Goal: Task Accomplishment & Management: Manage account settings

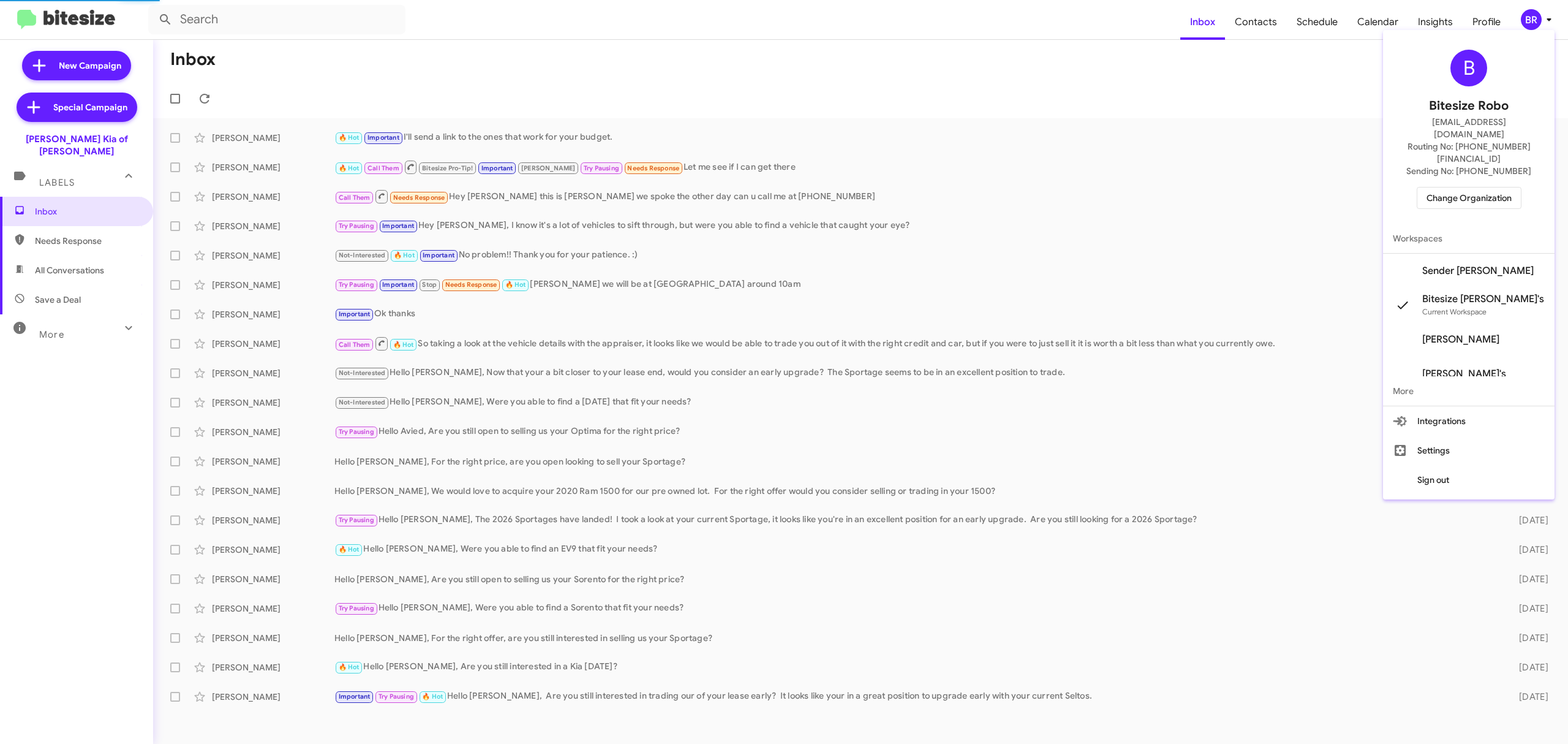
click at [1454, 188] on span "Change Organization" at bounding box center [1469, 198] width 85 height 21
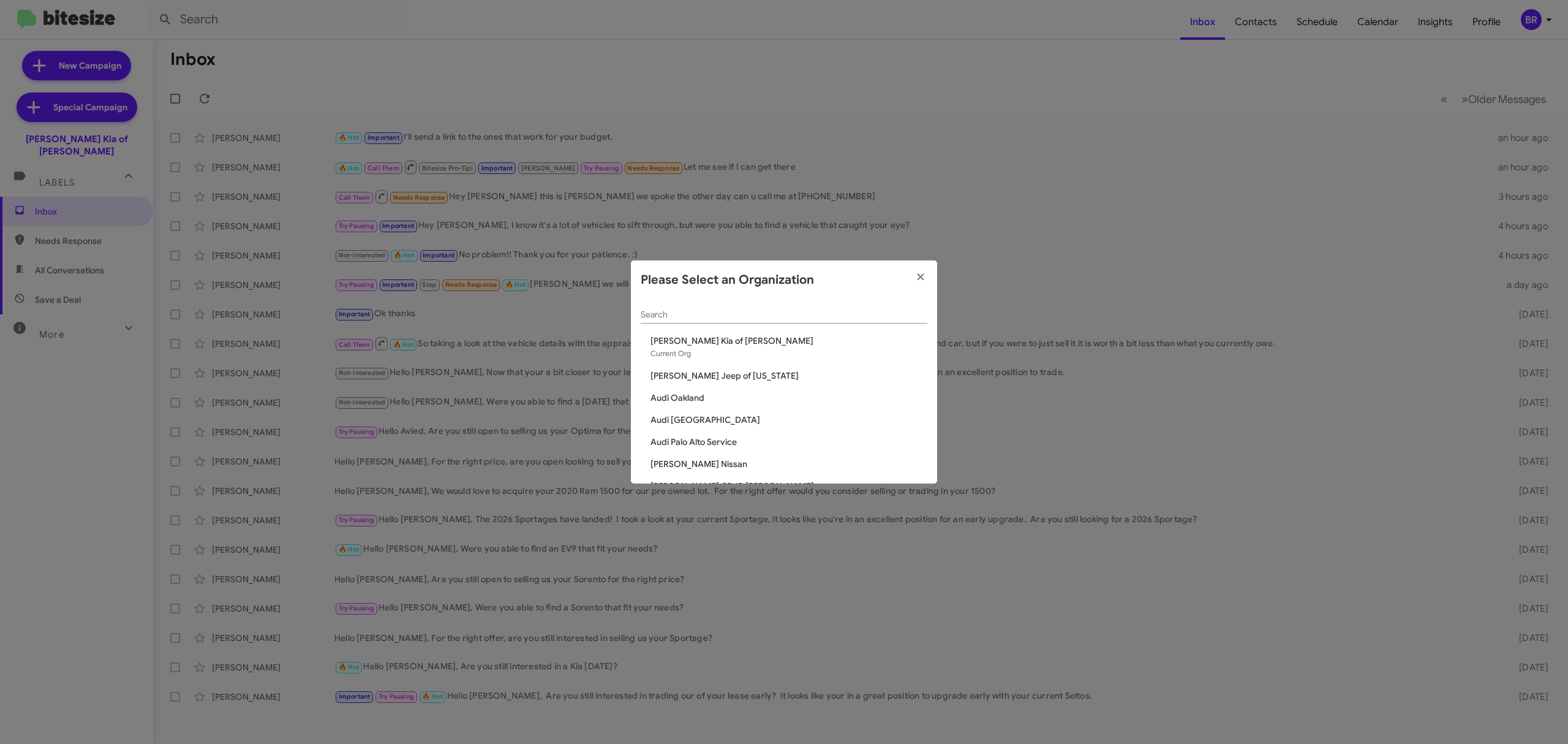
click at [735, 322] on div "Search" at bounding box center [783, 311] width 286 height 24
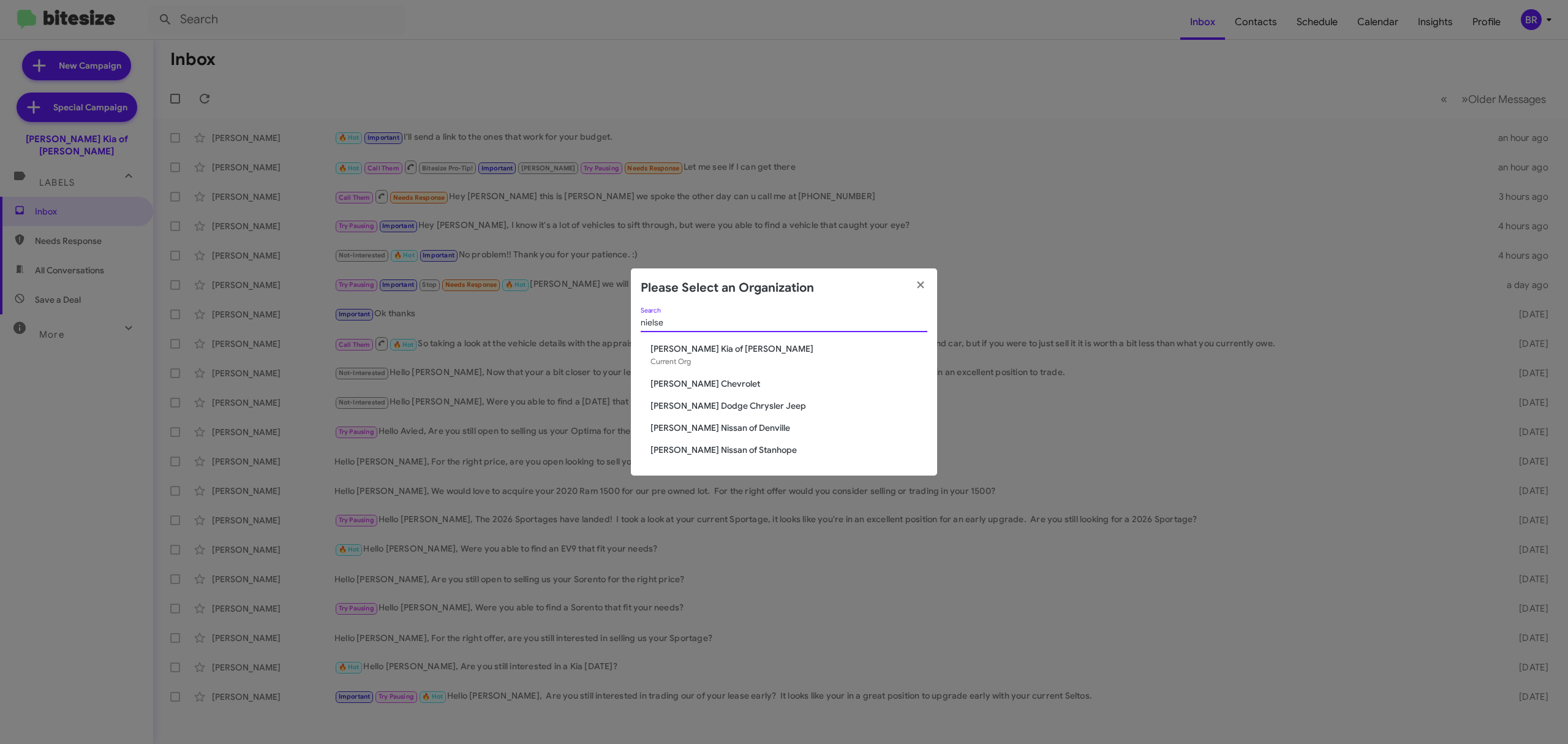
type input "nielse"
click at [708, 447] on span "Nielsen Nissan of Stanhope" at bounding box center [789, 450] width 277 height 12
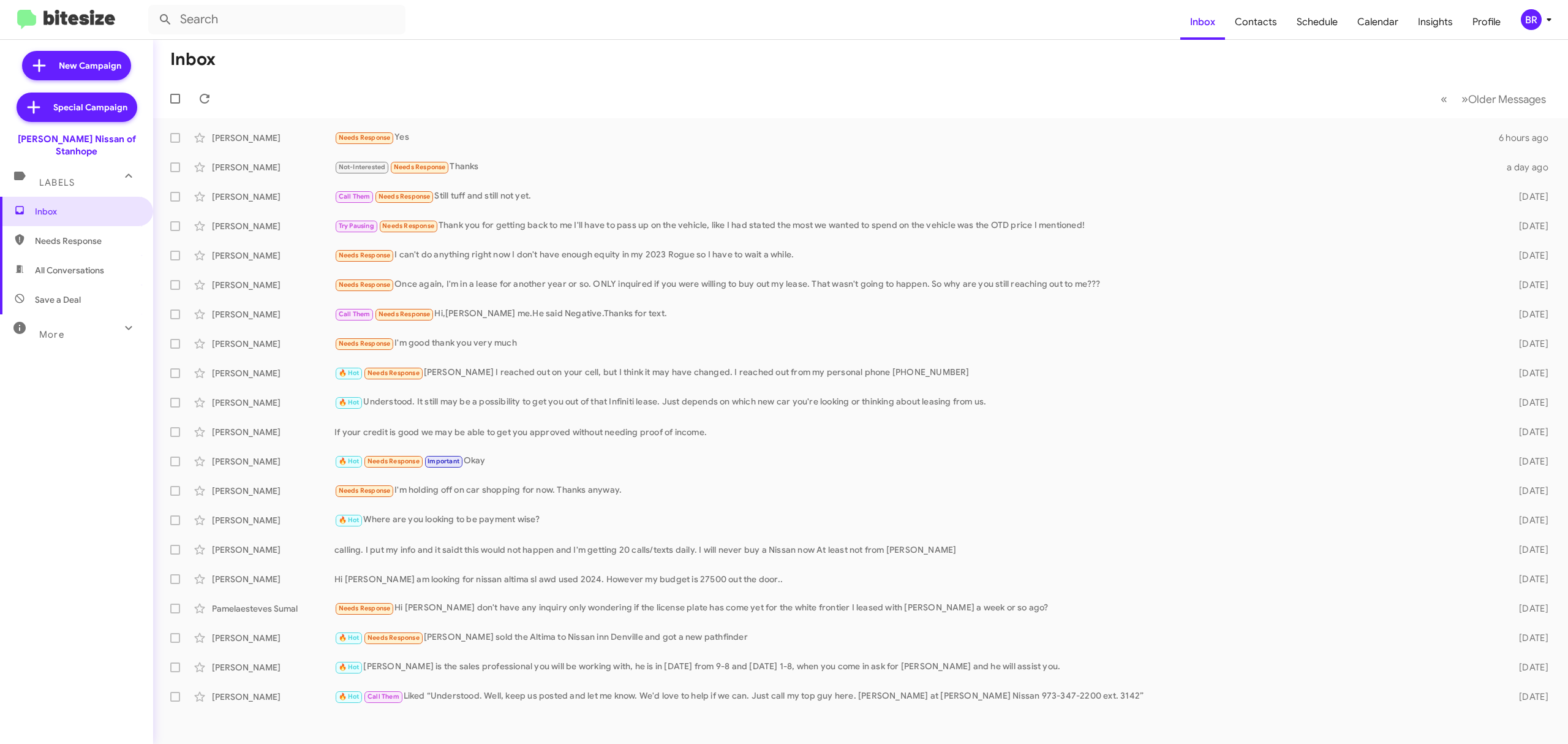
click at [1518, 25] on button "BR" at bounding box center [1532, 19] width 44 height 21
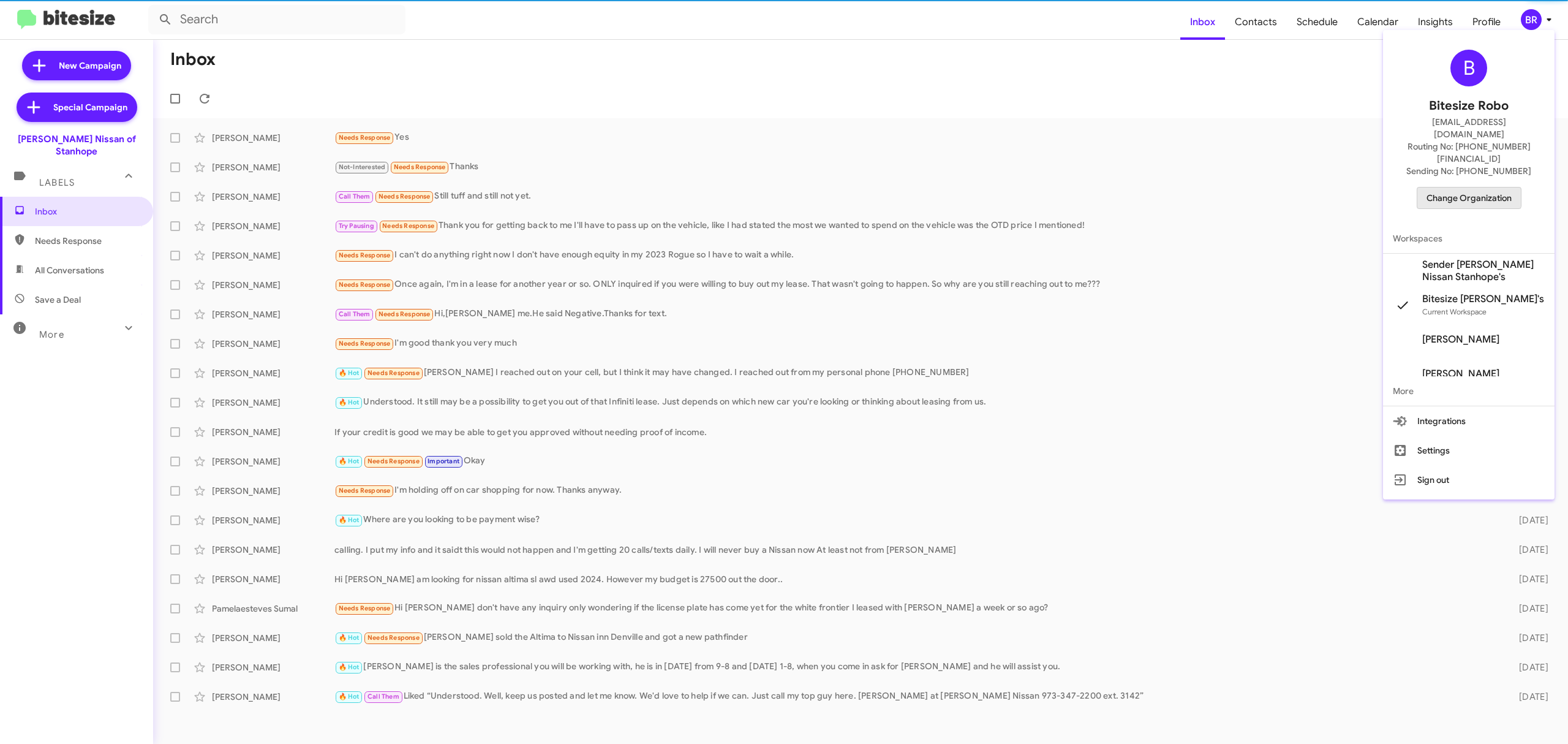
click at [1451, 188] on span "Change Organization" at bounding box center [1469, 198] width 85 height 21
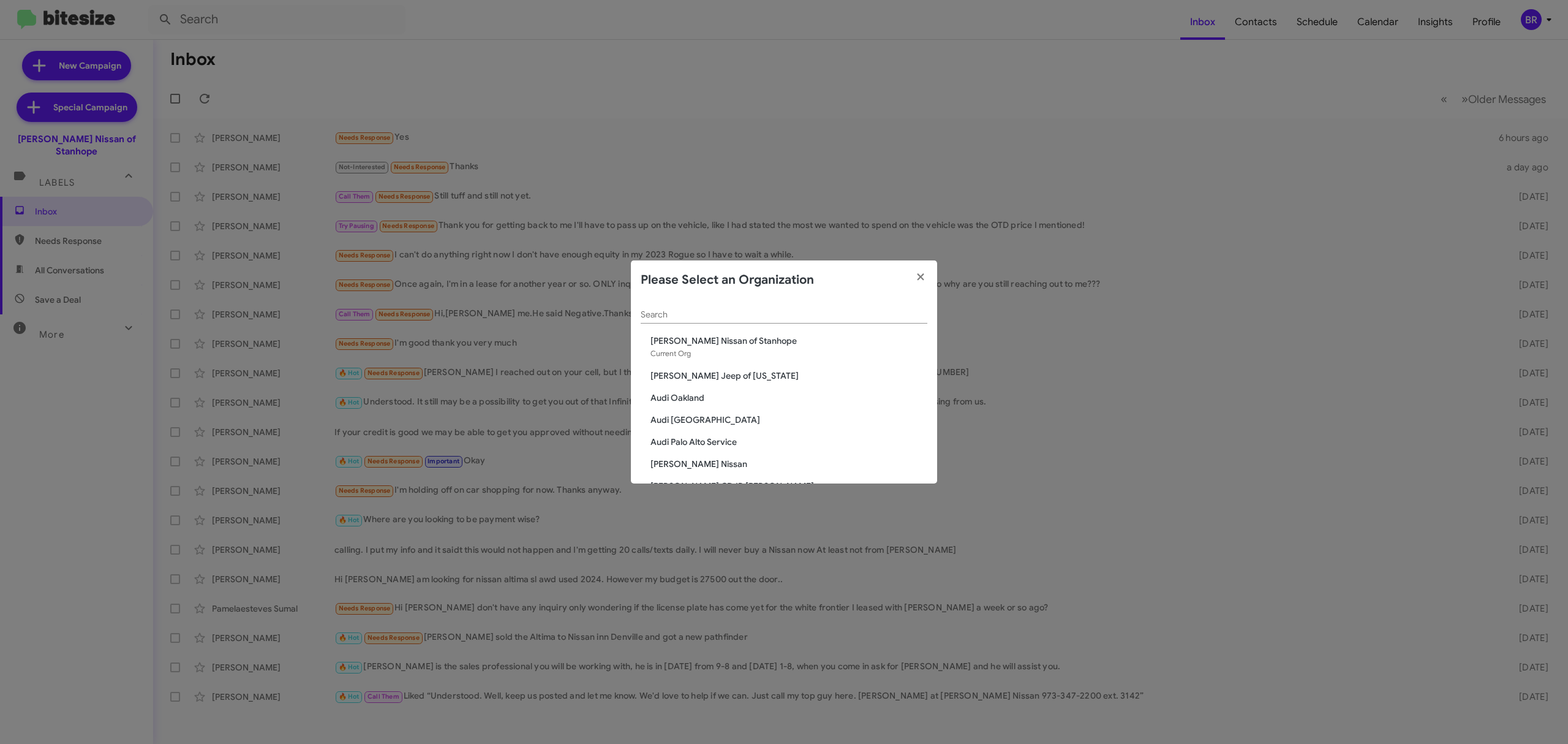
click at [755, 311] on input "Search" at bounding box center [783, 315] width 286 height 10
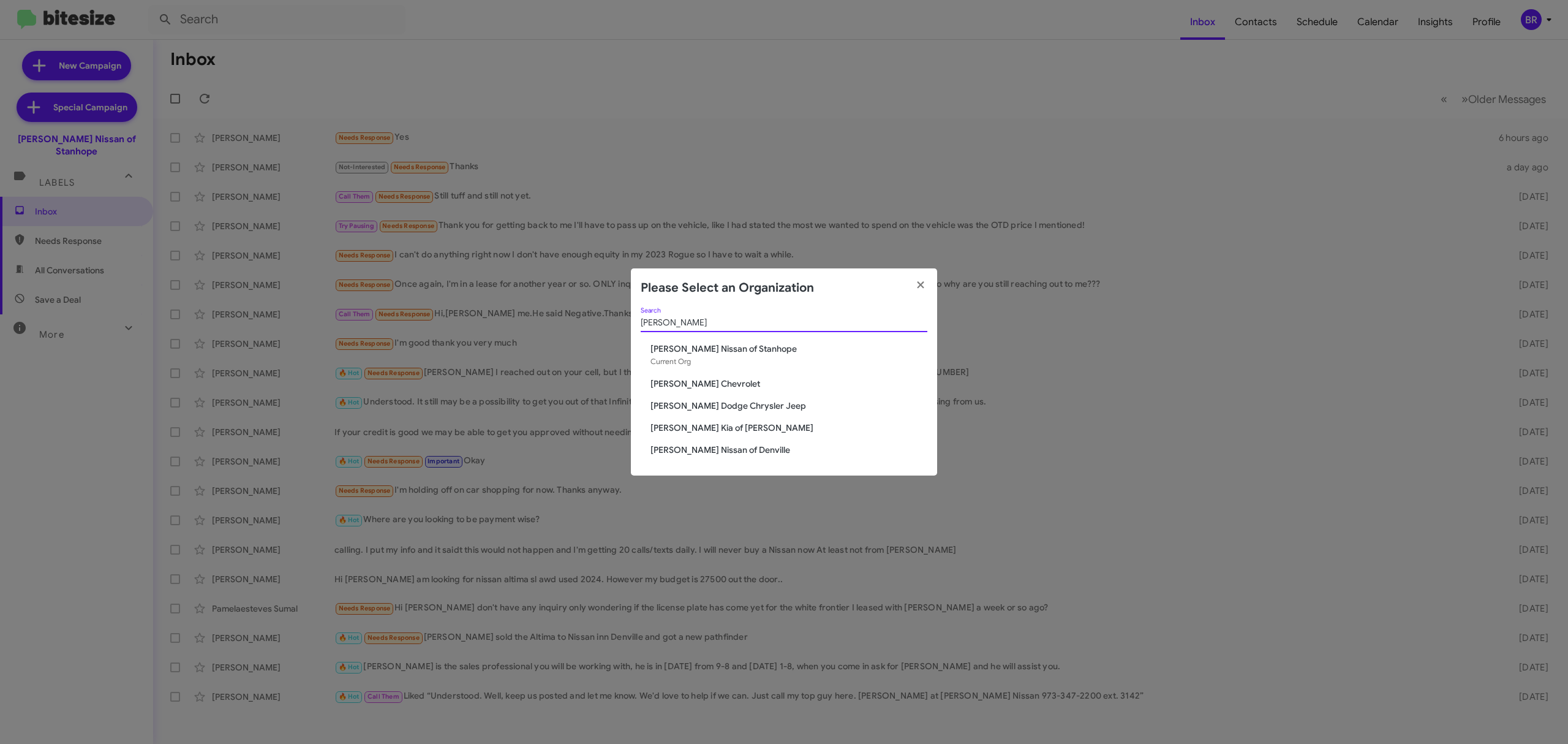
type input "nielsen"
click at [716, 447] on span "[PERSON_NAME] Nissan of Denville" at bounding box center [789, 450] width 277 height 12
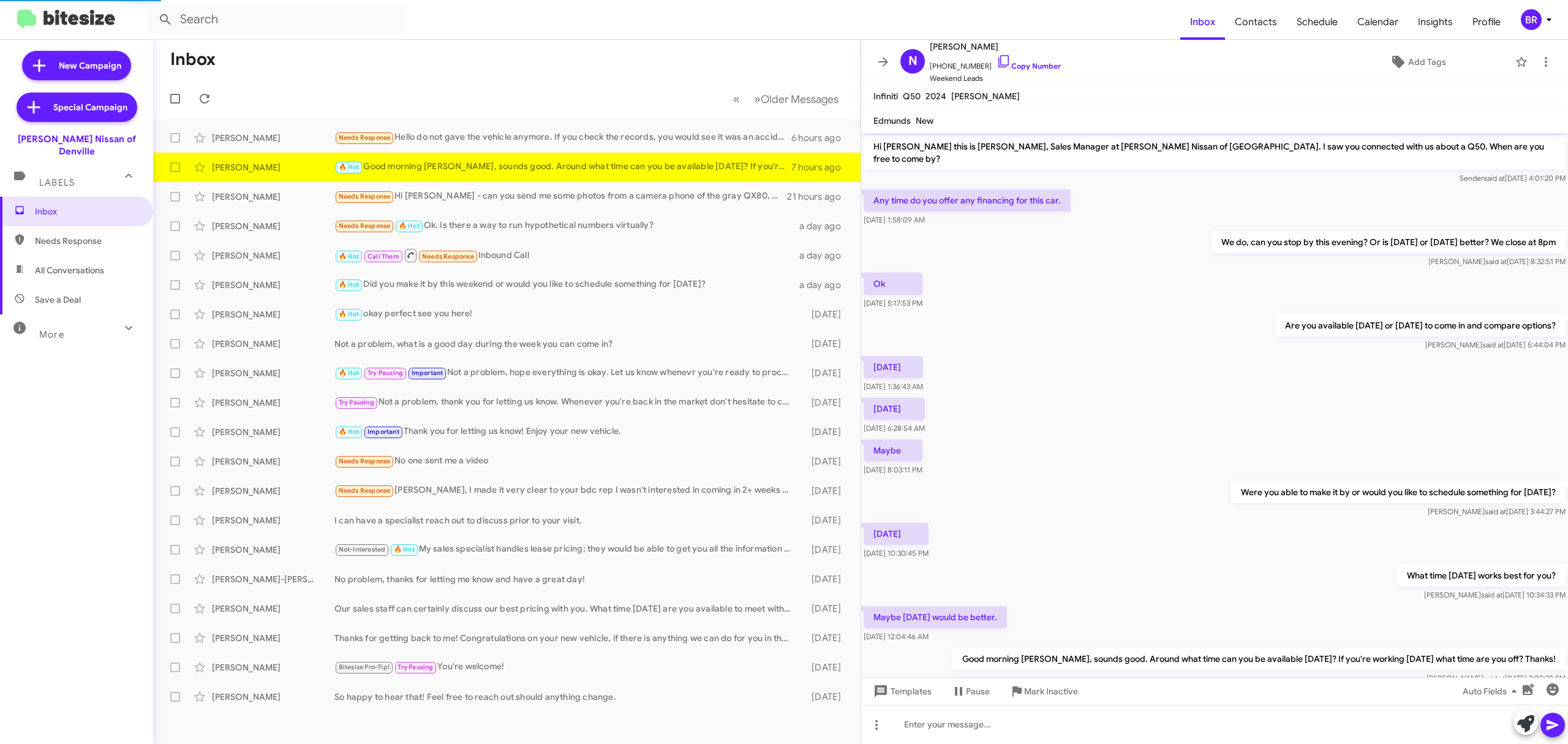
scroll to position [37, 0]
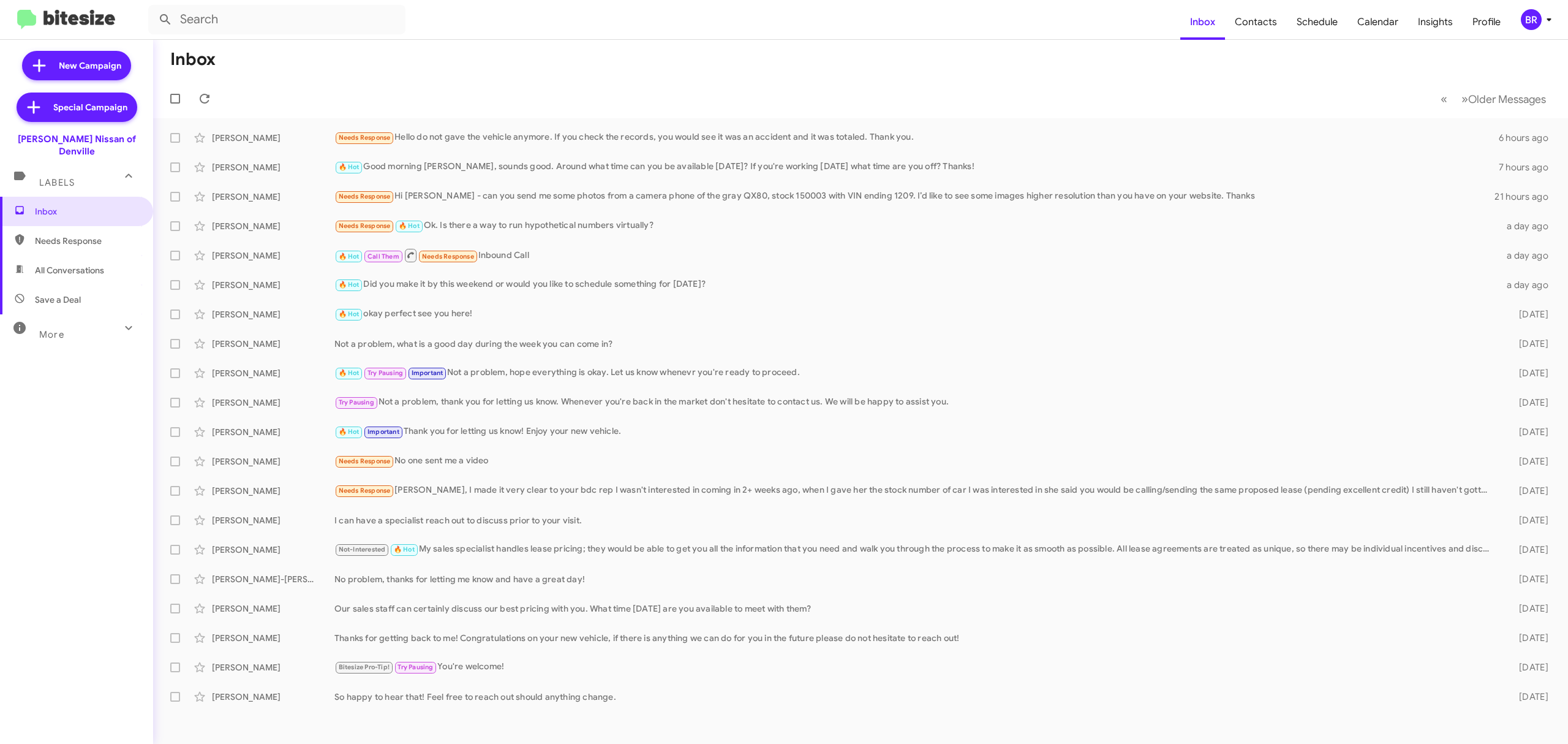
click at [1542, 20] on icon at bounding box center [1549, 19] width 15 height 15
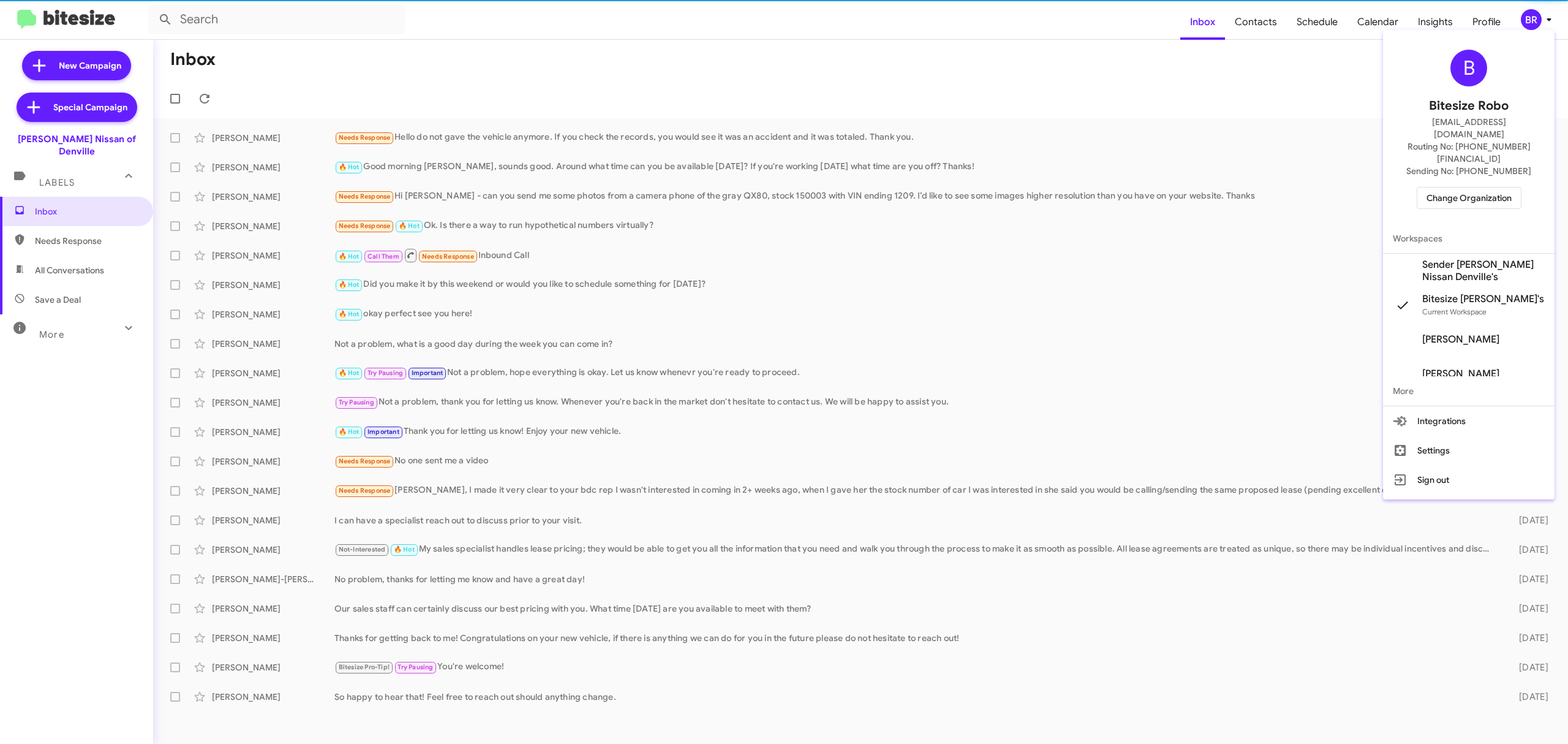
click at [1468, 188] on span "Change Organization" at bounding box center [1469, 198] width 85 height 21
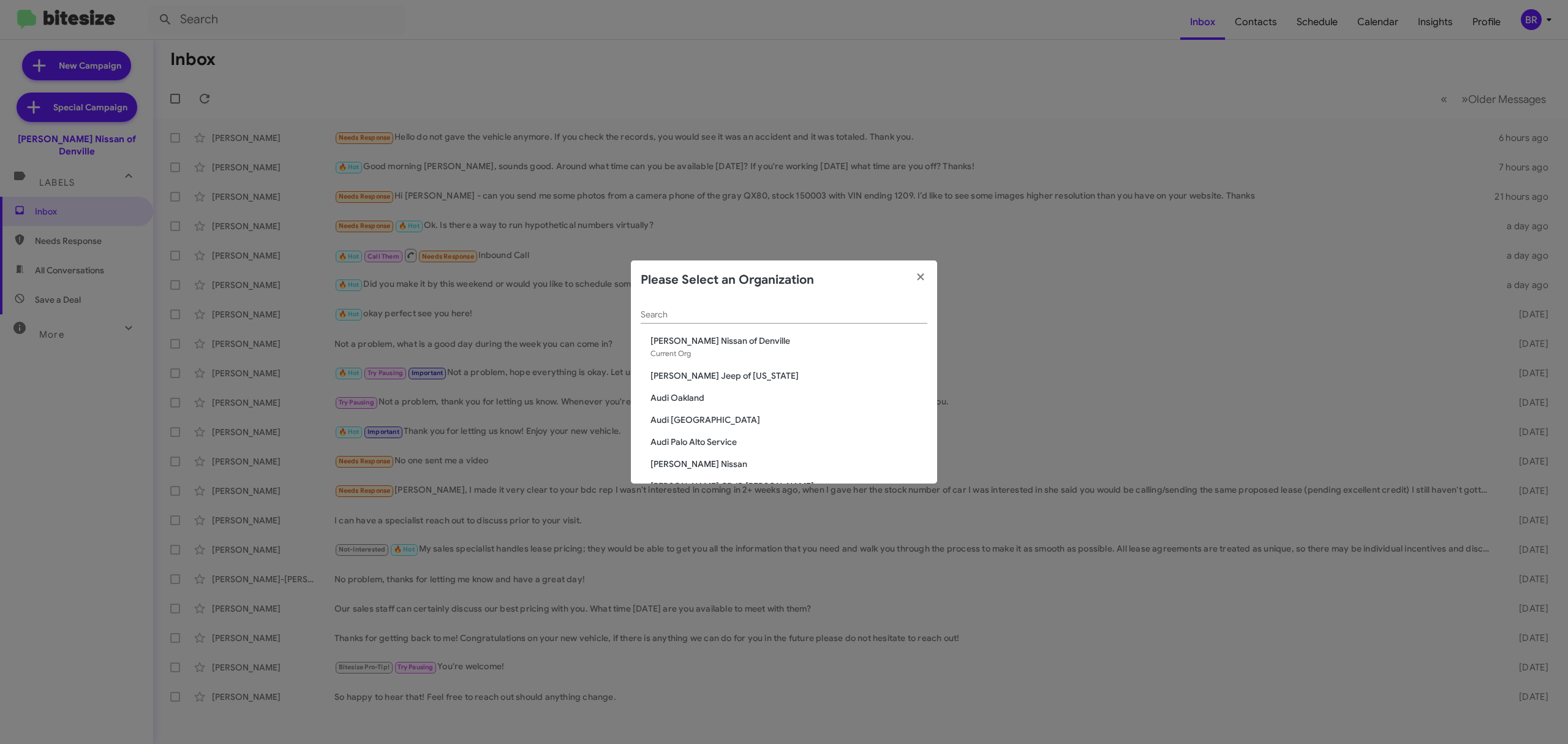
click at [831, 311] on input "Search" at bounding box center [783, 315] width 286 height 10
click at [755, 312] on input "Search" at bounding box center [783, 315] width 286 height 10
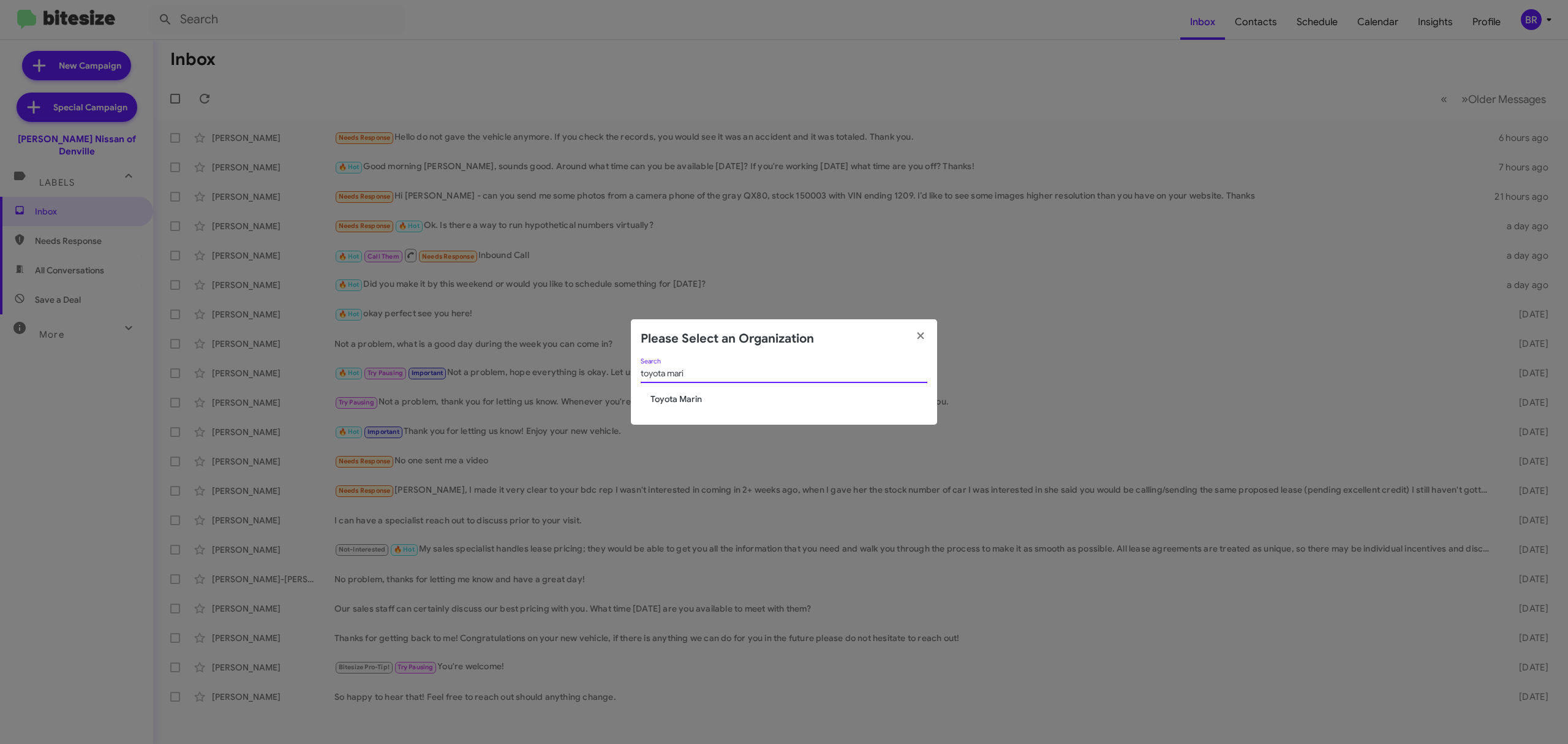
type input "toyota mari"
click at [699, 397] on span "Toyota Marin" at bounding box center [789, 399] width 277 height 12
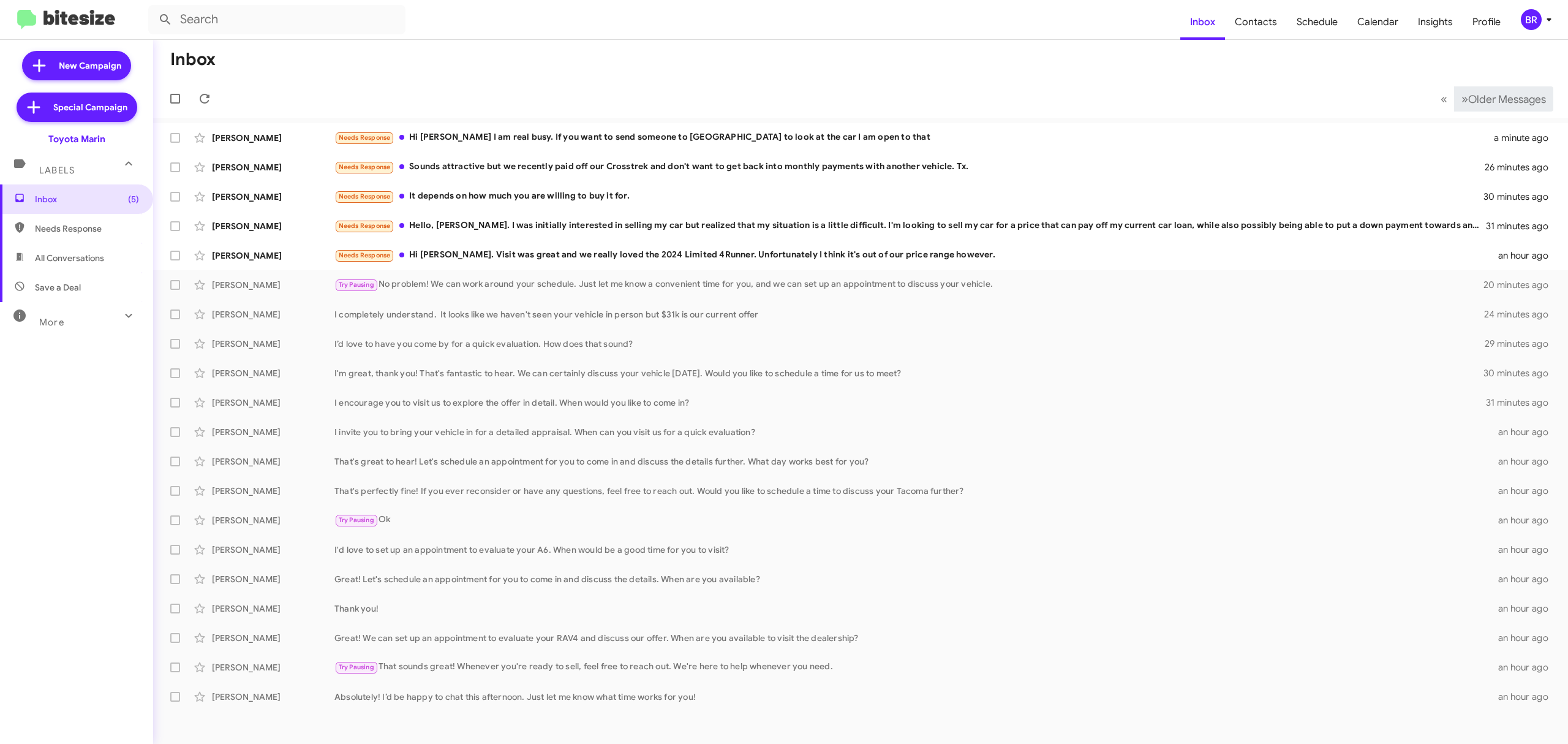
click at [1492, 87] on button "» Next Older Messages" at bounding box center [1503, 99] width 100 height 25
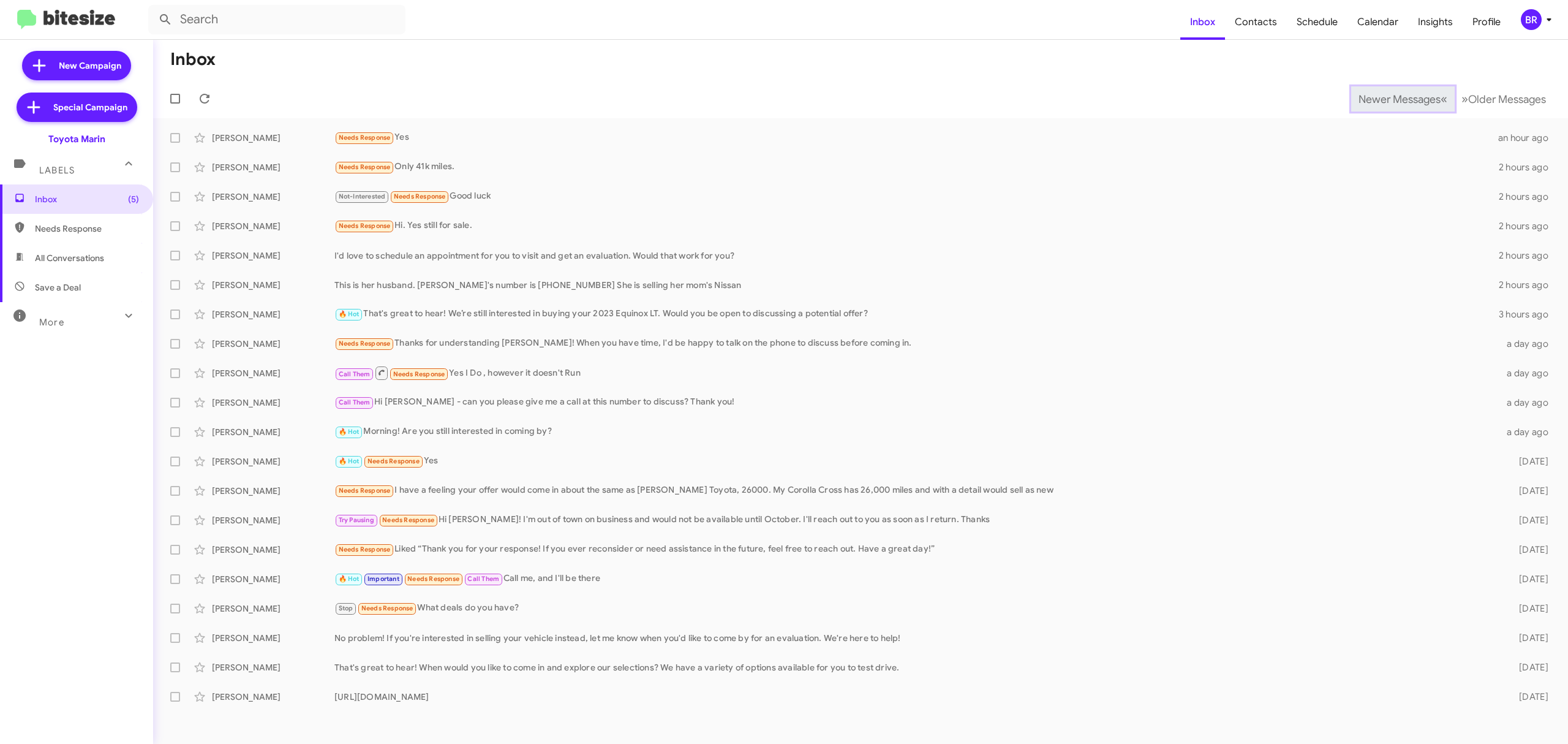
click at [1390, 98] on span "Newer Messages" at bounding box center [1399, 99] width 82 height 13
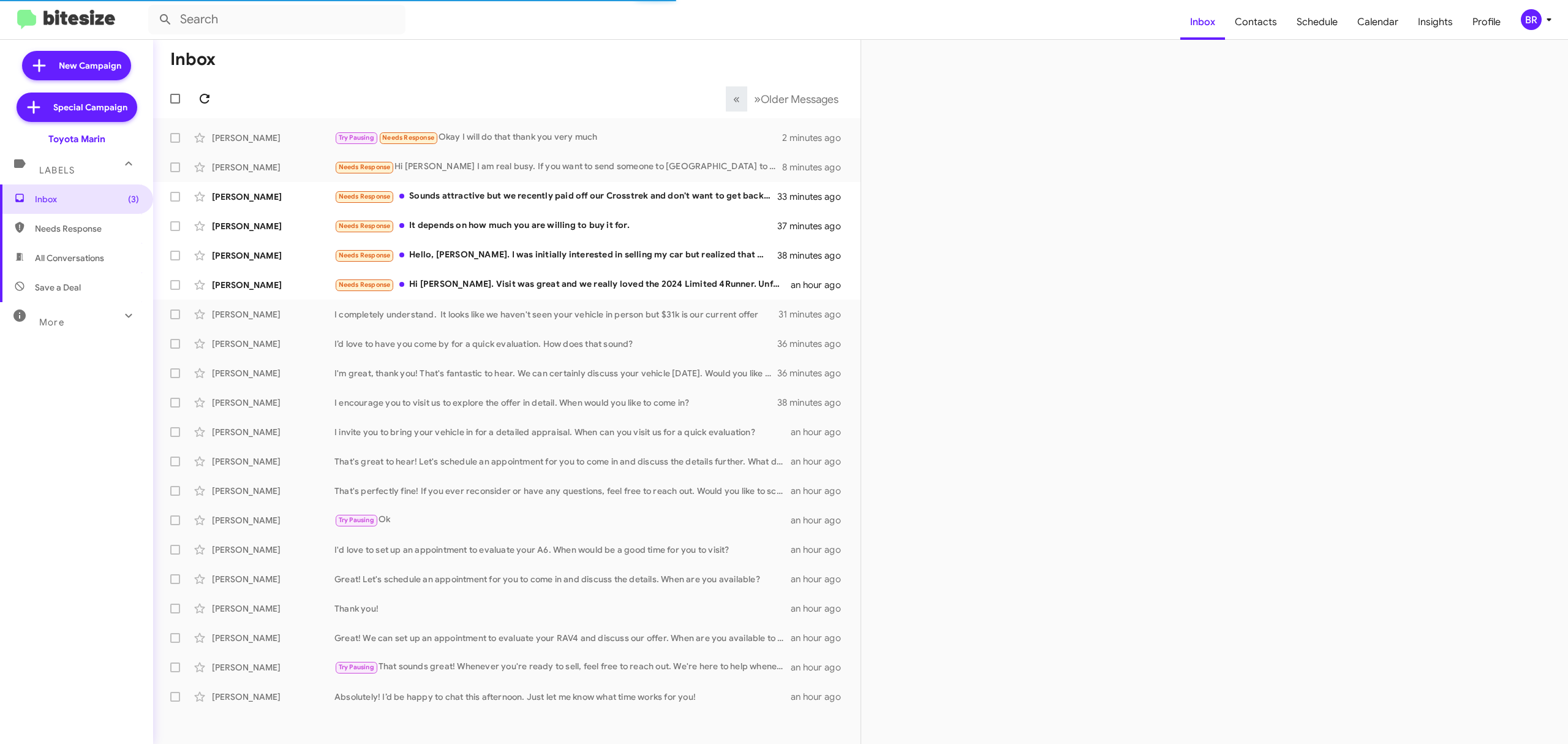
click at [204, 98] on icon at bounding box center [204, 98] width 15 height 15
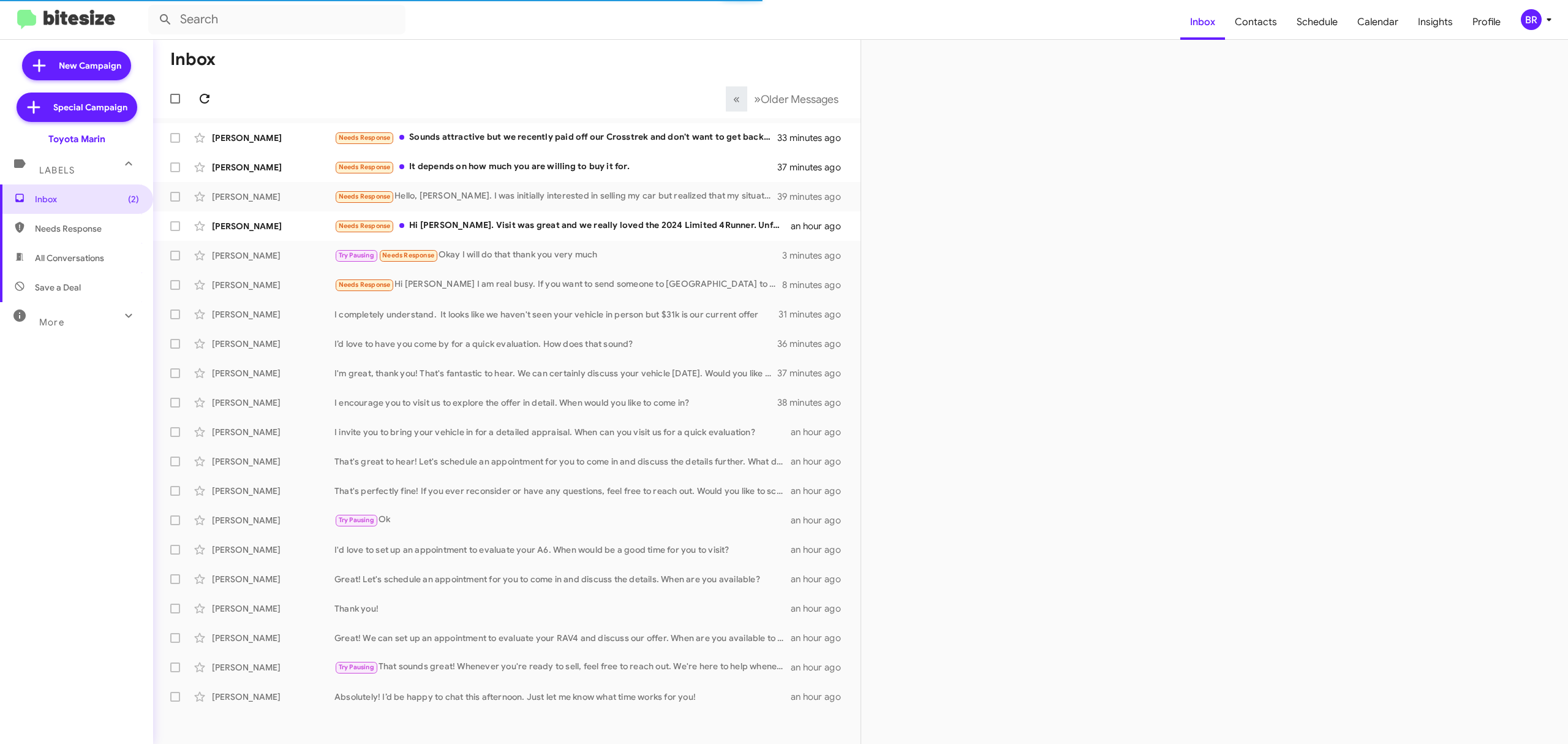
click at [204, 98] on icon at bounding box center [204, 98] width 15 height 15
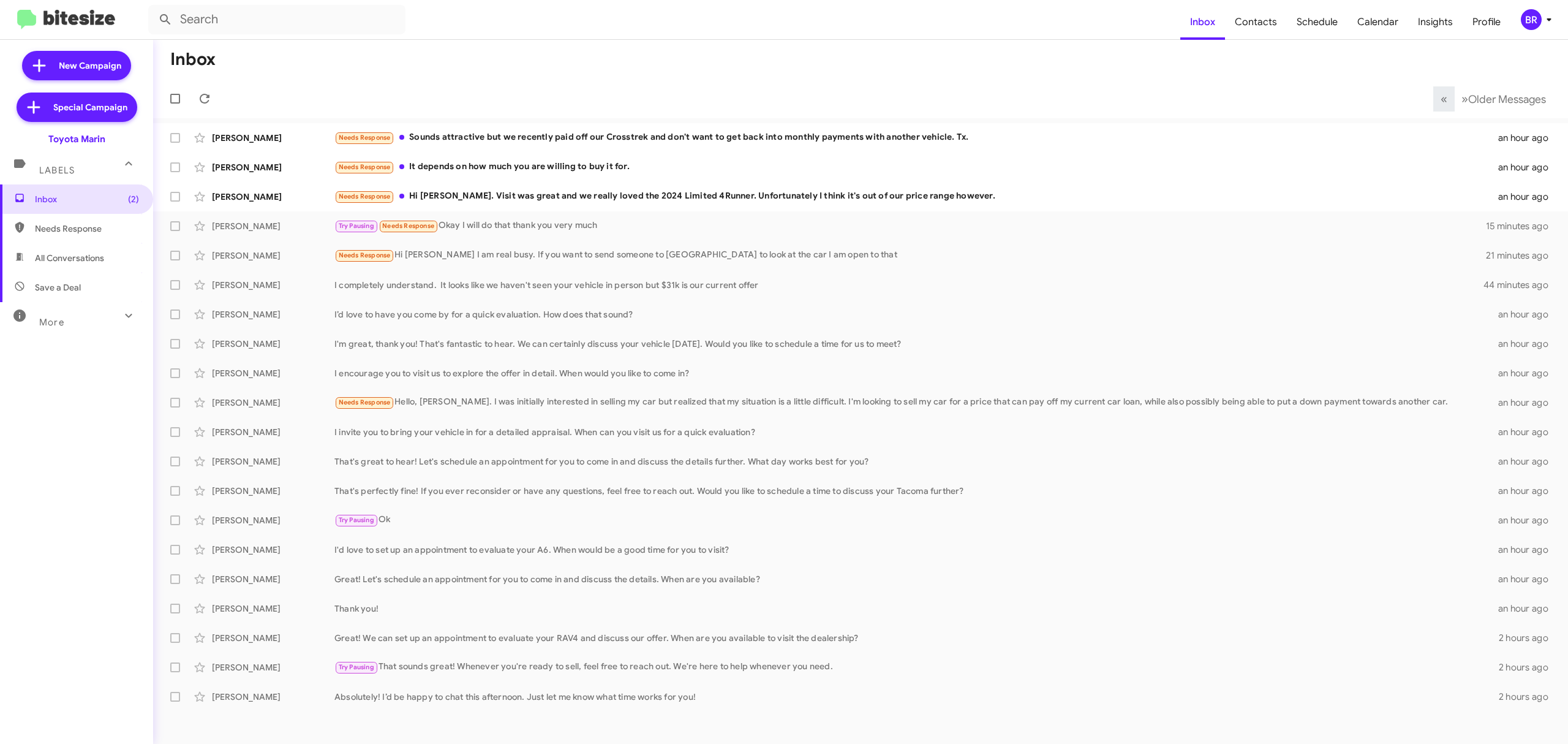
click at [172, 227] on span at bounding box center [175, 226] width 10 height 10
click at [174, 231] on input "checkbox" at bounding box center [174, 231] width 1 height 1
checkbox input "true"
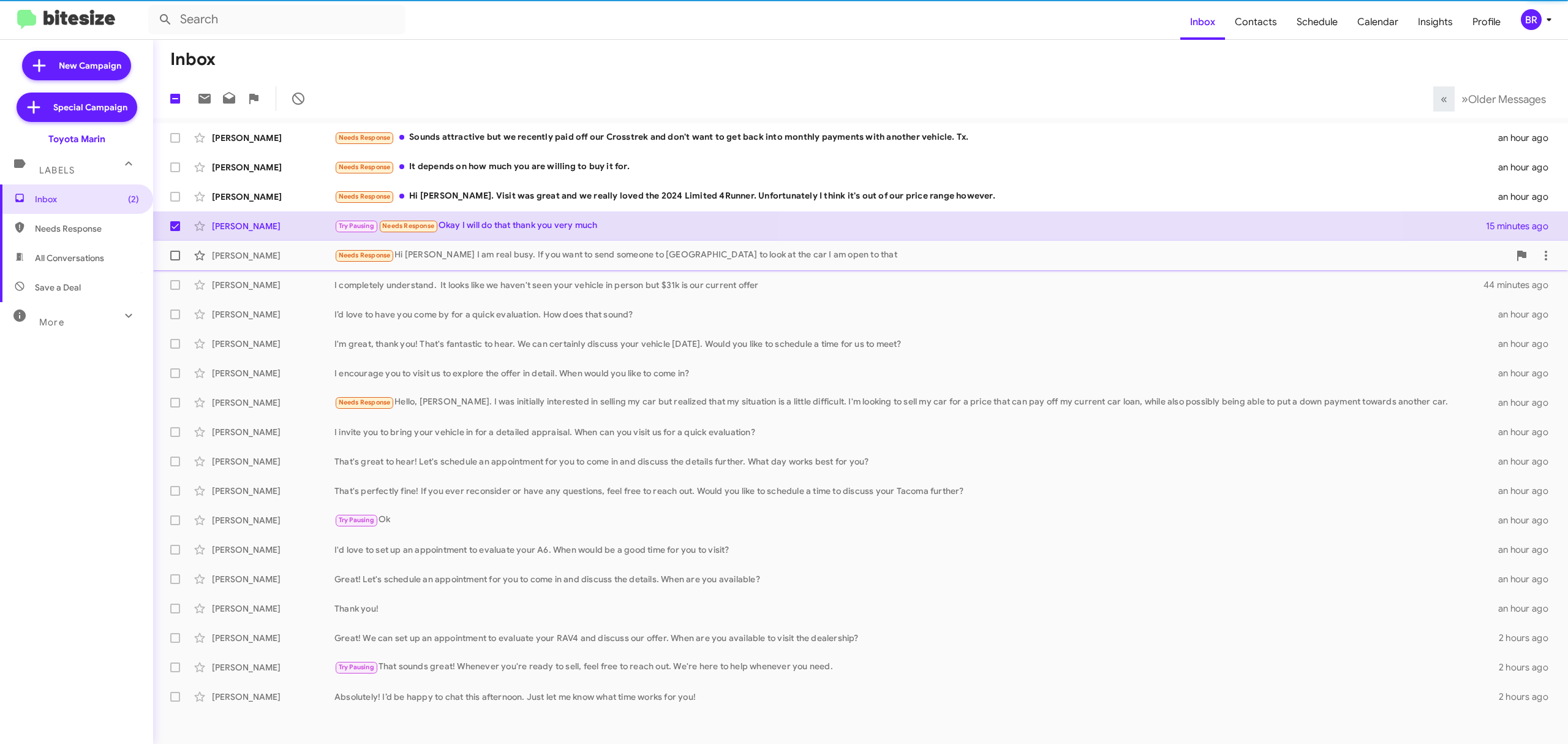
click at [177, 257] on span at bounding box center [175, 255] width 10 height 10
click at [175, 260] on input "checkbox" at bounding box center [174, 260] width 1 height 1
checkbox input "true"
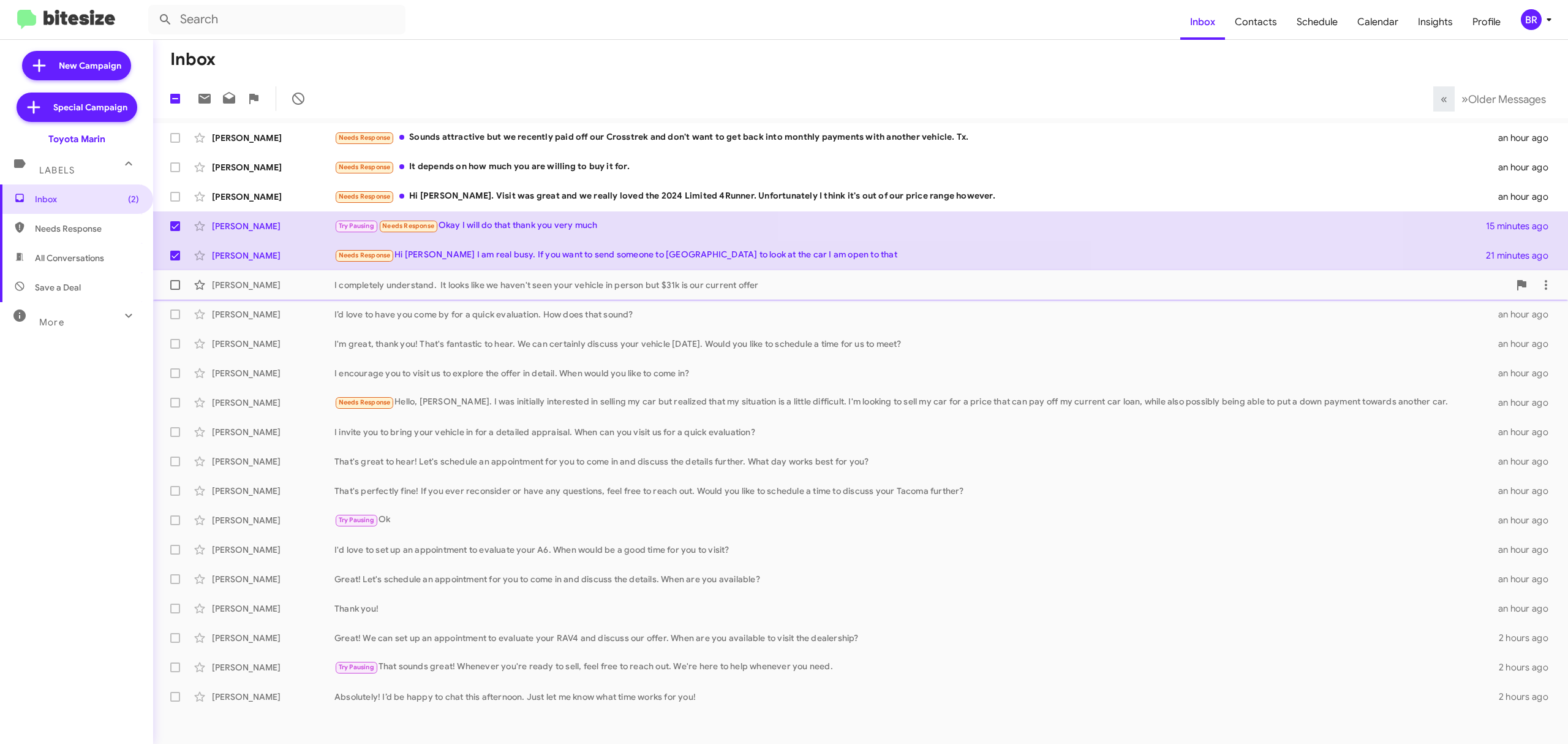
click at [174, 285] on span at bounding box center [175, 285] width 10 height 10
click at [174, 289] on input "checkbox" at bounding box center [174, 289] width 1 height 1
checkbox input "true"
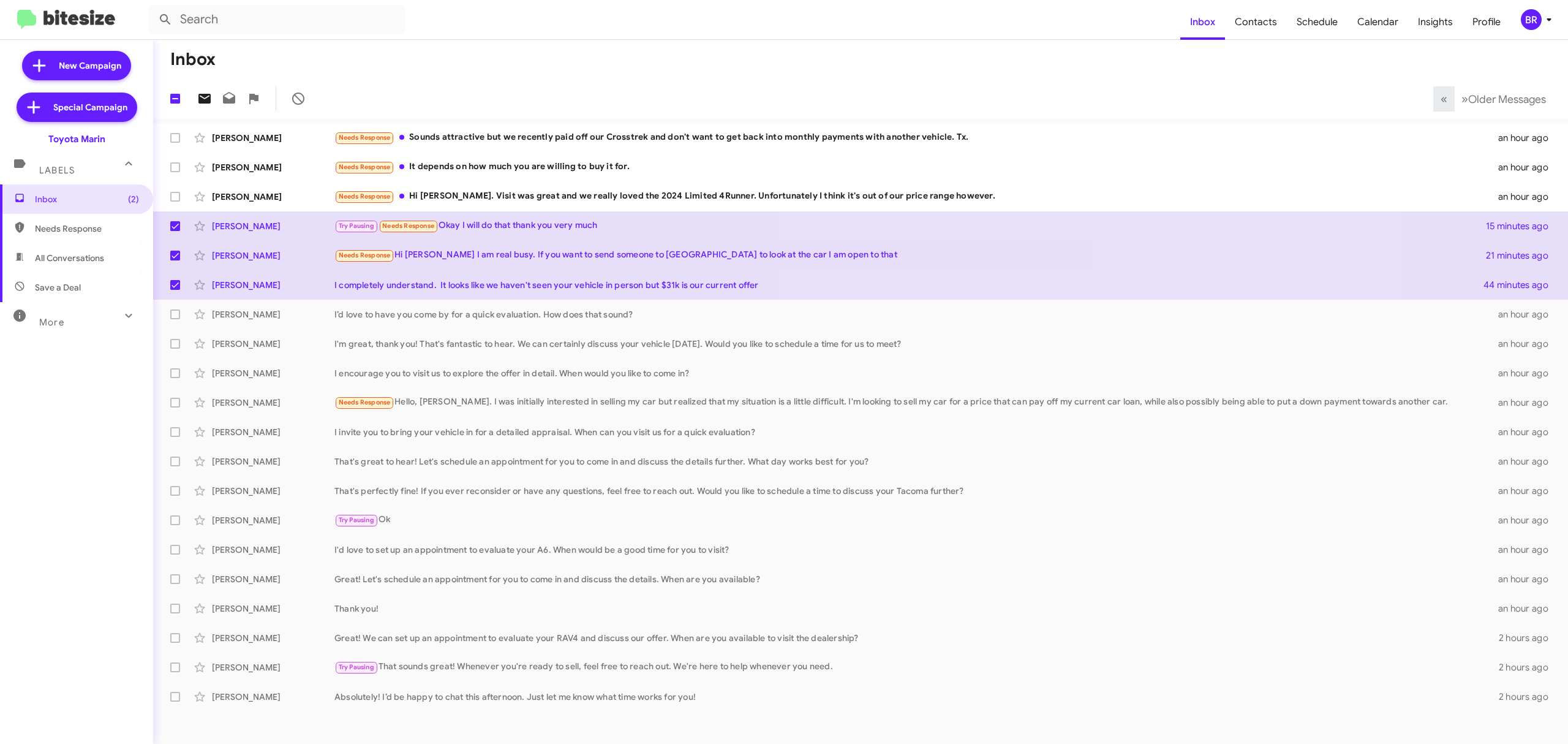
click at [199, 104] on icon at bounding box center [204, 98] width 15 height 15
click at [1524, 17] on div "BR" at bounding box center [1531, 19] width 21 height 21
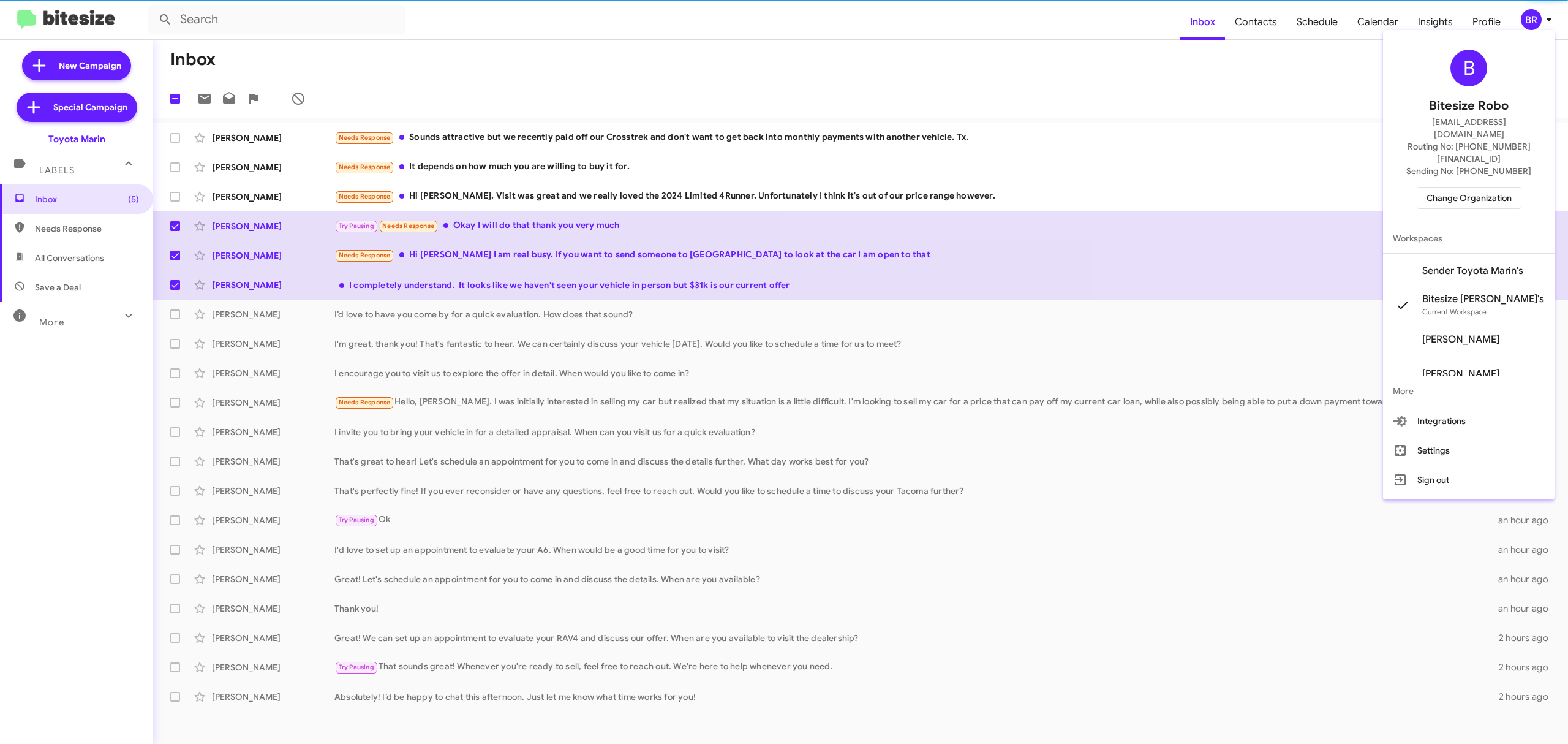
click at [1461, 188] on span "Change Organization" at bounding box center [1469, 198] width 85 height 21
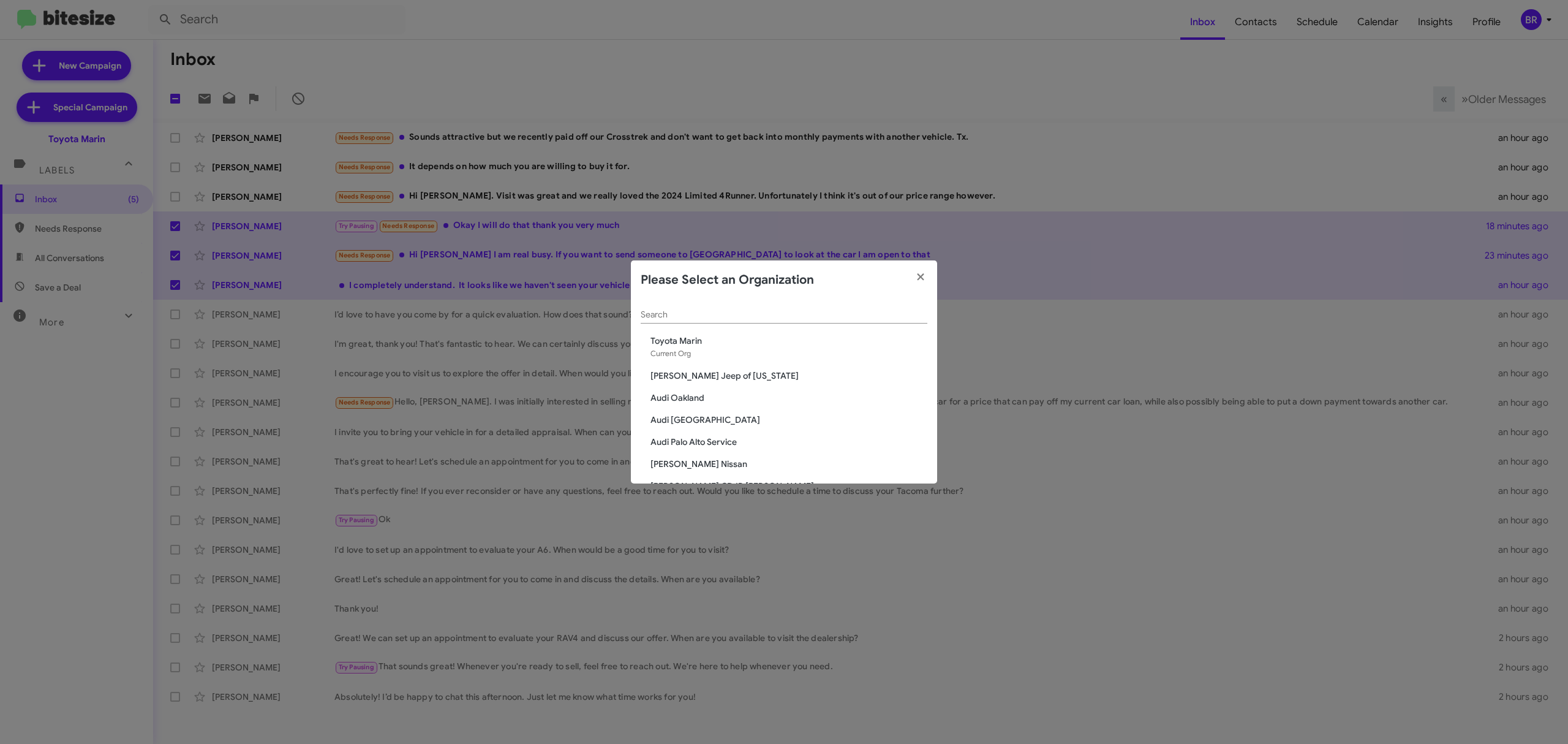
click at [833, 312] on input "Search" at bounding box center [783, 315] width 286 height 10
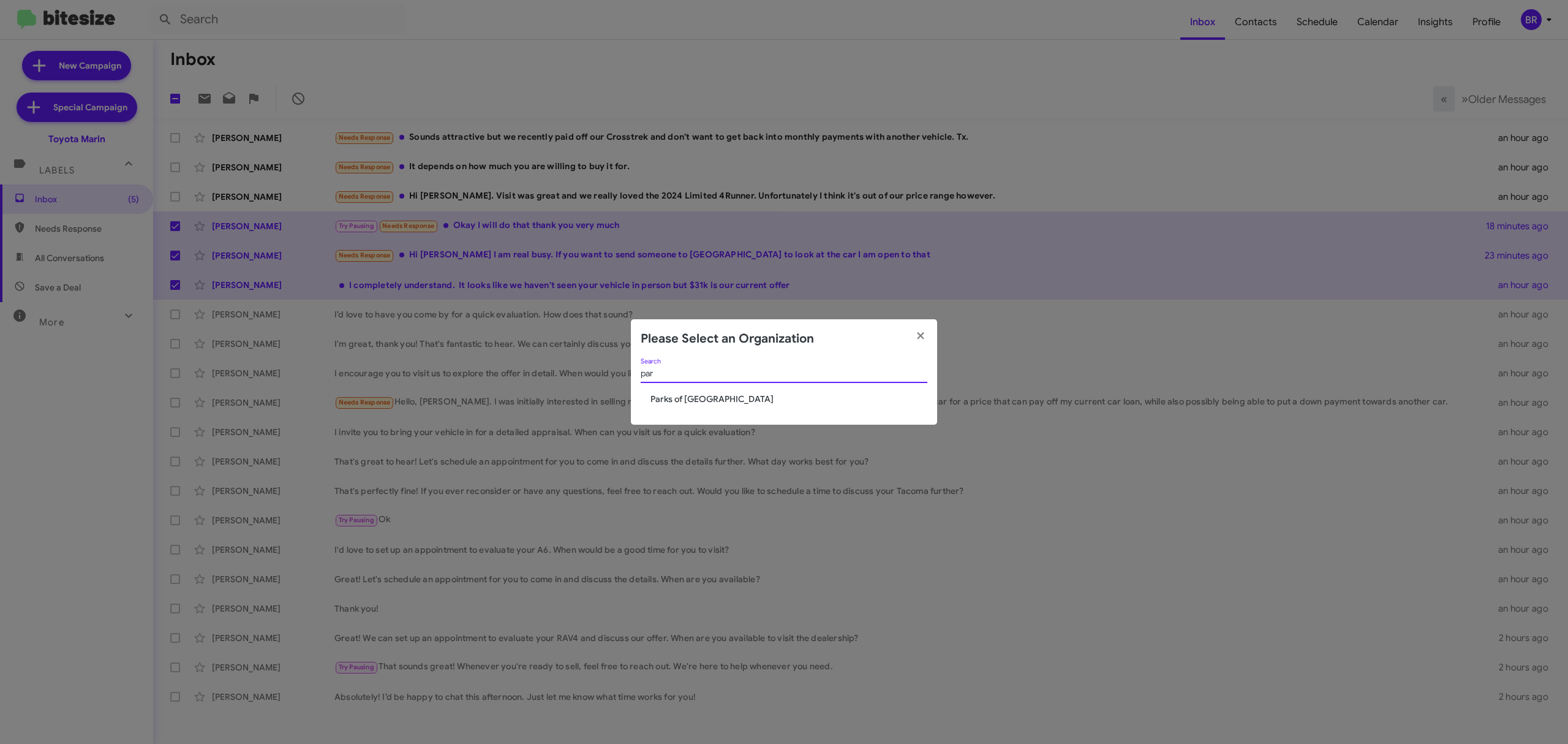
click at [752, 373] on input "par" at bounding box center [783, 374] width 286 height 10
type input "par"
click at [716, 393] on span "Parks of Gainesville" at bounding box center [789, 399] width 277 height 12
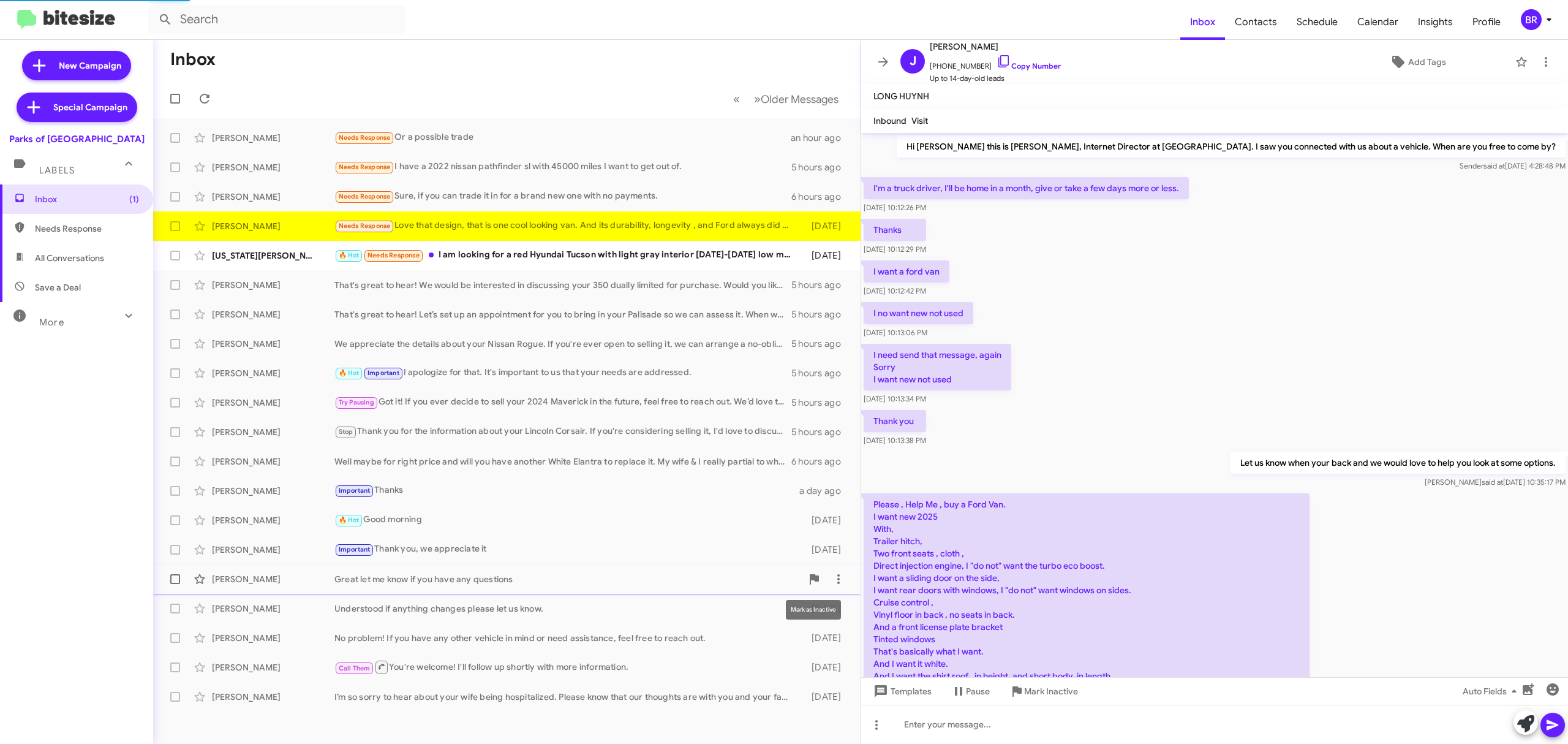
scroll to position [425, 0]
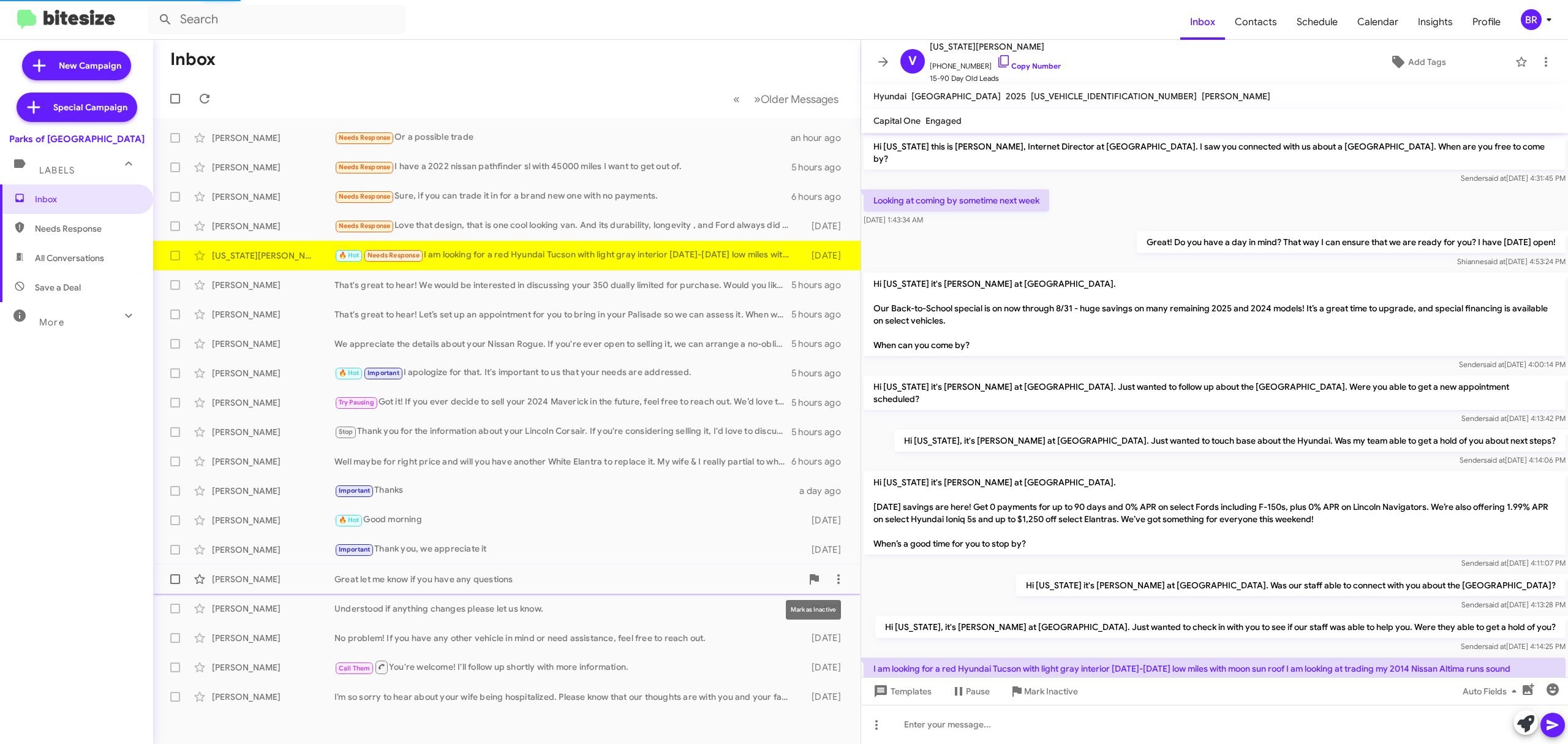
scroll to position [38, 0]
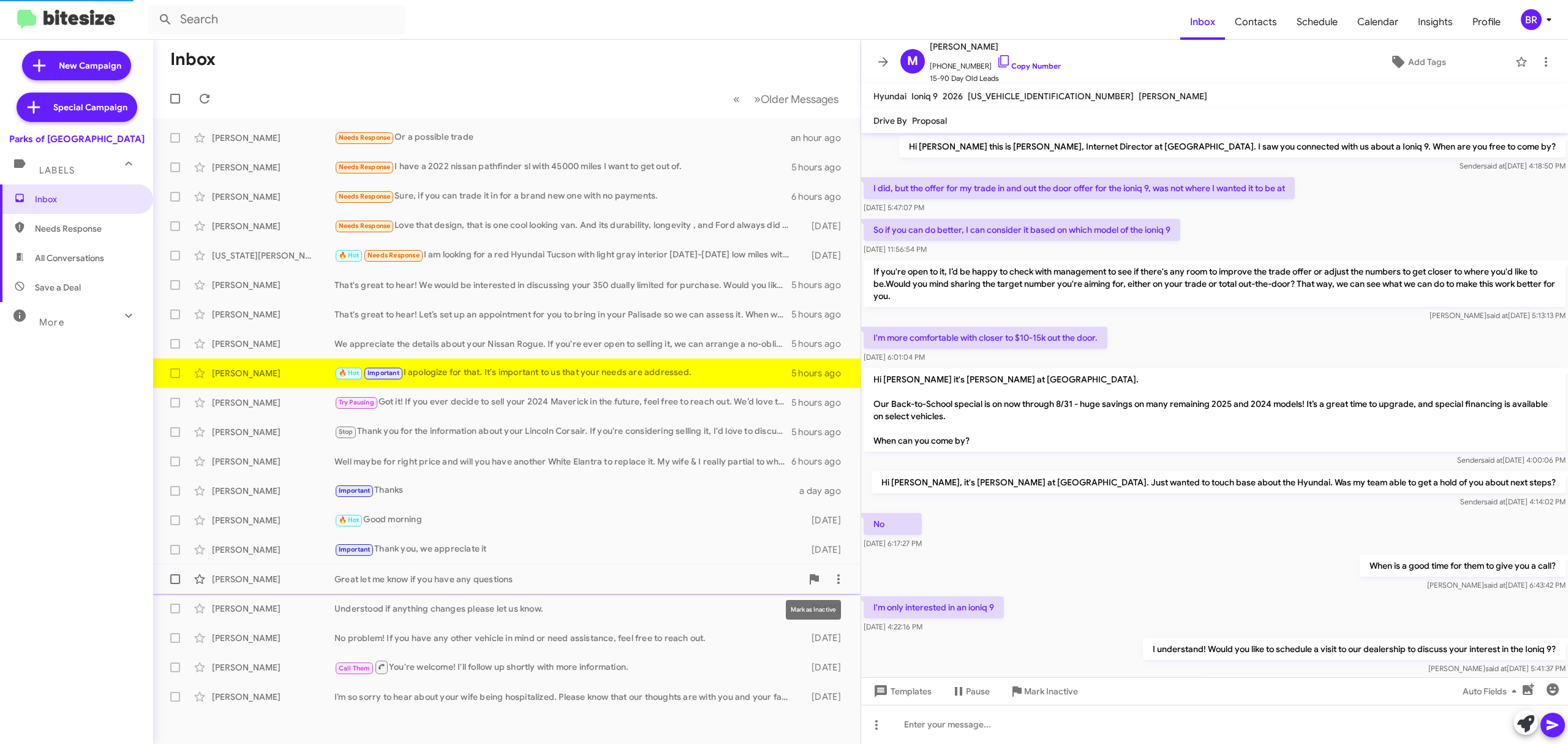
scroll to position [376, 0]
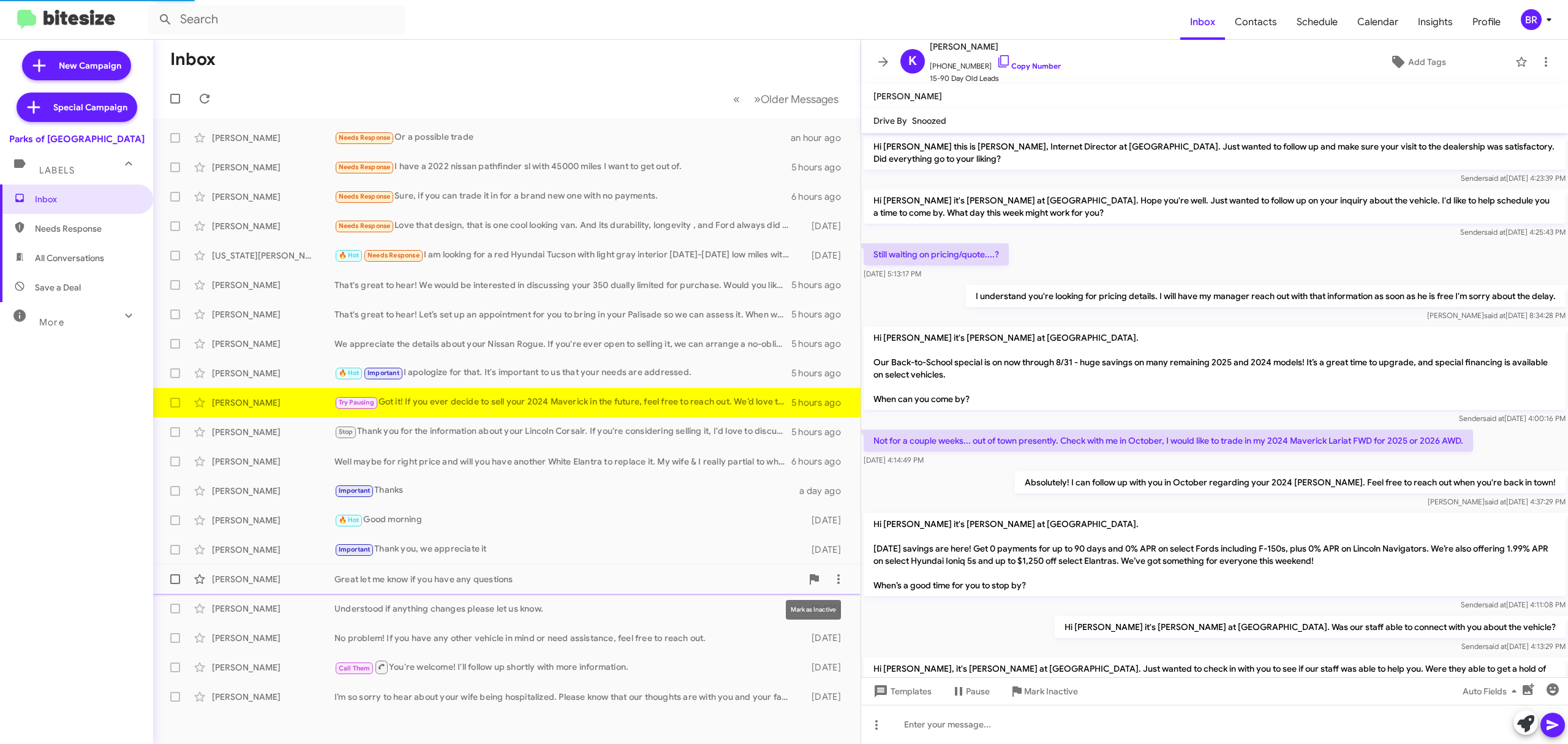
scroll to position [140, 0]
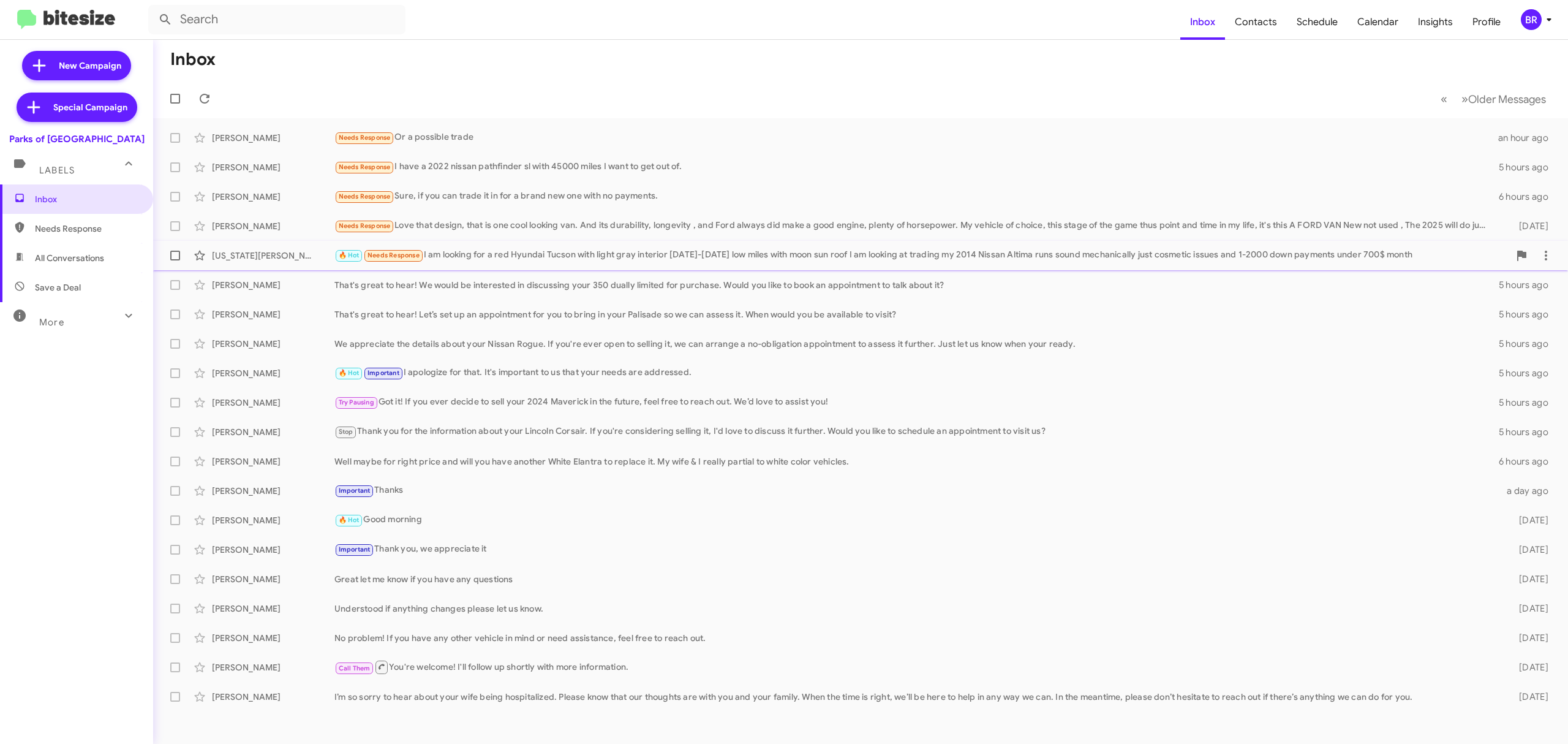
click at [174, 255] on span at bounding box center [175, 255] width 10 height 10
click at [174, 260] on input "checkbox" at bounding box center [174, 260] width 1 height 1
checkbox input "true"
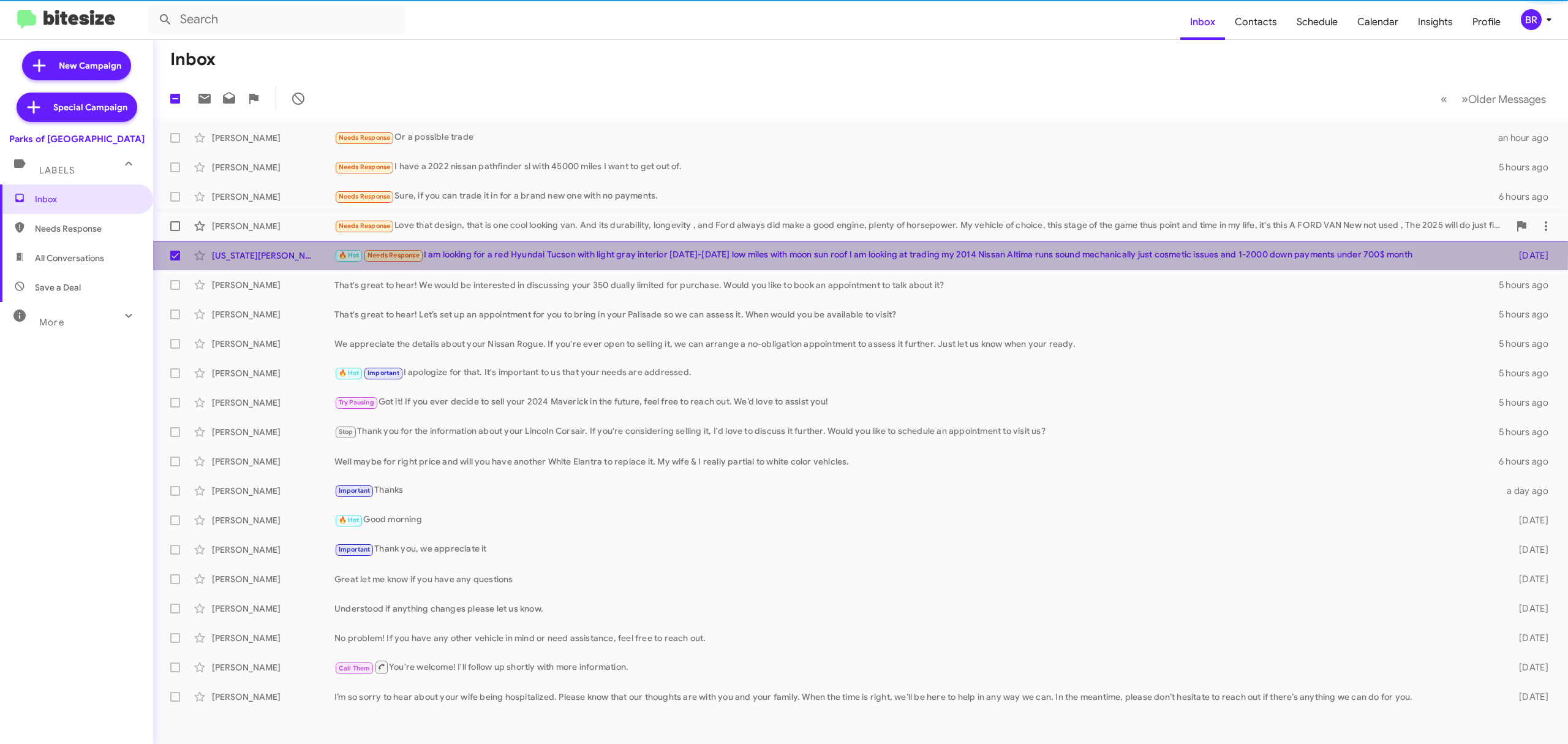
click at [174, 222] on span at bounding box center [175, 226] width 10 height 10
click at [174, 231] on input "checkbox" at bounding box center [174, 231] width 1 height 1
checkbox input "true"
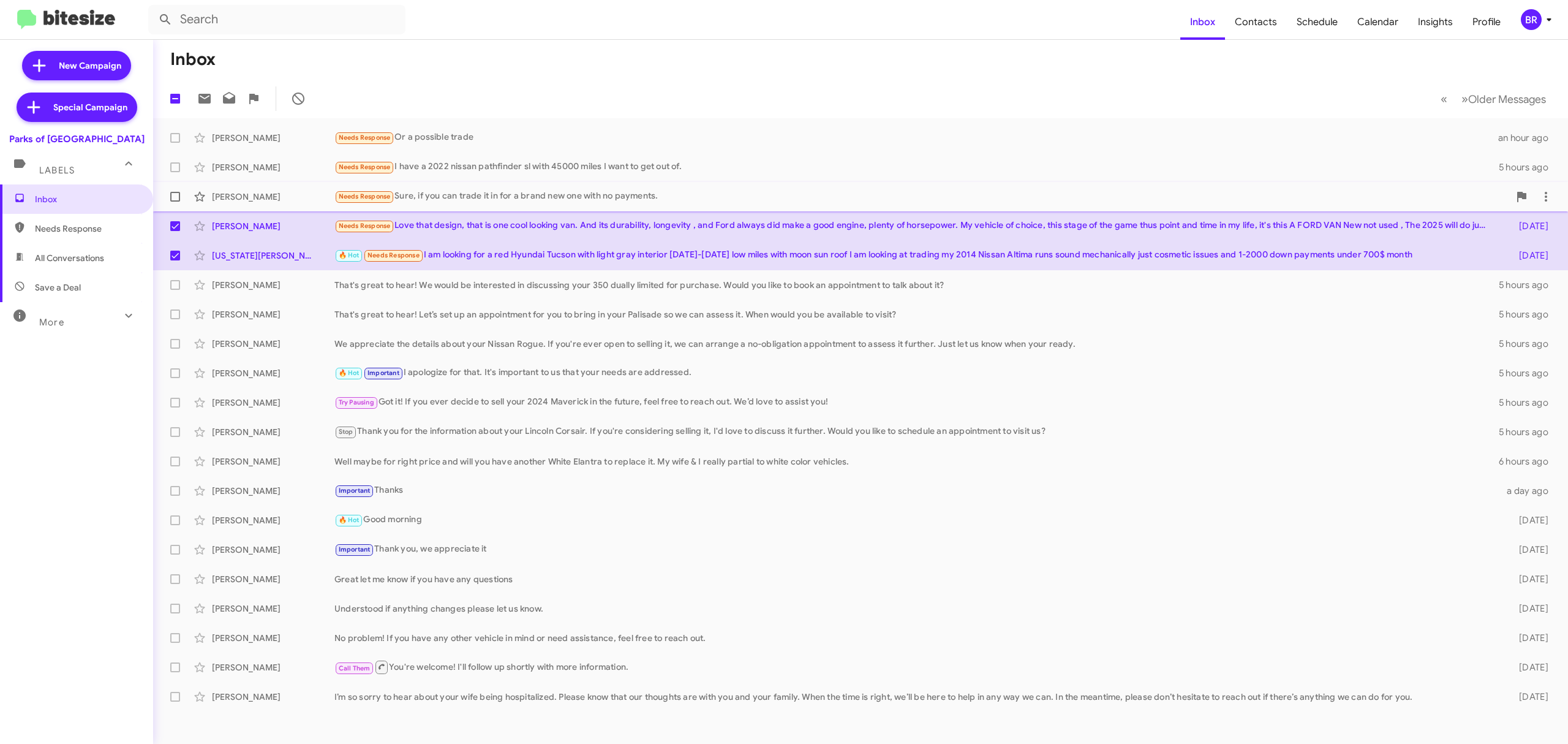
click at [174, 197] on span at bounding box center [175, 196] width 10 height 10
click at [174, 201] on input "checkbox" at bounding box center [174, 201] width 1 height 1
checkbox input "true"
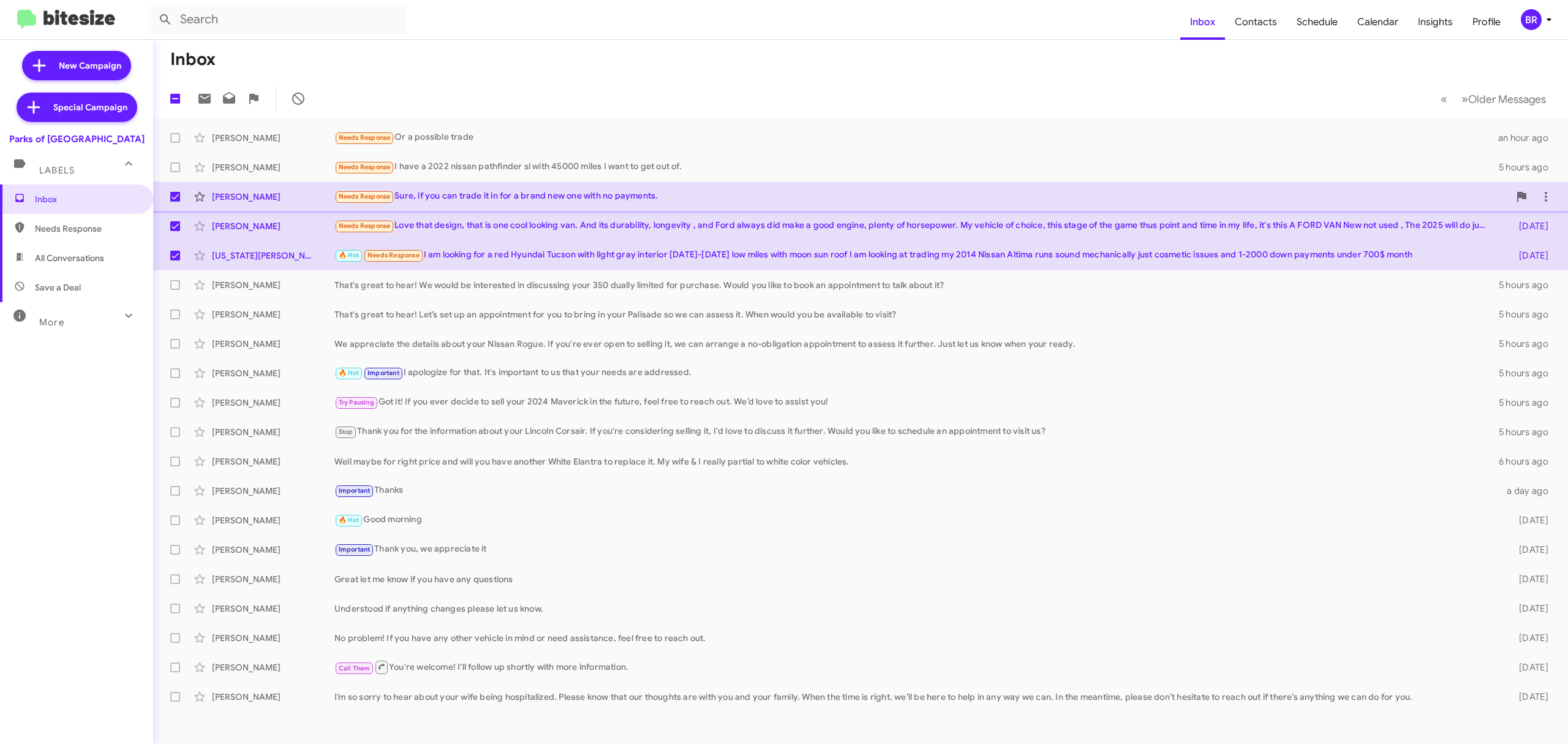
click at [174, 165] on span at bounding box center [175, 167] width 10 height 10
click at [174, 172] on input "checkbox" at bounding box center [174, 172] width 1 height 1
checkbox input "true"
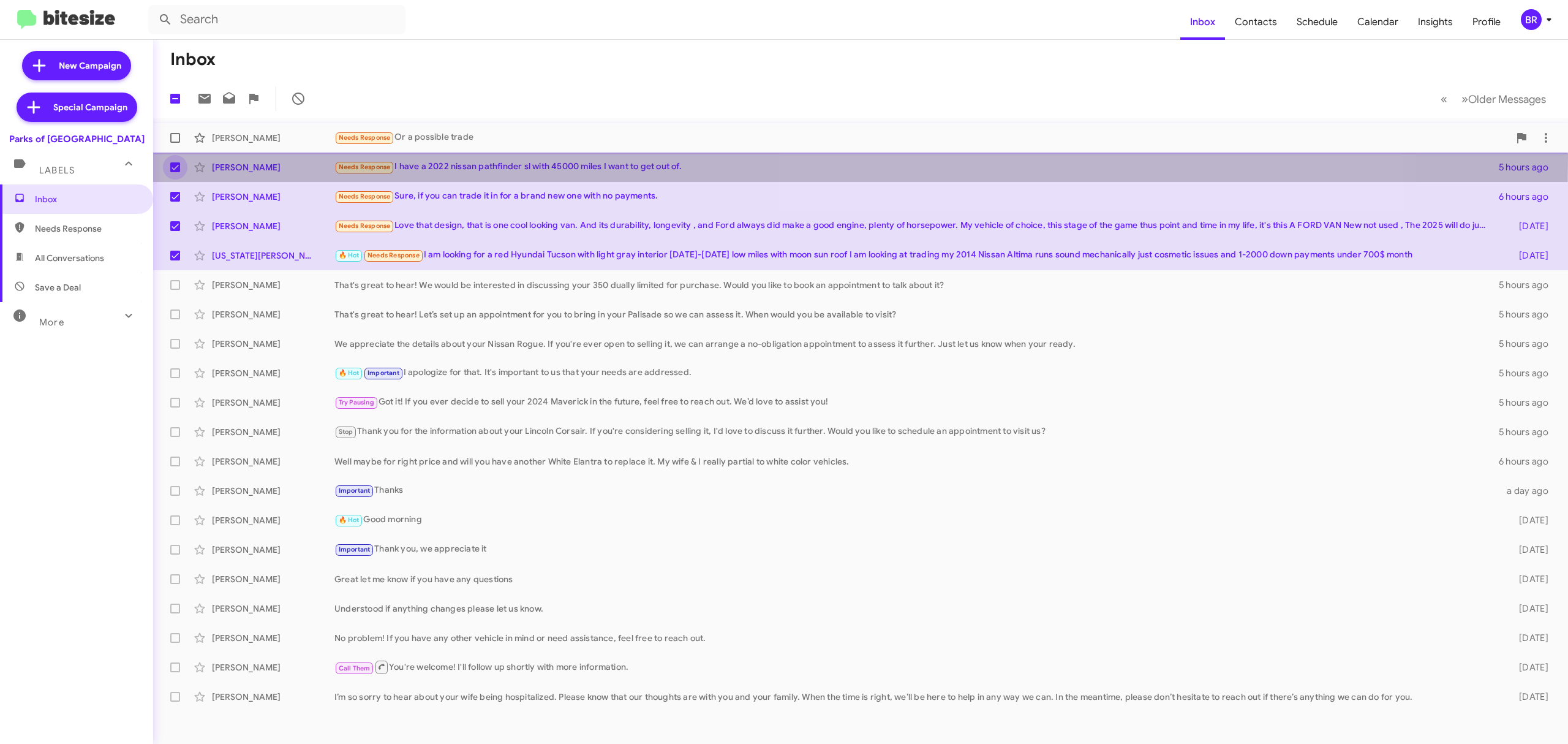
click at [174, 134] on span at bounding box center [175, 137] width 10 height 10
click at [174, 143] on input "checkbox" at bounding box center [174, 143] width 1 height 1
checkbox input "true"
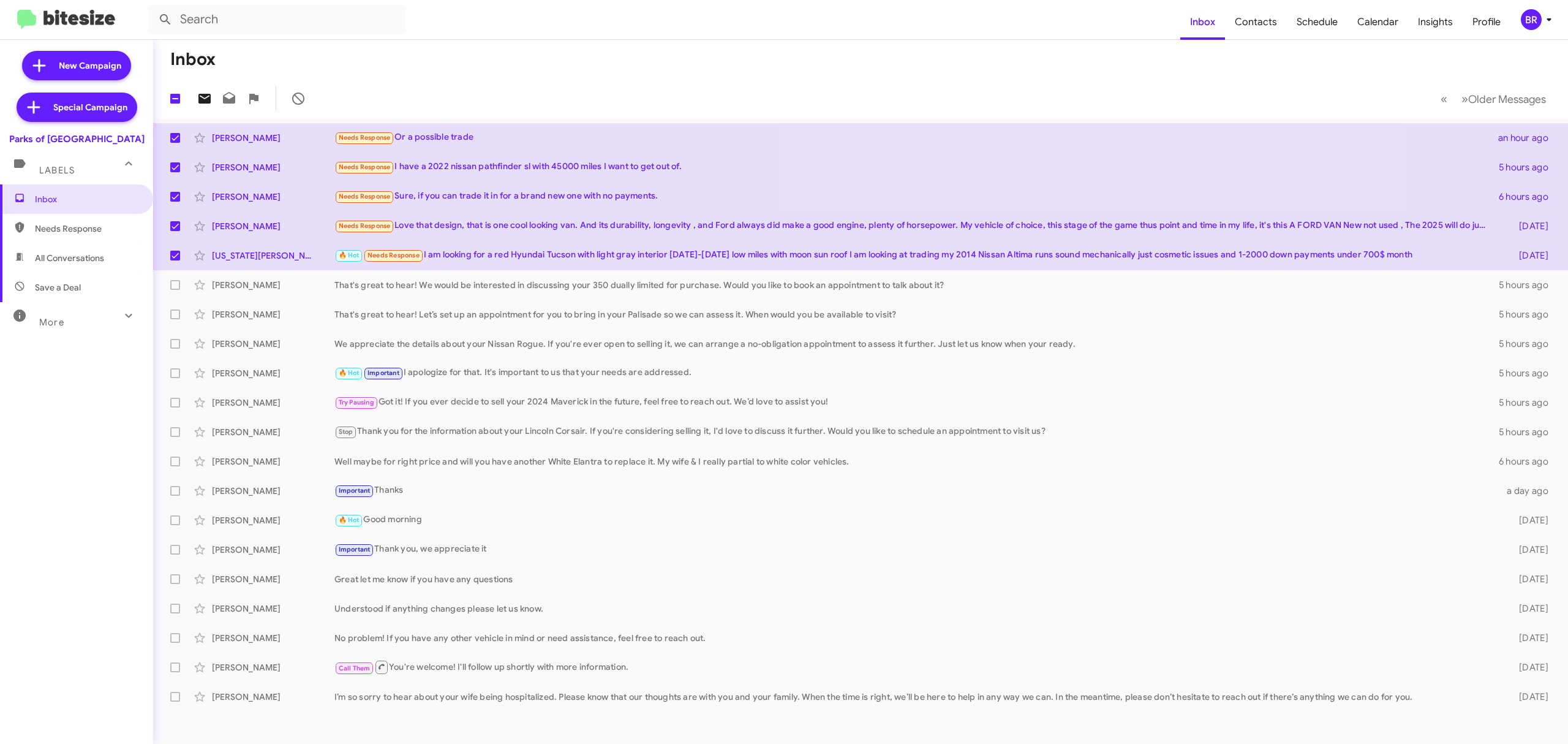
click at [204, 99] on icon at bounding box center [204, 98] width 15 height 15
click at [1531, 19] on div "BR" at bounding box center [1531, 19] width 21 height 21
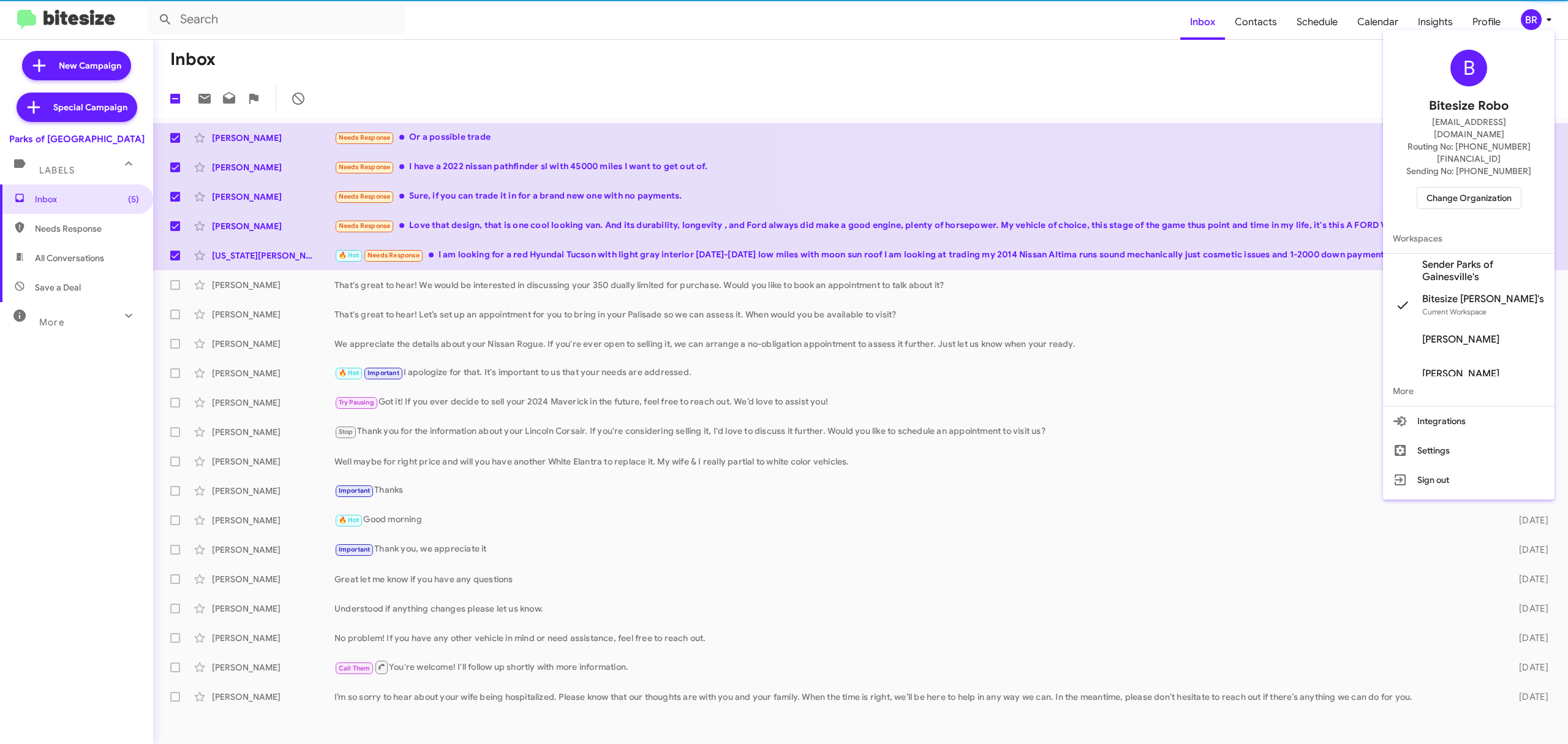
click at [1468, 188] on span "Change Organization" at bounding box center [1469, 198] width 85 height 21
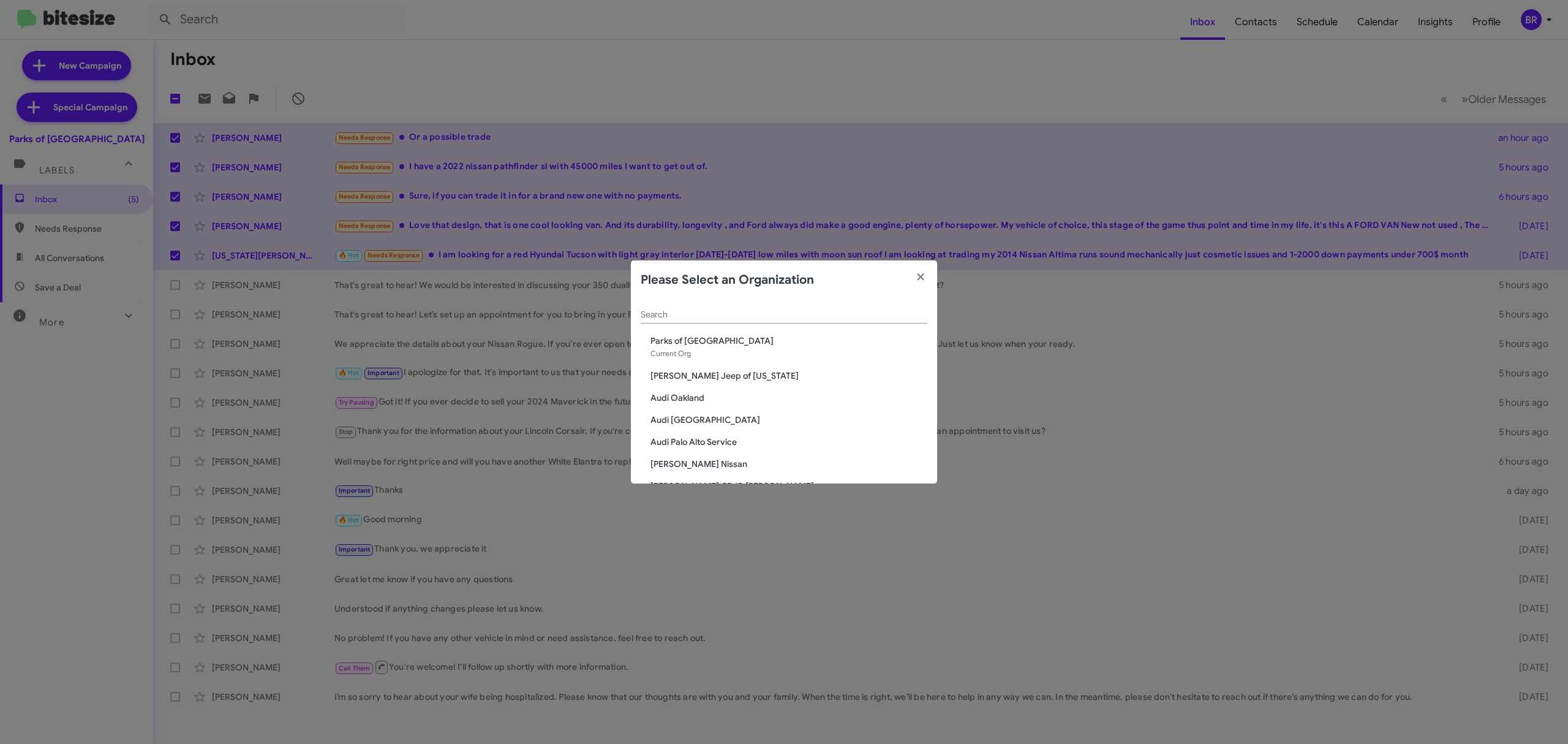
click at [848, 313] on input "Search" at bounding box center [783, 315] width 286 height 10
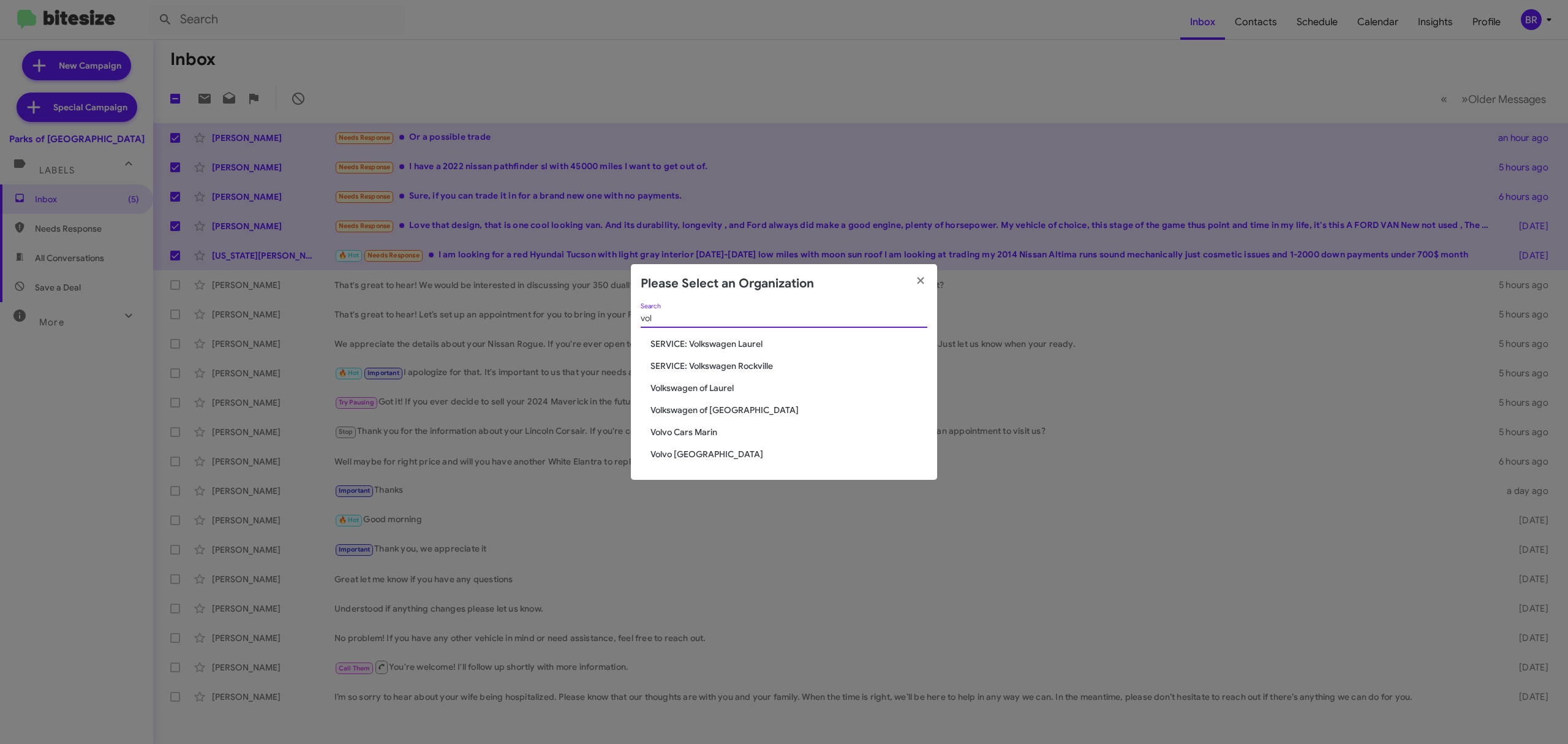
type input "vol"
click at [716, 456] on span "Volvo [GEOGRAPHIC_DATA]" at bounding box center [789, 454] width 277 height 12
click at [721, 458] on span "Volvo [GEOGRAPHIC_DATA]" at bounding box center [789, 454] width 277 height 12
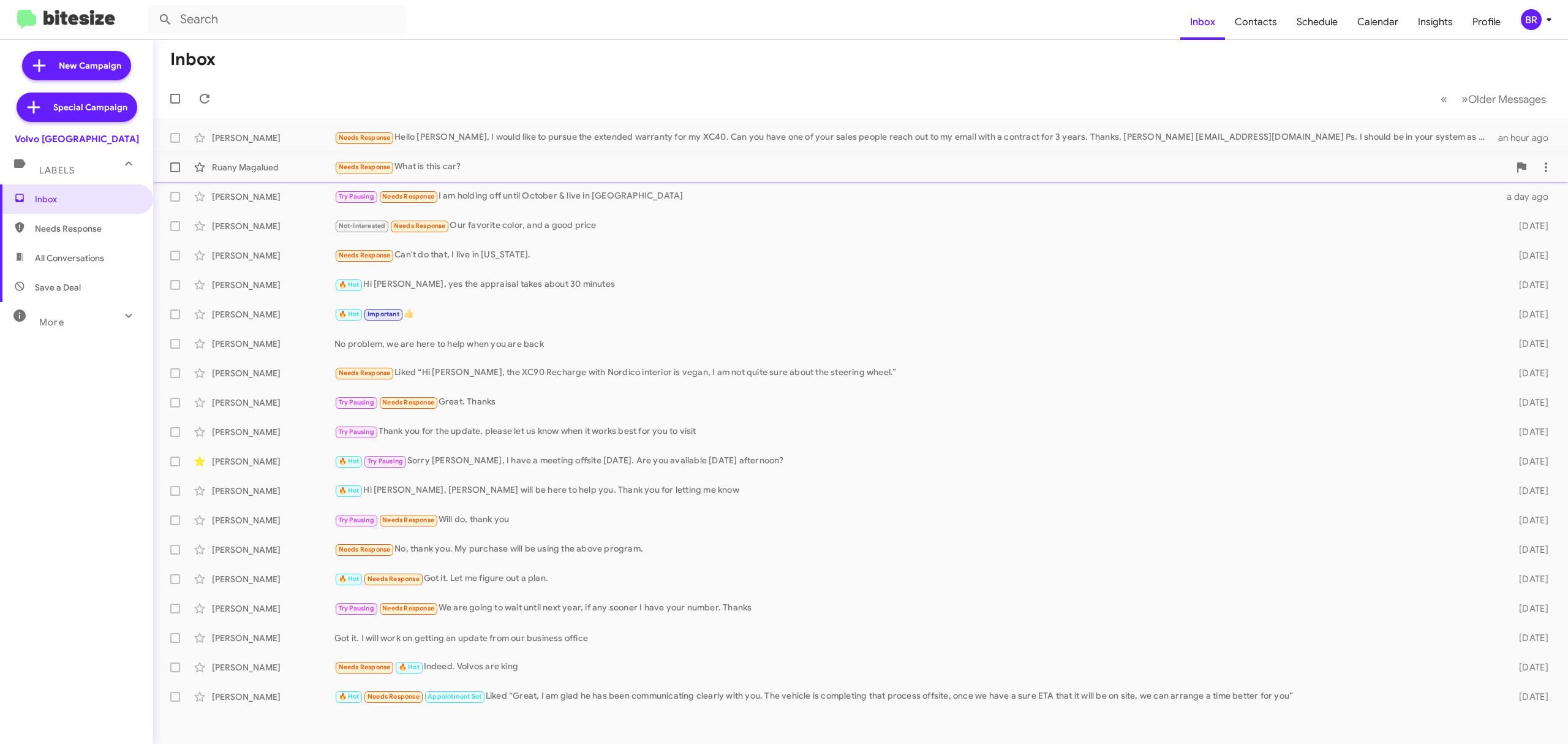
click at [173, 167] on span at bounding box center [175, 167] width 10 height 10
click at [174, 172] on input "checkbox" at bounding box center [174, 172] width 1 height 1
checkbox input "true"
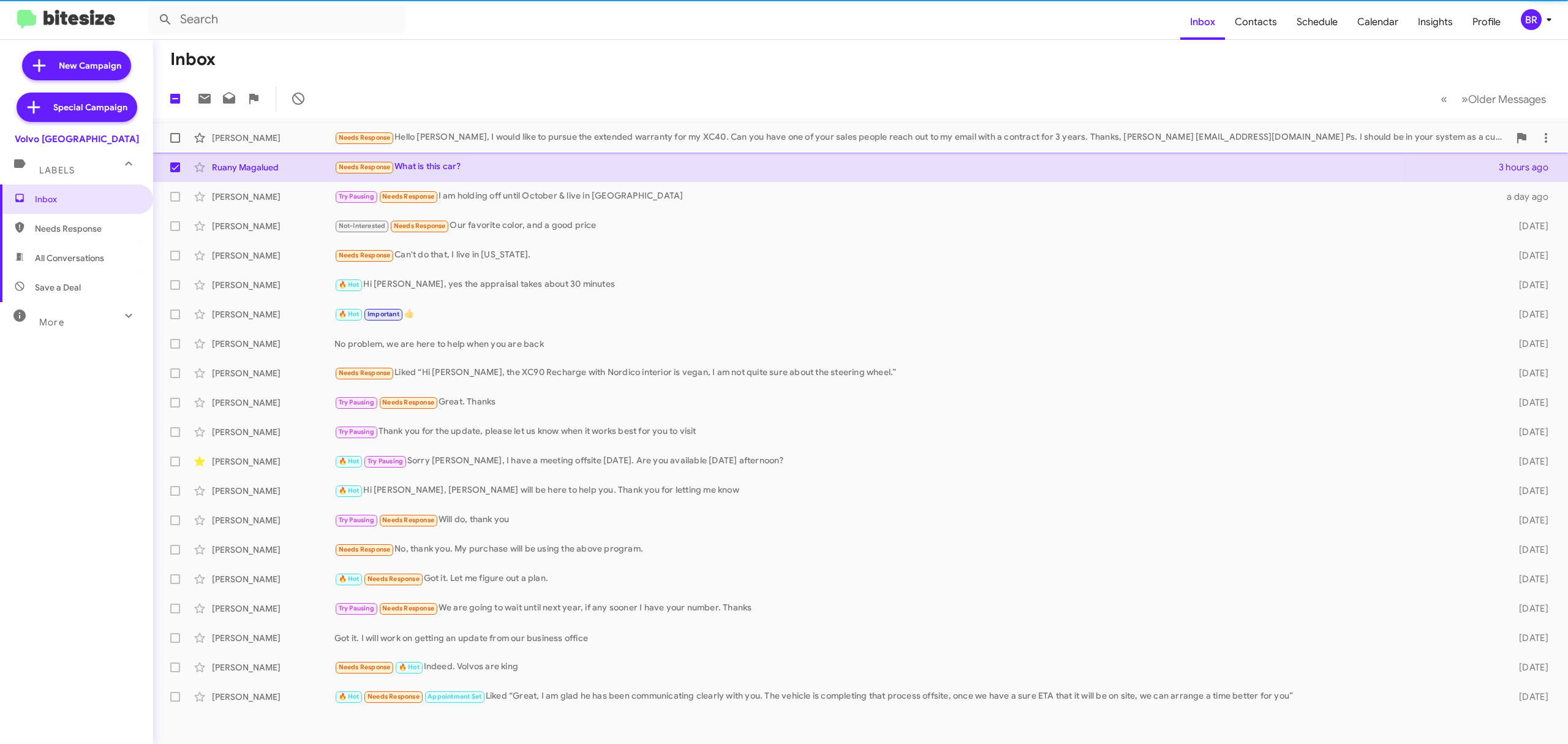
click at [174, 138] on span at bounding box center [175, 137] width 10 height 10
click at [174, 143] on input "checkbox" at bounding box center [174, 143] width 1 height 1
checkbox input "true"
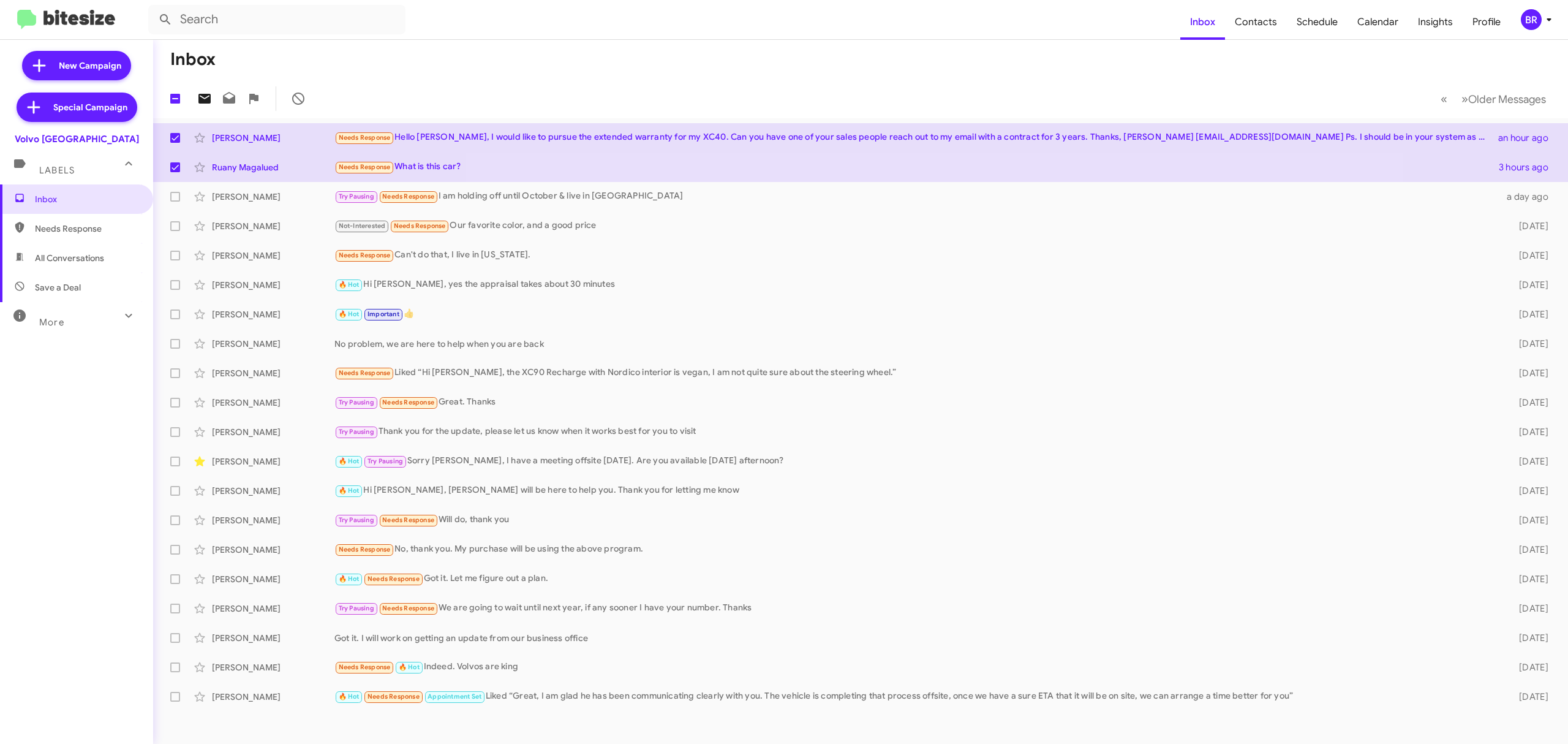
click at [204, 94] on icon at bounding box center [204, 98] width 12 height 10
click at [1522, 19] on div "BR" at bounding box center [1531, 19] width 21 height 21
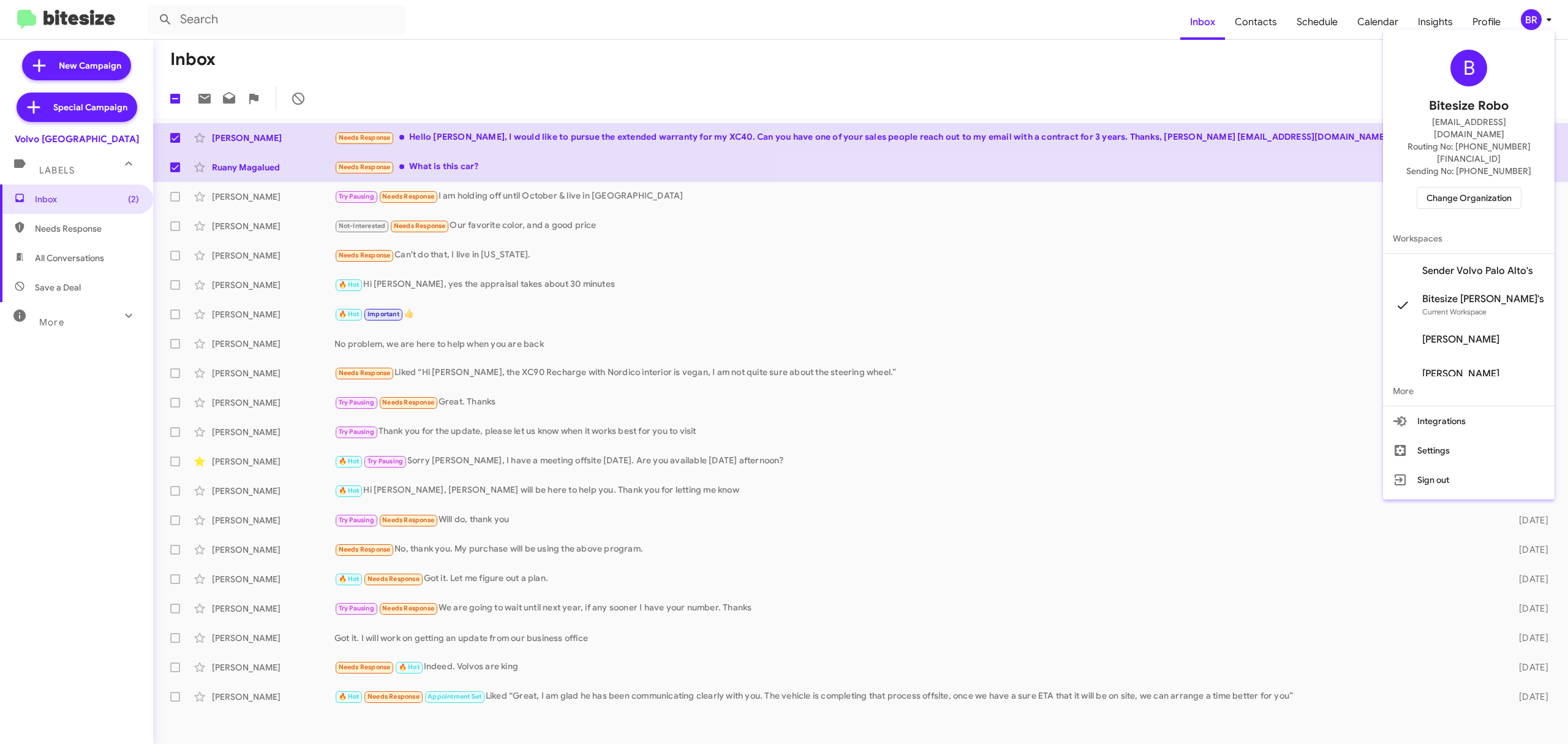
click at [1459, 188] on span "Change Organization" at bounding box center [1469, 198] width 85 height 21
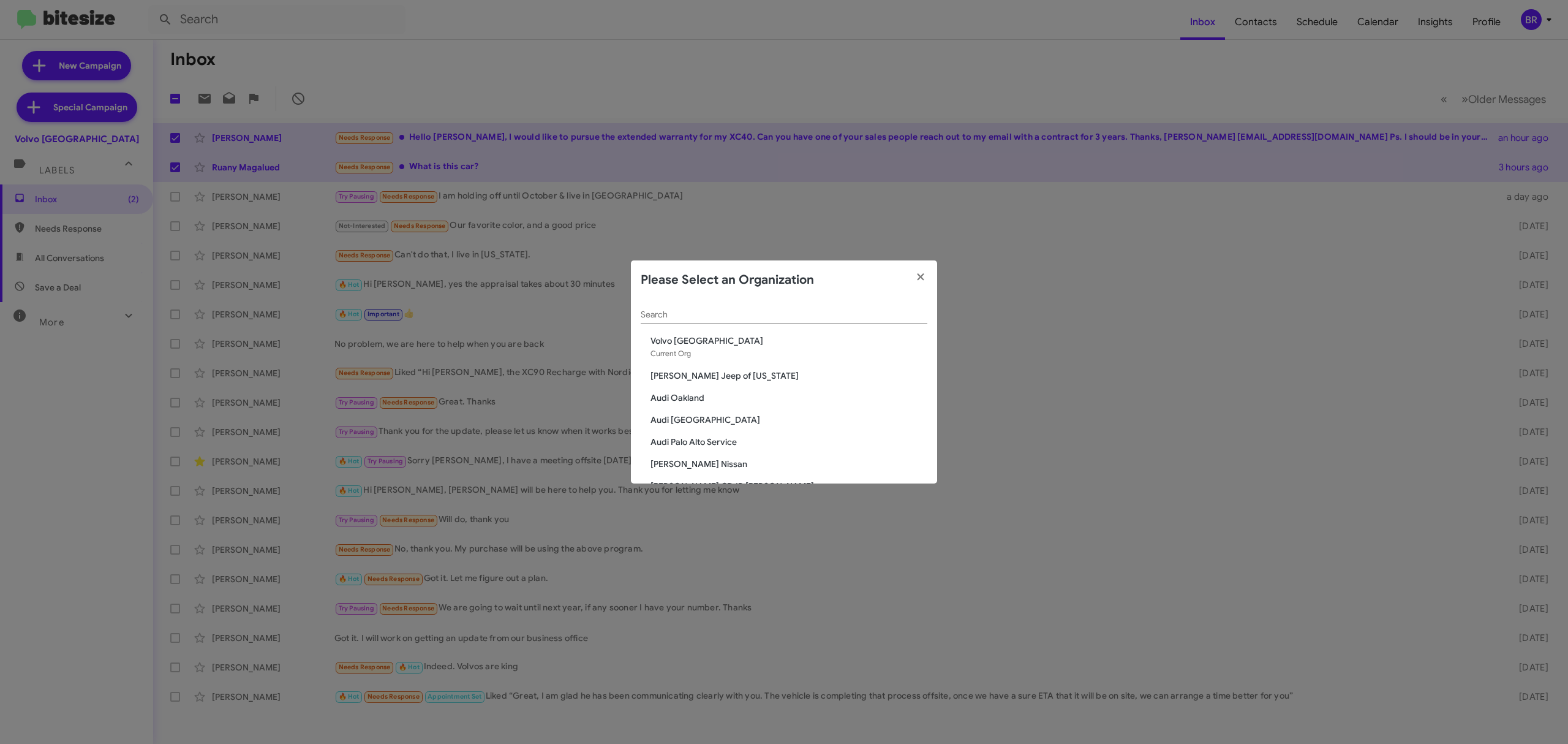
click at [824, 320] on input "Search" at bounding box center [783, 315] width 286 height 10
click at [831, 316] on input "Search" at bounding box center [783, 315] width 286 height 10
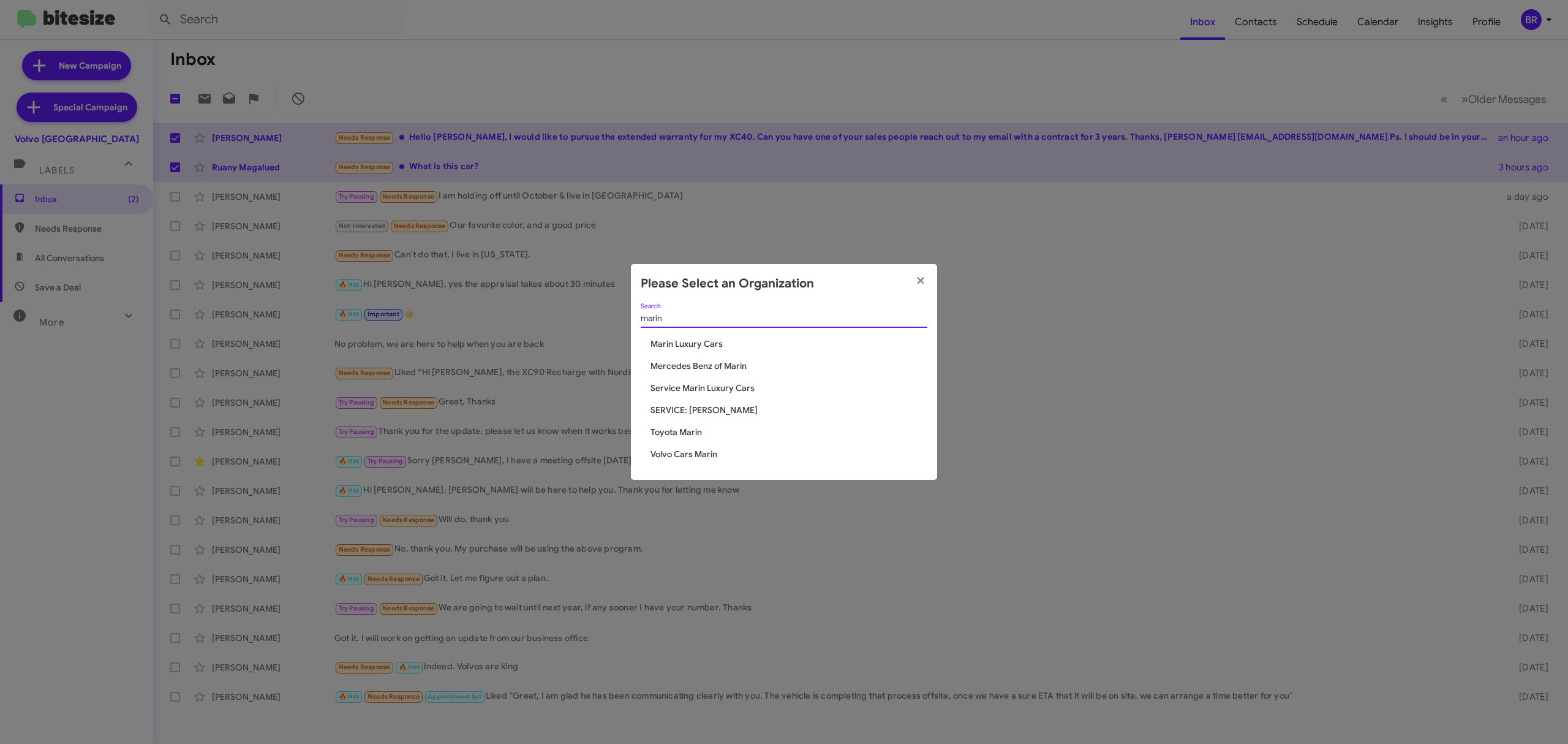
type input "marin"
click at [711, 347] on span "Marin Luxury Cars" at bounding box center [789, 343] width 277 height 12
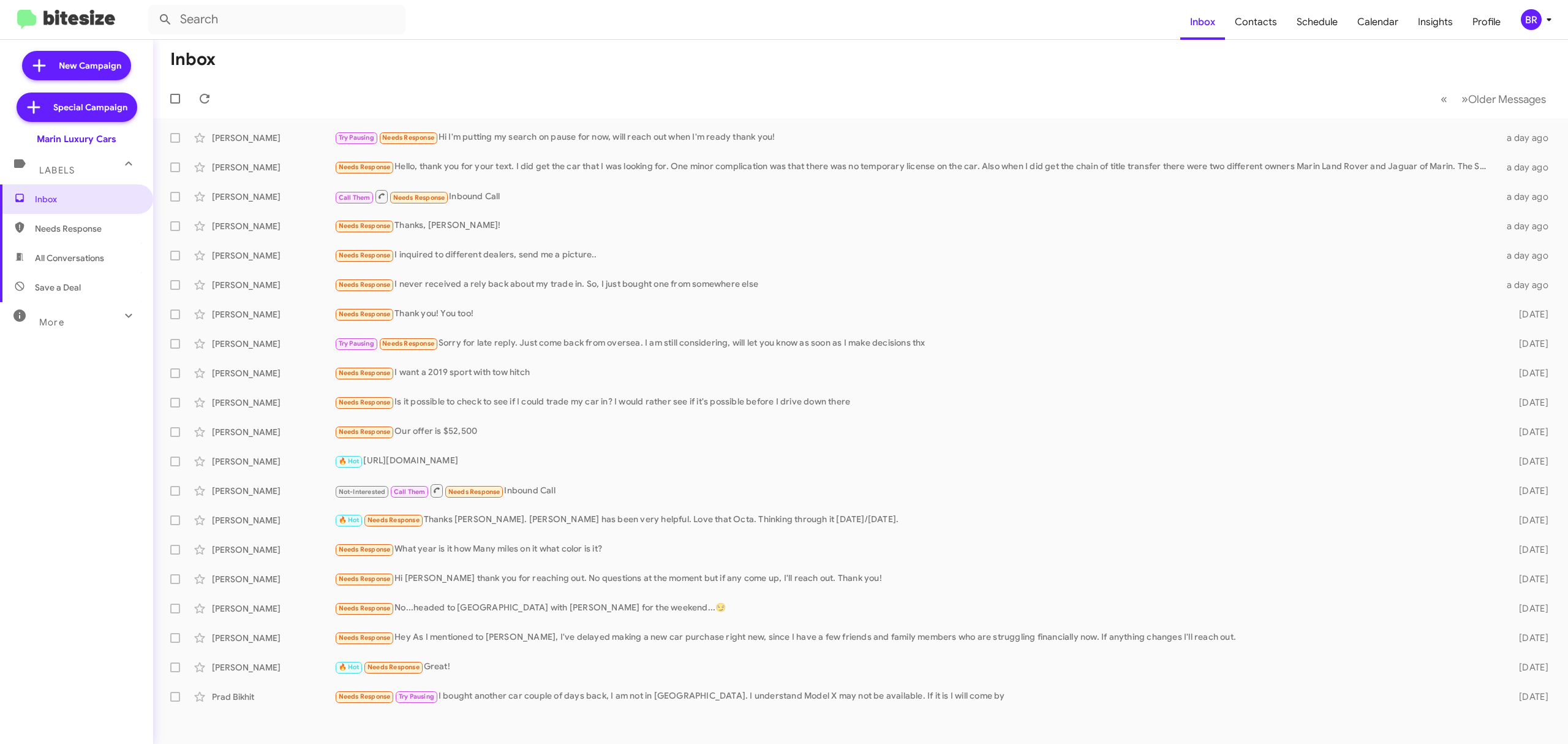
click at [1552, 18] on icon at bounding box center [1549, 19] width 15 height 15
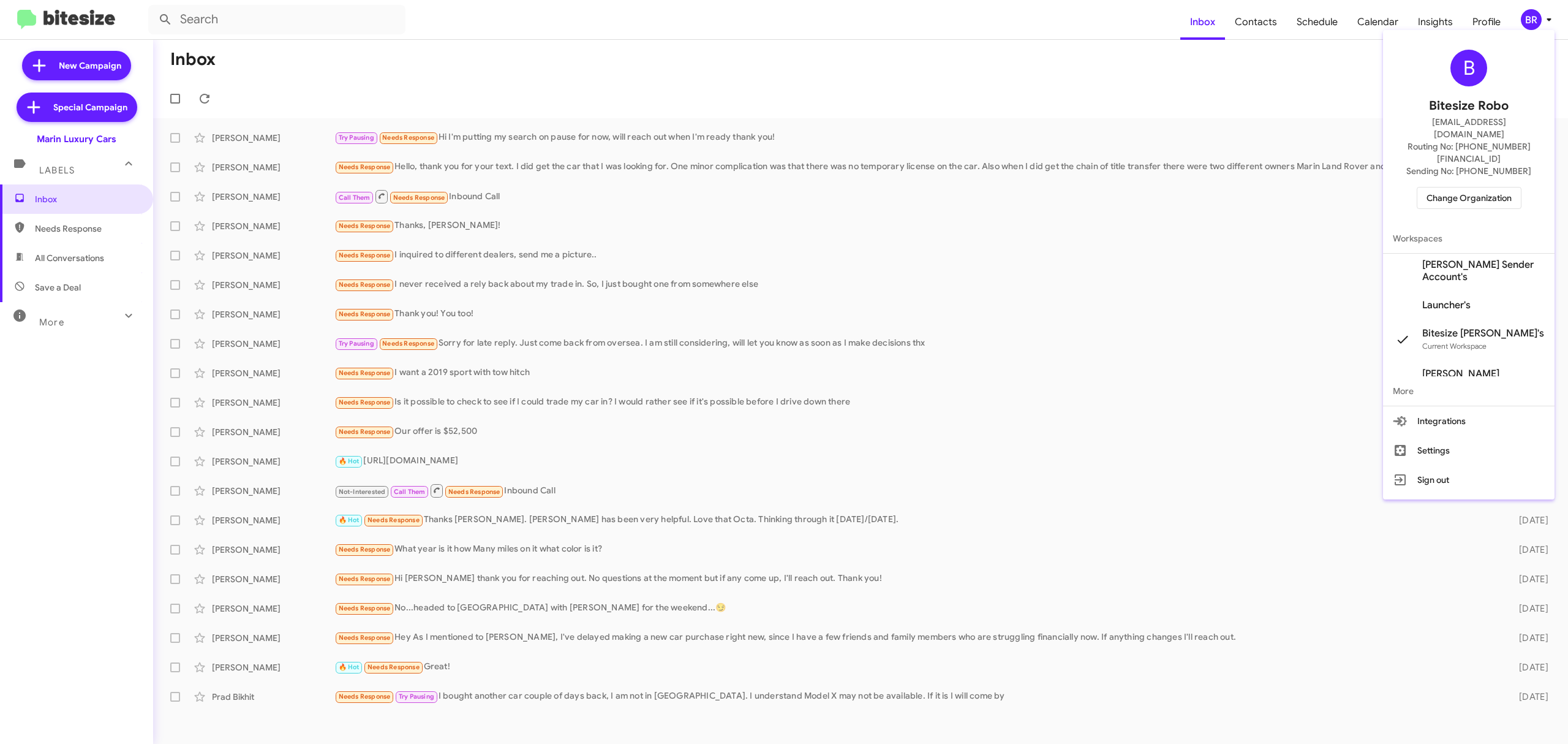
click at [1451, 188] on span "Change Organization" at bounding box center [1469, 198] width 85 height 21
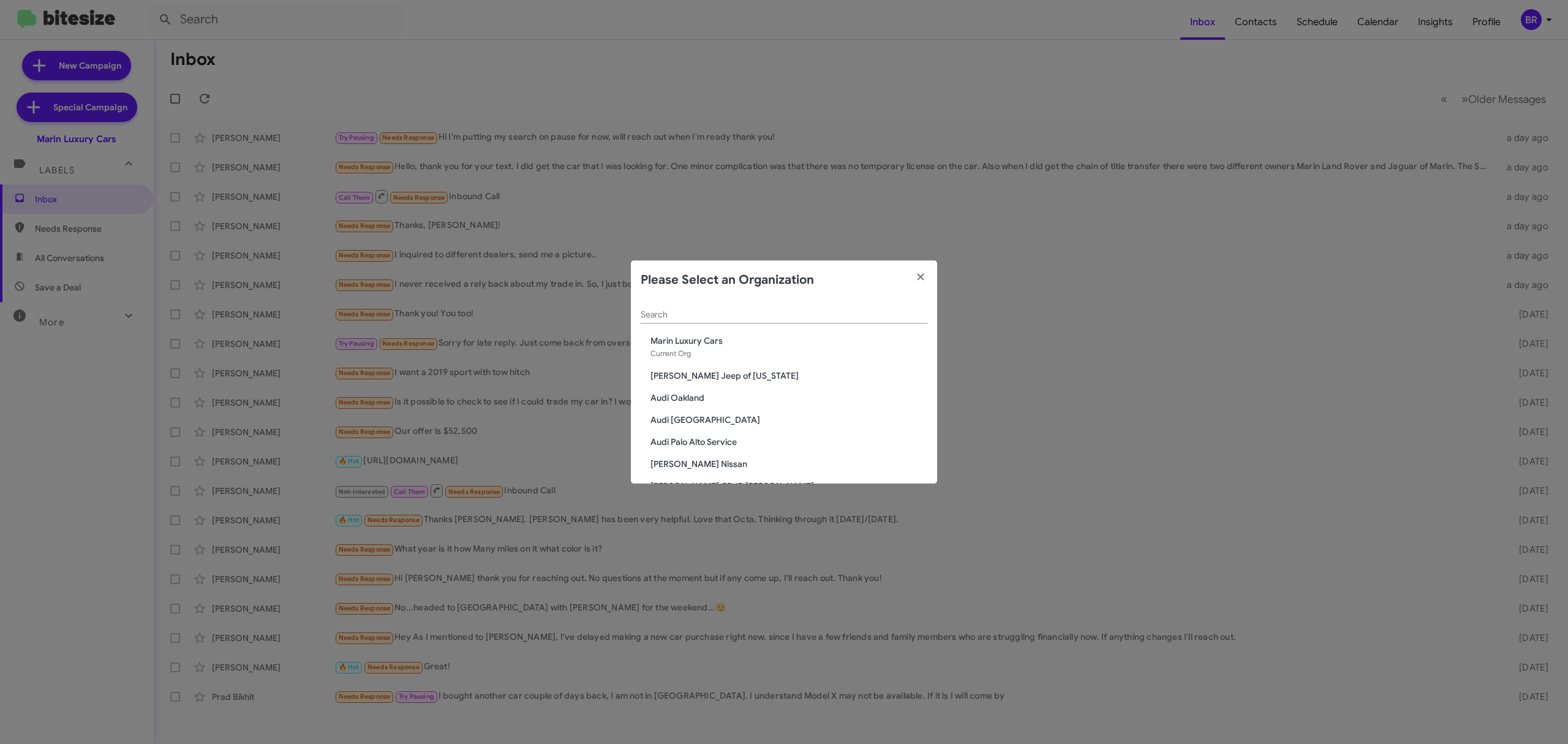
click at [794, 310] on input "Search" at bounding box center [783, 315] width 286 height 10
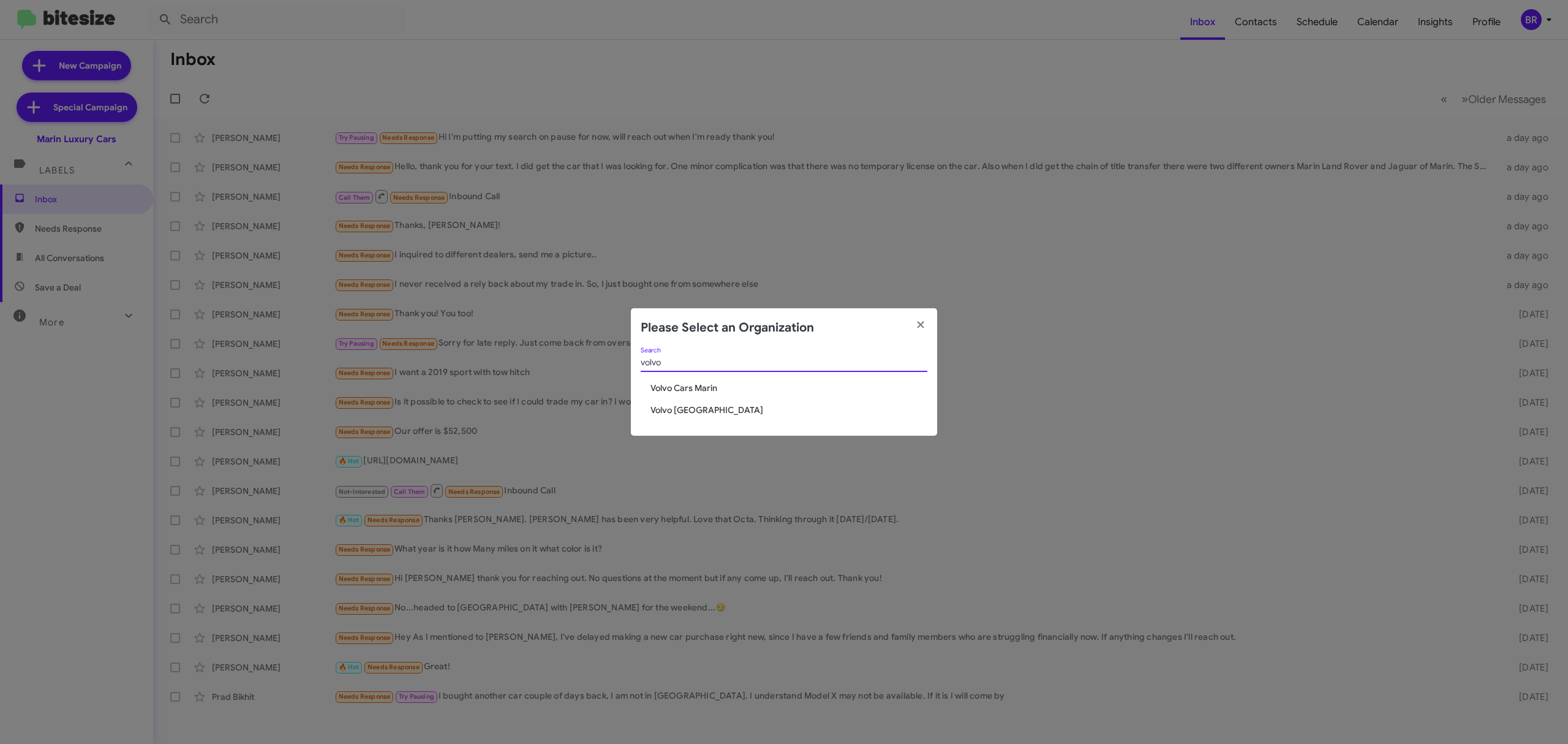
type input "volvo"
click at [706, 391] on span "Volvo Cars Marin" at bounding box center [789, 387] width 277 height 12
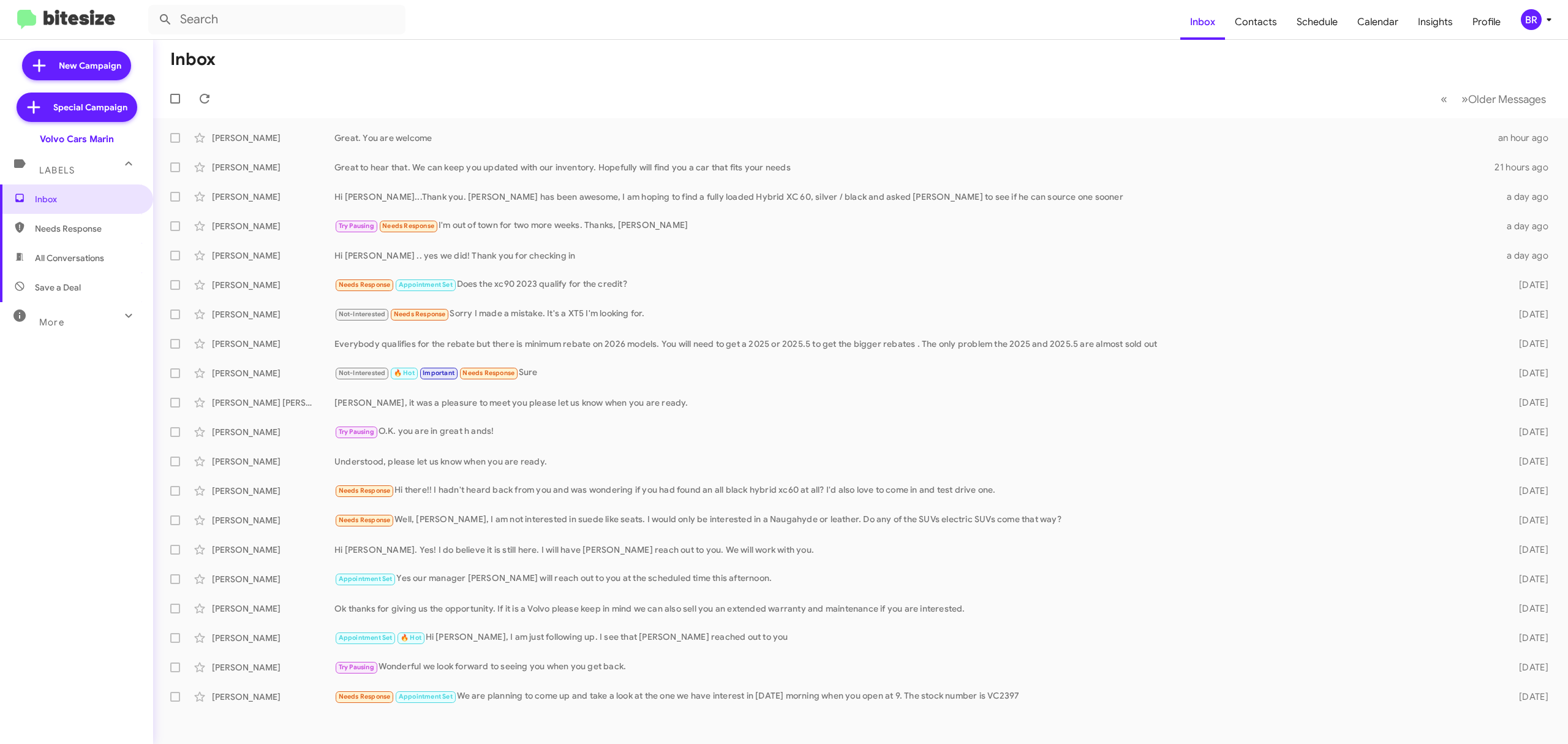
click at [762, 273] on div "[PERSON_NAME] Needs Response Appointment Set Does the xc90 2023 qualify for the…" at bounding box center [860, 285] width 1395 height 25
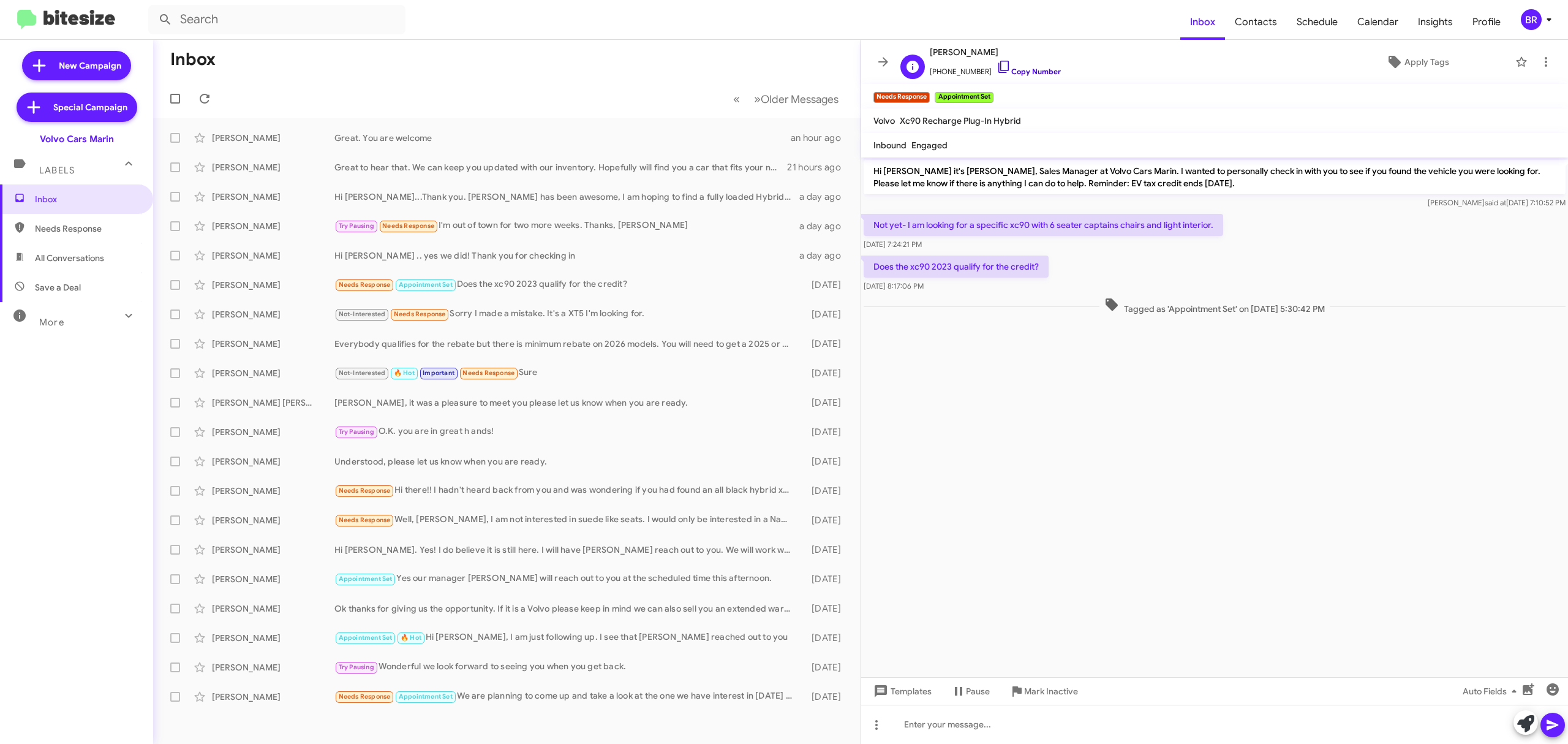
click at [1010, 72] on link "Copy Number" at bounding box center [1028, 72] width 64 height 9
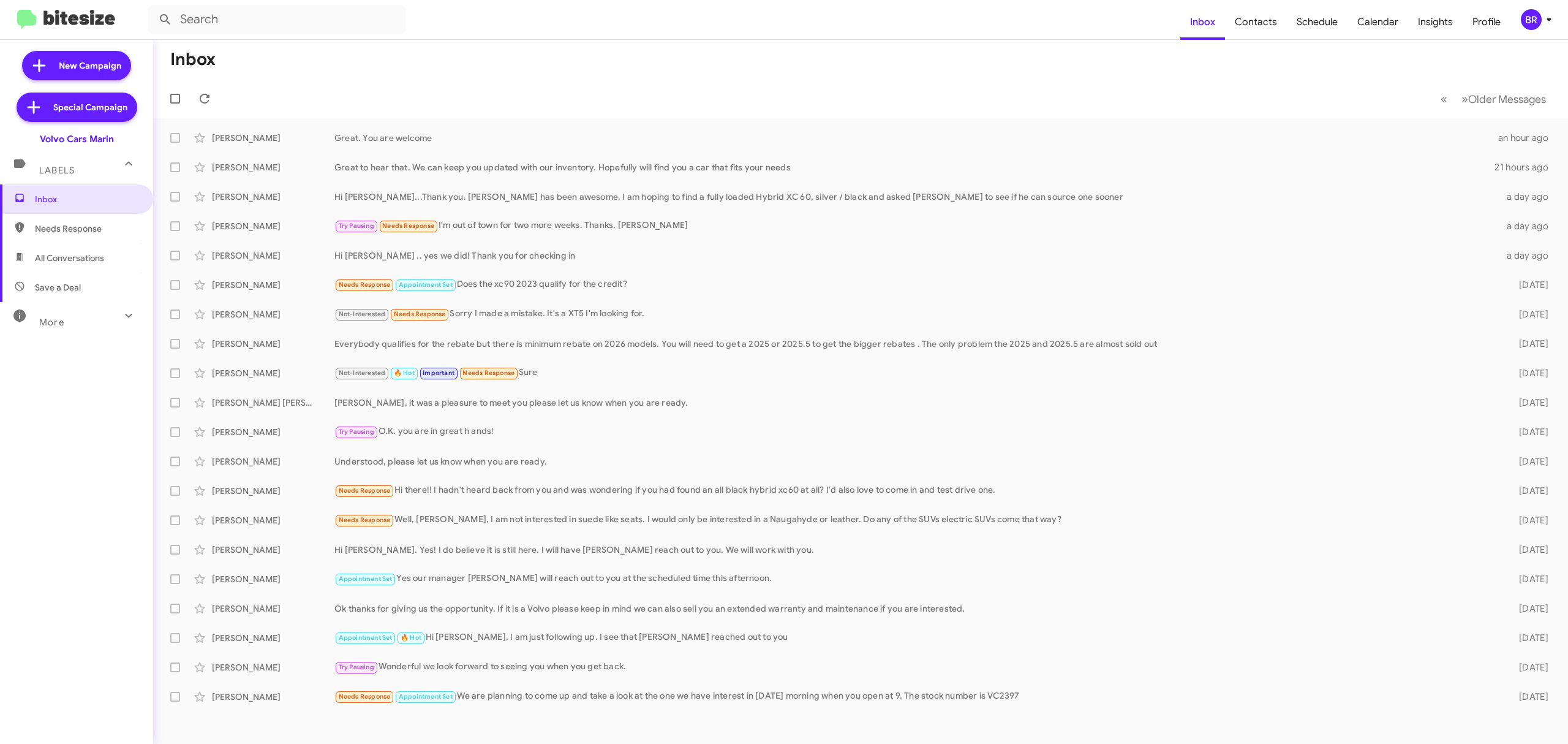
click at [1516, 28] on button "BR" at bounding box center [1532, 19] width 44 height 21
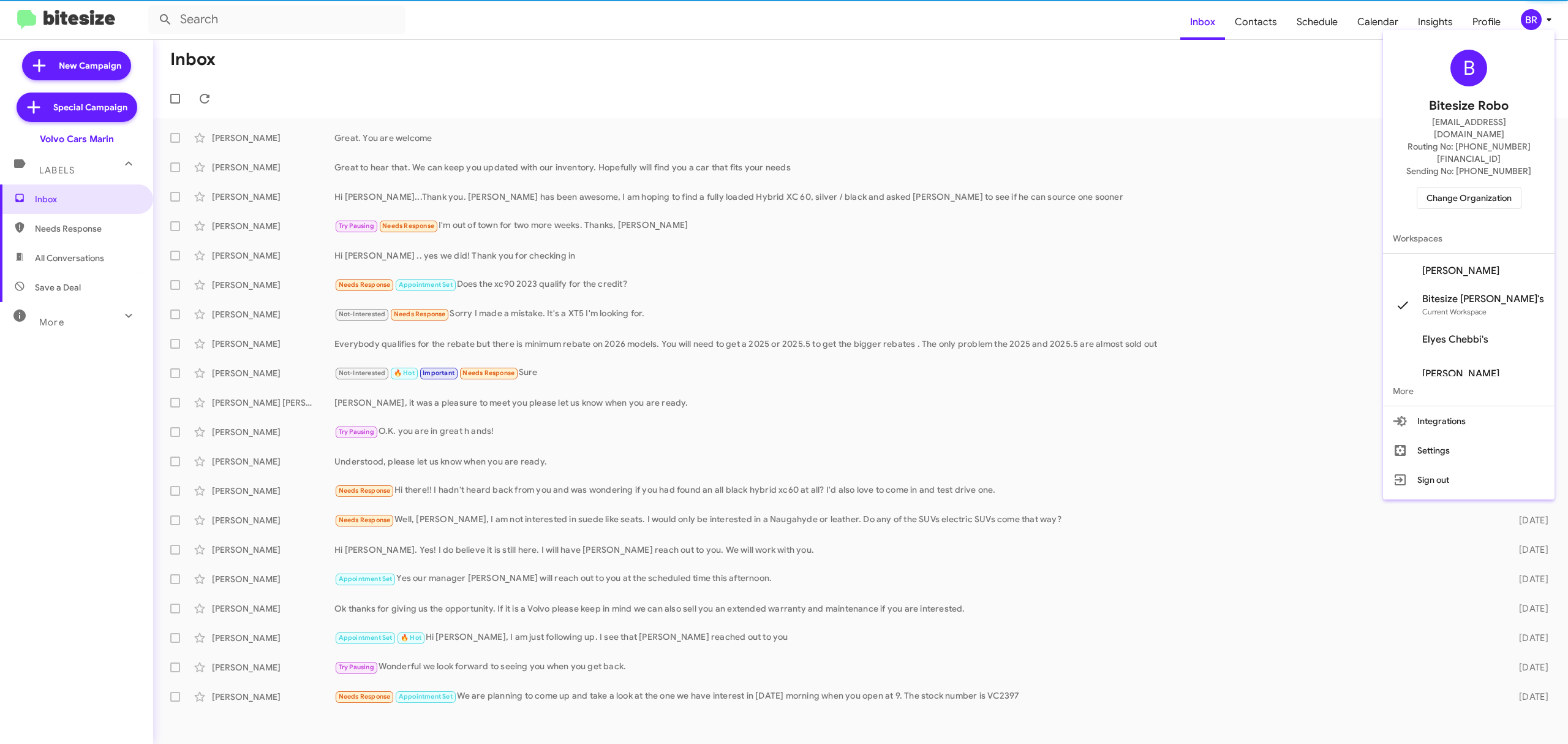
click at [1470, 188] on span "Change Organization" at bounding box center [1469, 198] width 85 height 21
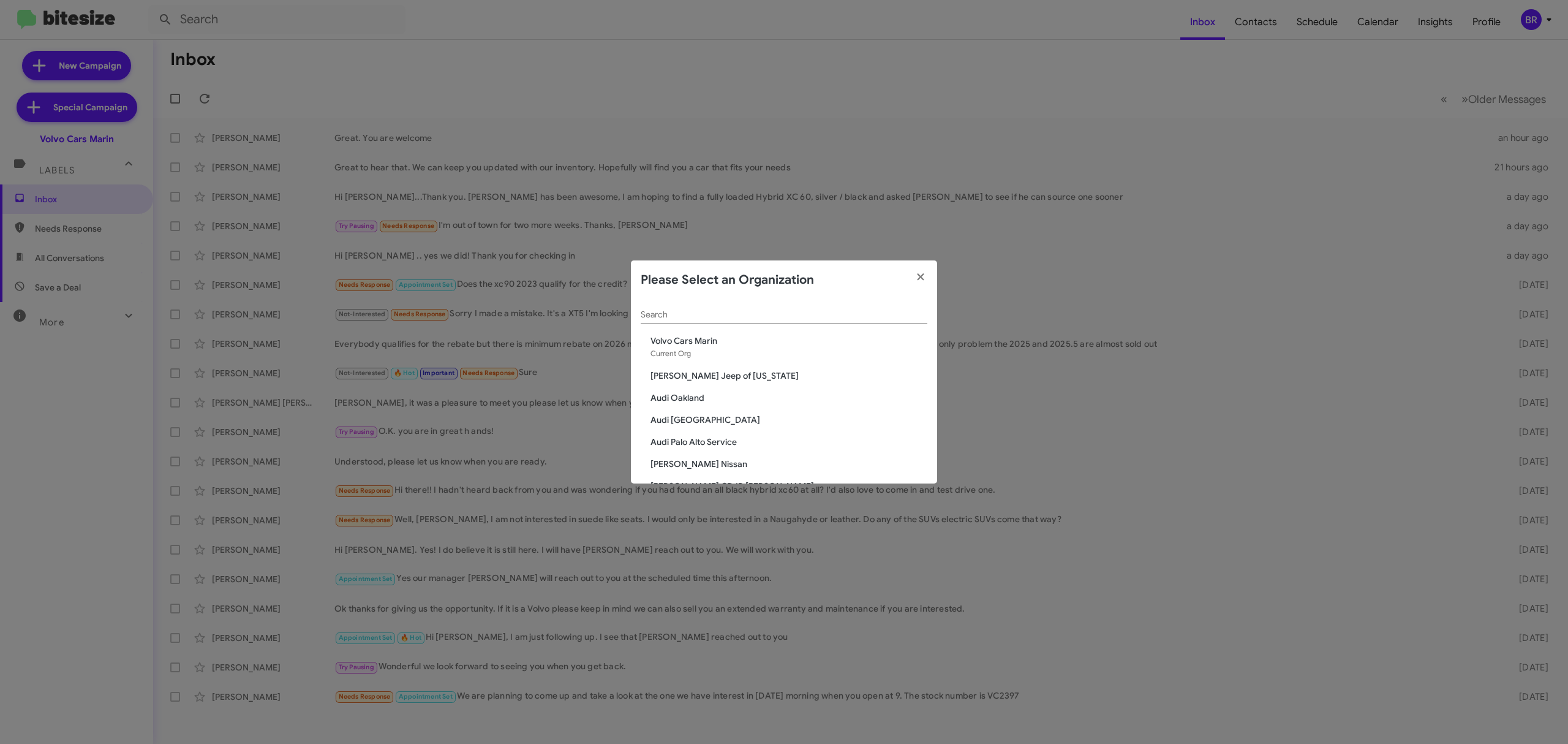
click at [755, 312] on input "Search" at bounding box center [783, 315] width 286 height 10
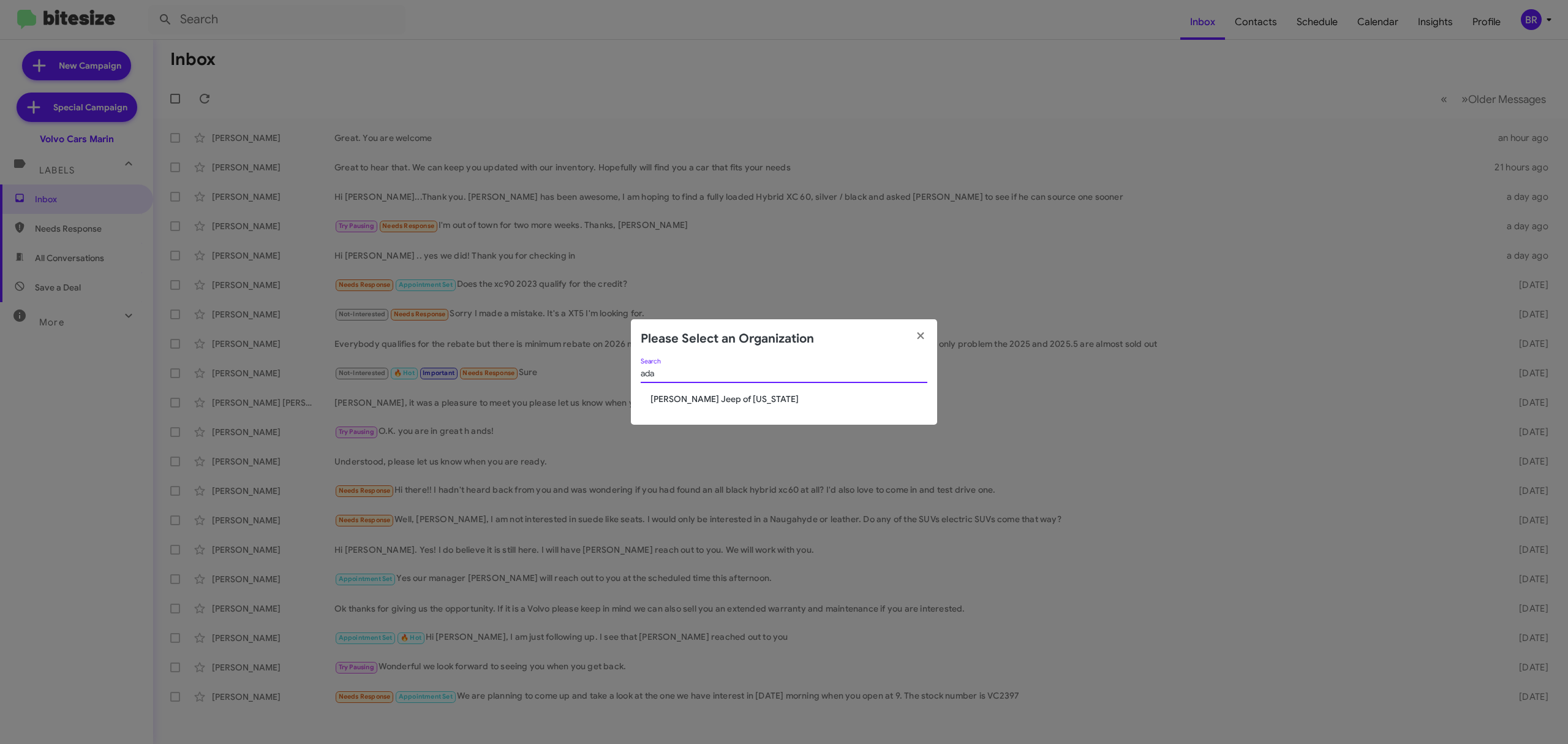
type input "ada"
click at [723, 399] on span "[PERSON_NAME] Jeep of [US_STATE]" at bounding box center [789, 399] width 277 height 12
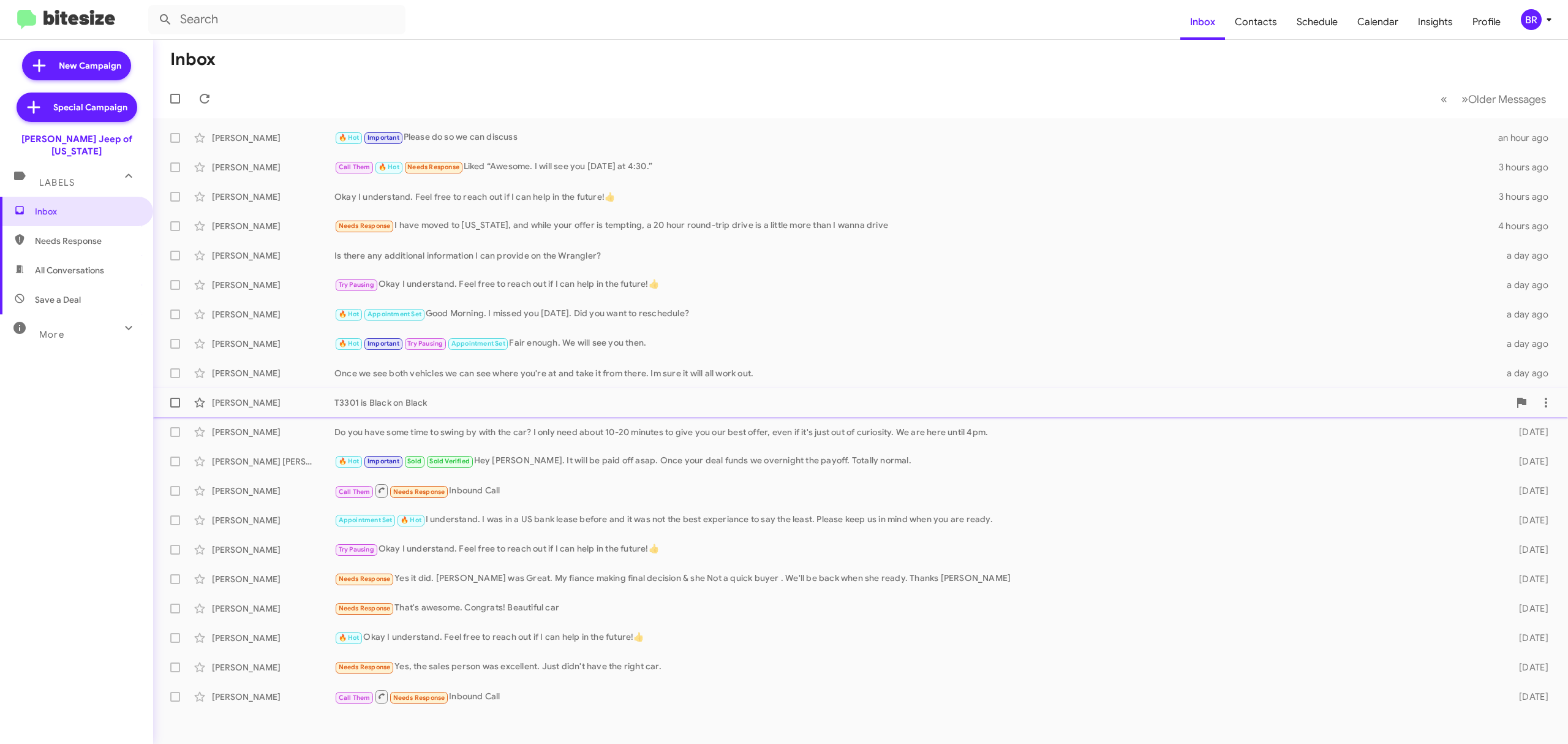
click at [329, 402] on div "[PERSON_NAME]" at bounding box center [273, 403] width 123 height 12
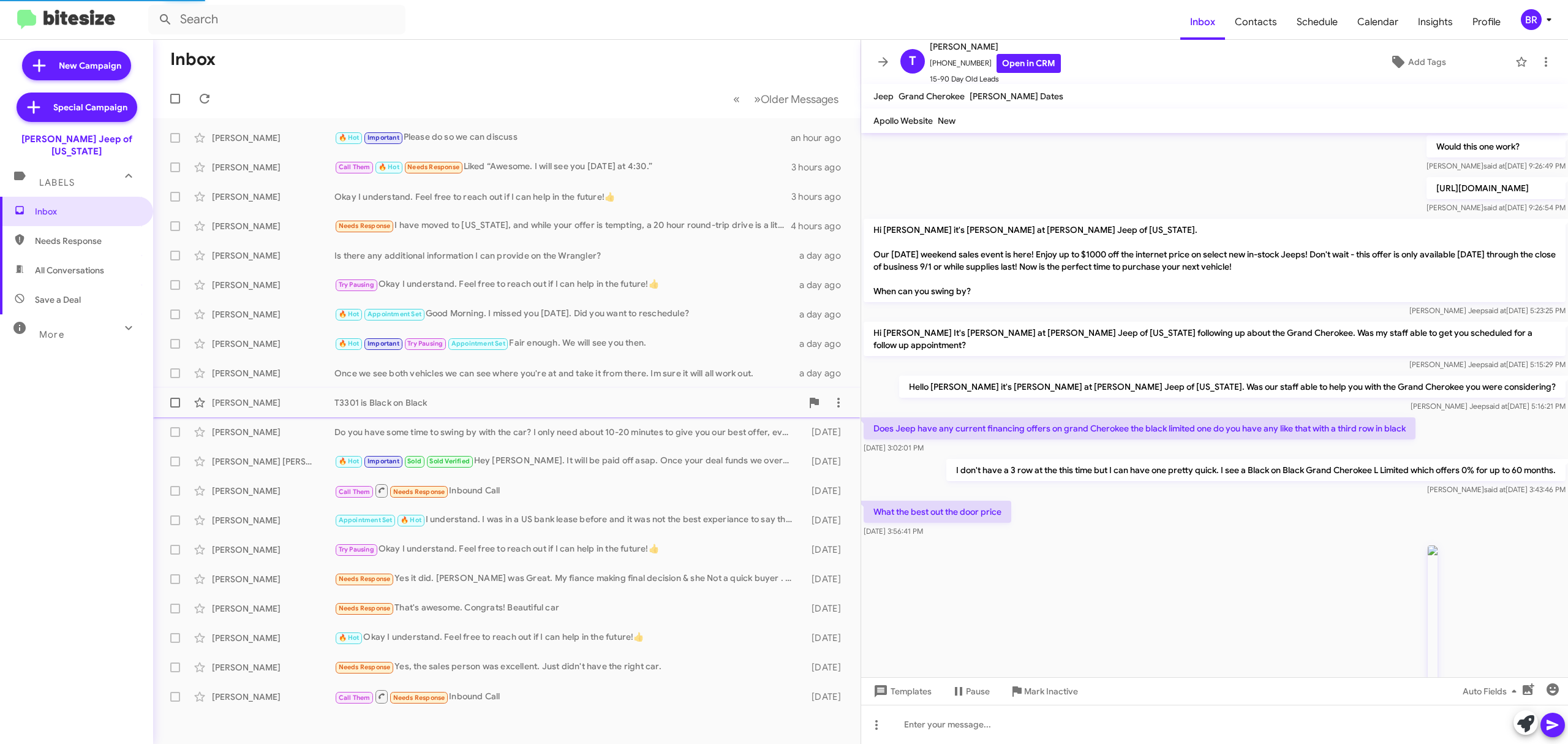
scroll to position [603, 0]
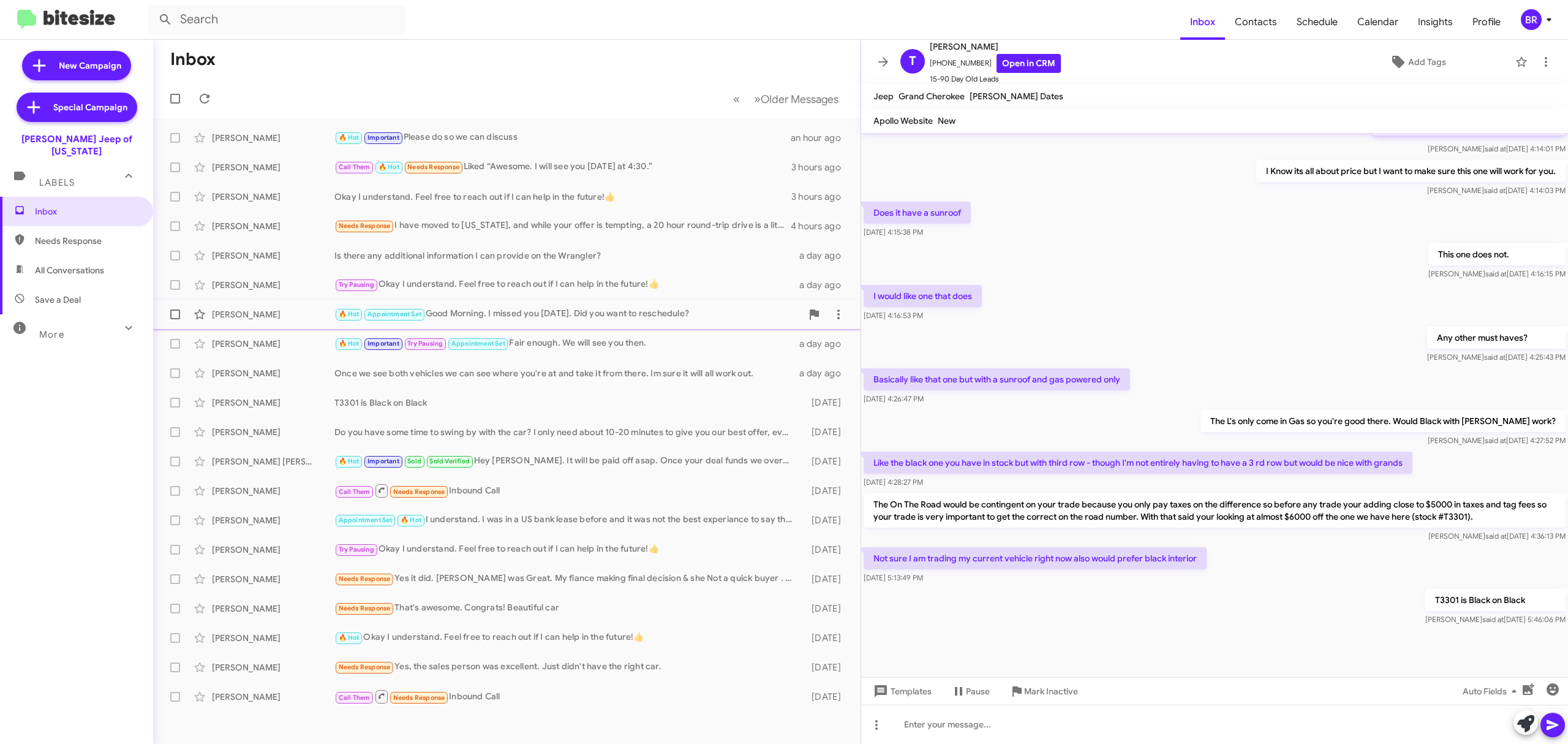
click at [285, 315] on div "[PERSON_NAME]" at bounding box center [273, 314] width 123 height 12
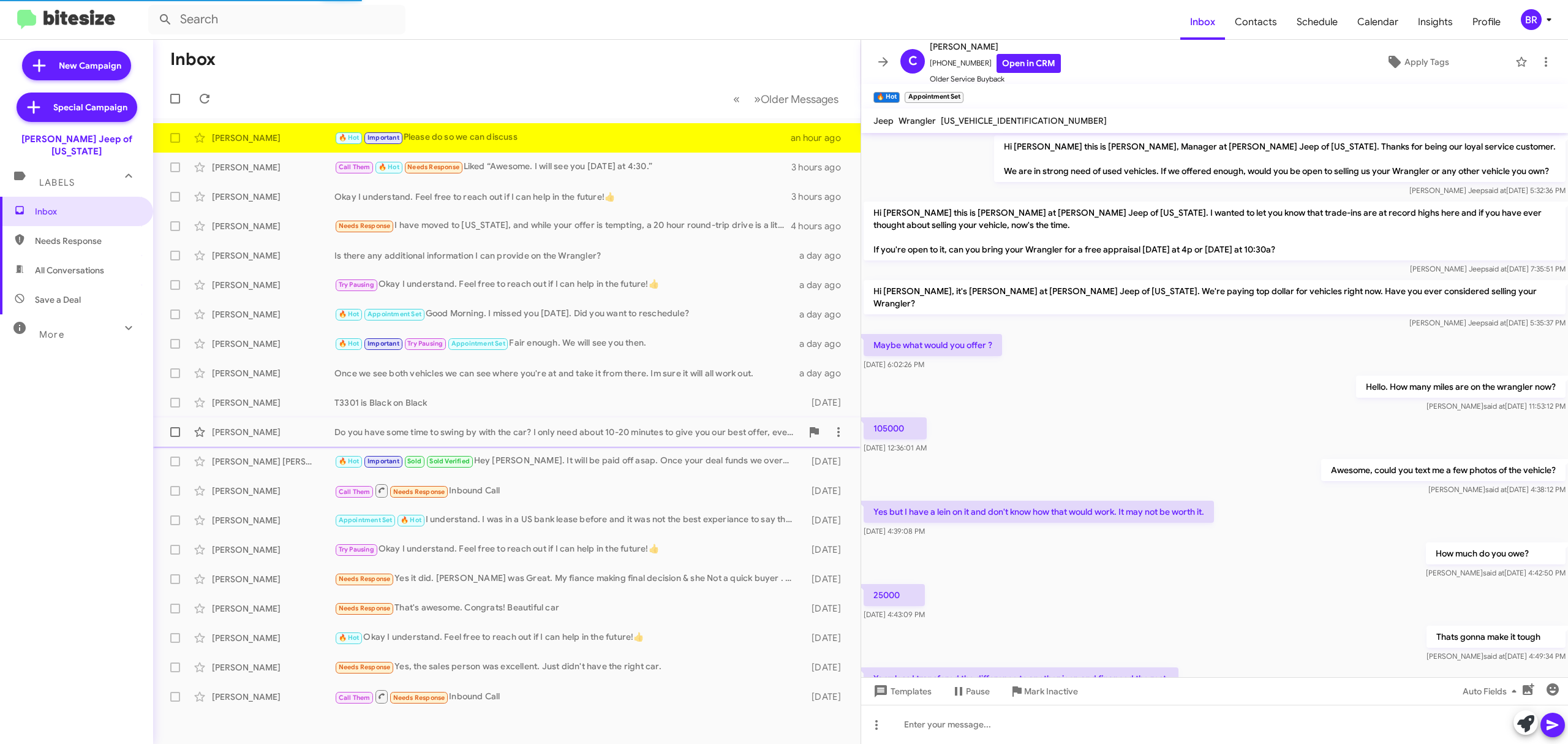
scroll to position [424, 0]
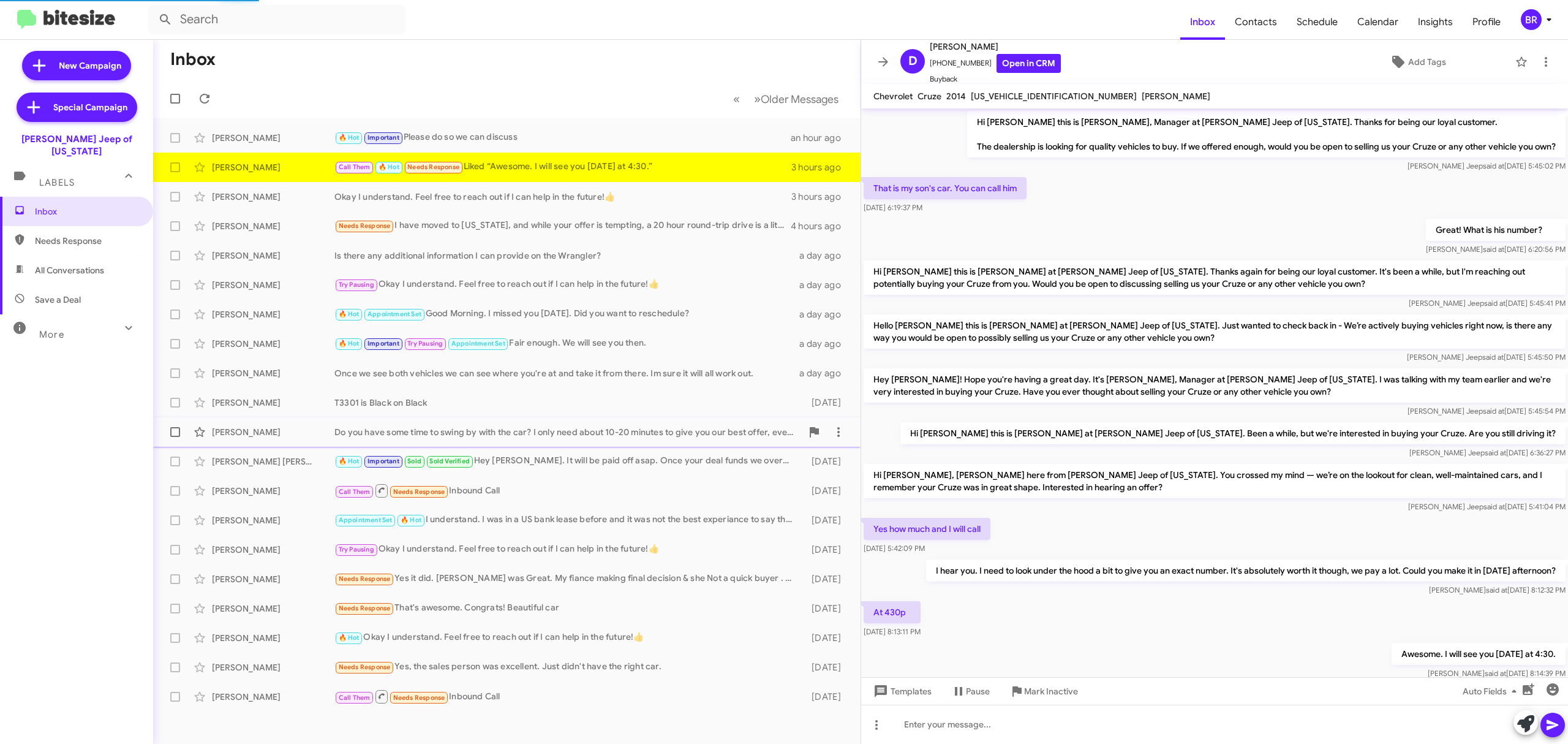
scroll to position [86, 0]
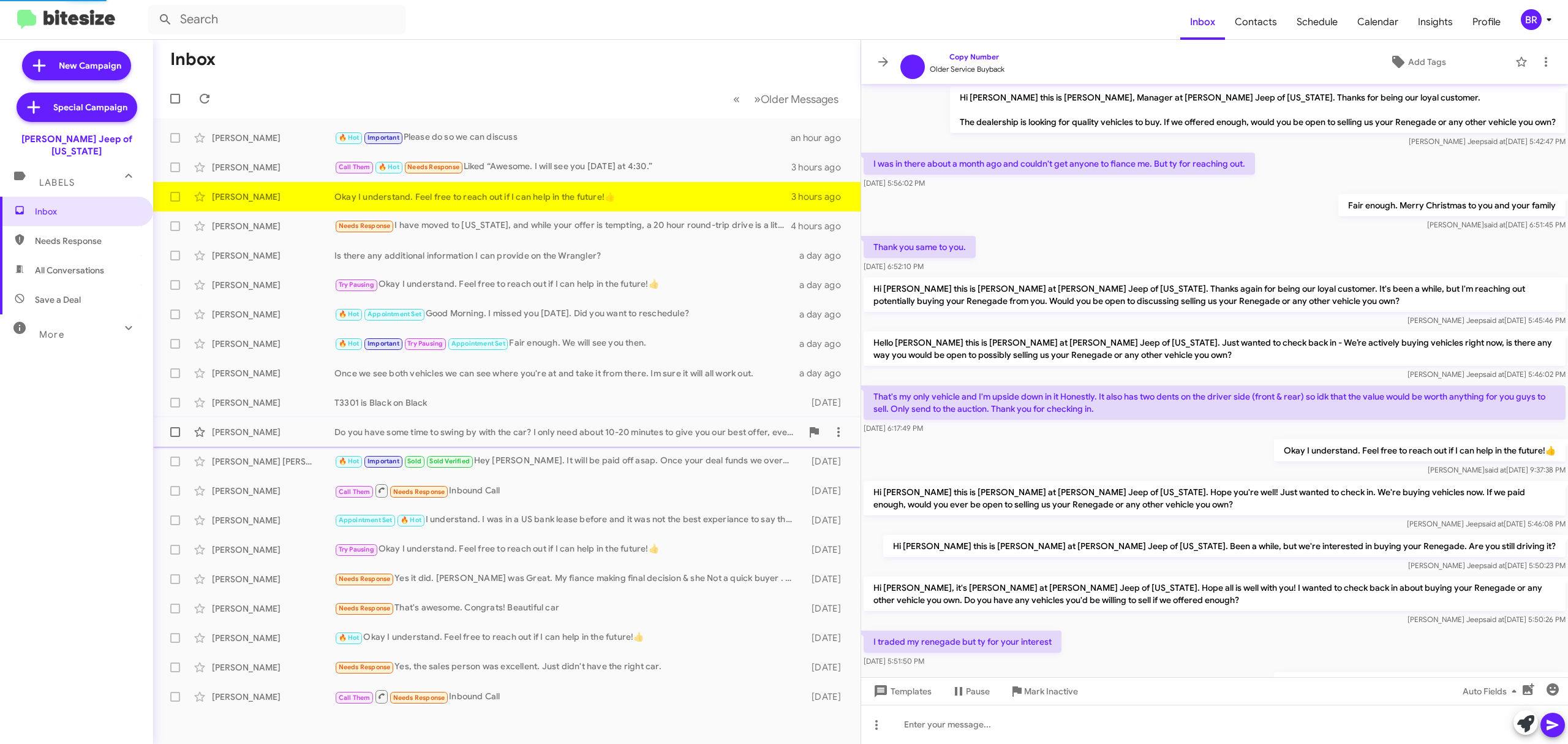
scroll to position [74, 0]
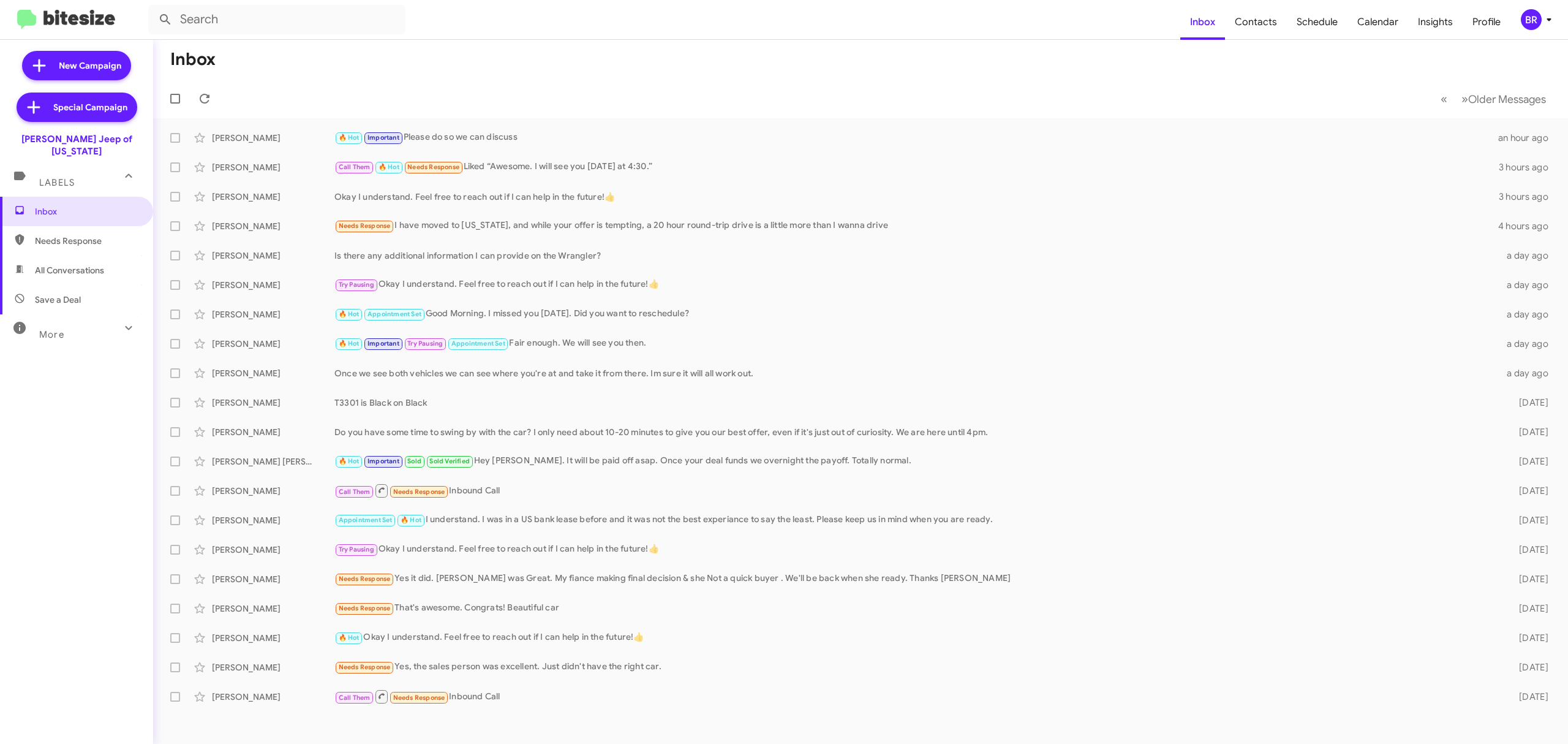
click at [1531, 21] on div "BR" at bounding box center [1531, 19] width 21 height 21
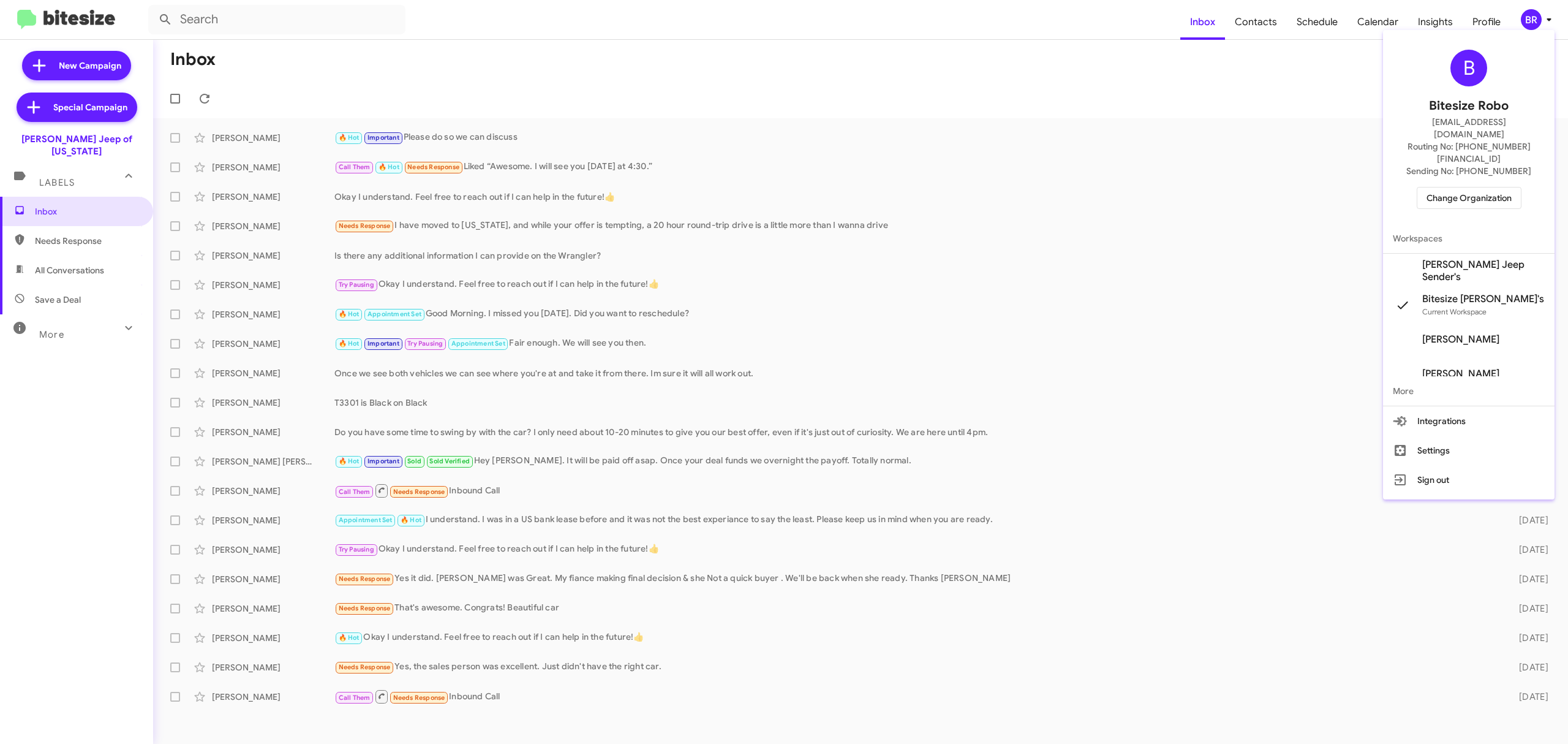
click at [1475, 188] on span "Change Organization" at bounding box center [1469, 198] width 85 height 21
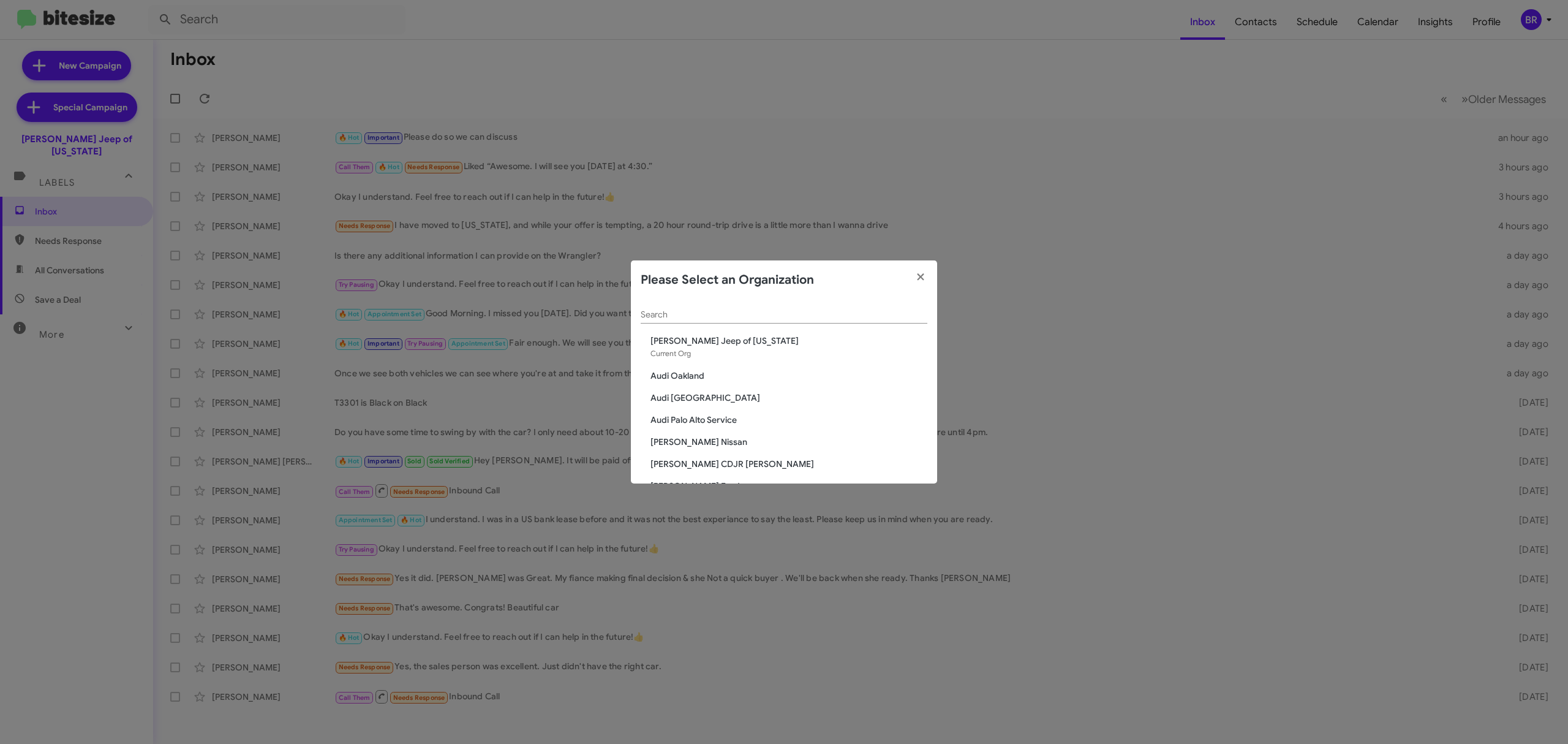
click at [804, 317] on input "Search" at bounding box center [783, 315] width 286 height 10
type input "che"
click at [730, 432] on span "CHEVY: Pine Belt Chevy" at bounding box center [789, 429] width 277 height 12
